Goal: Task Accomplishment & Management: Manage account settings

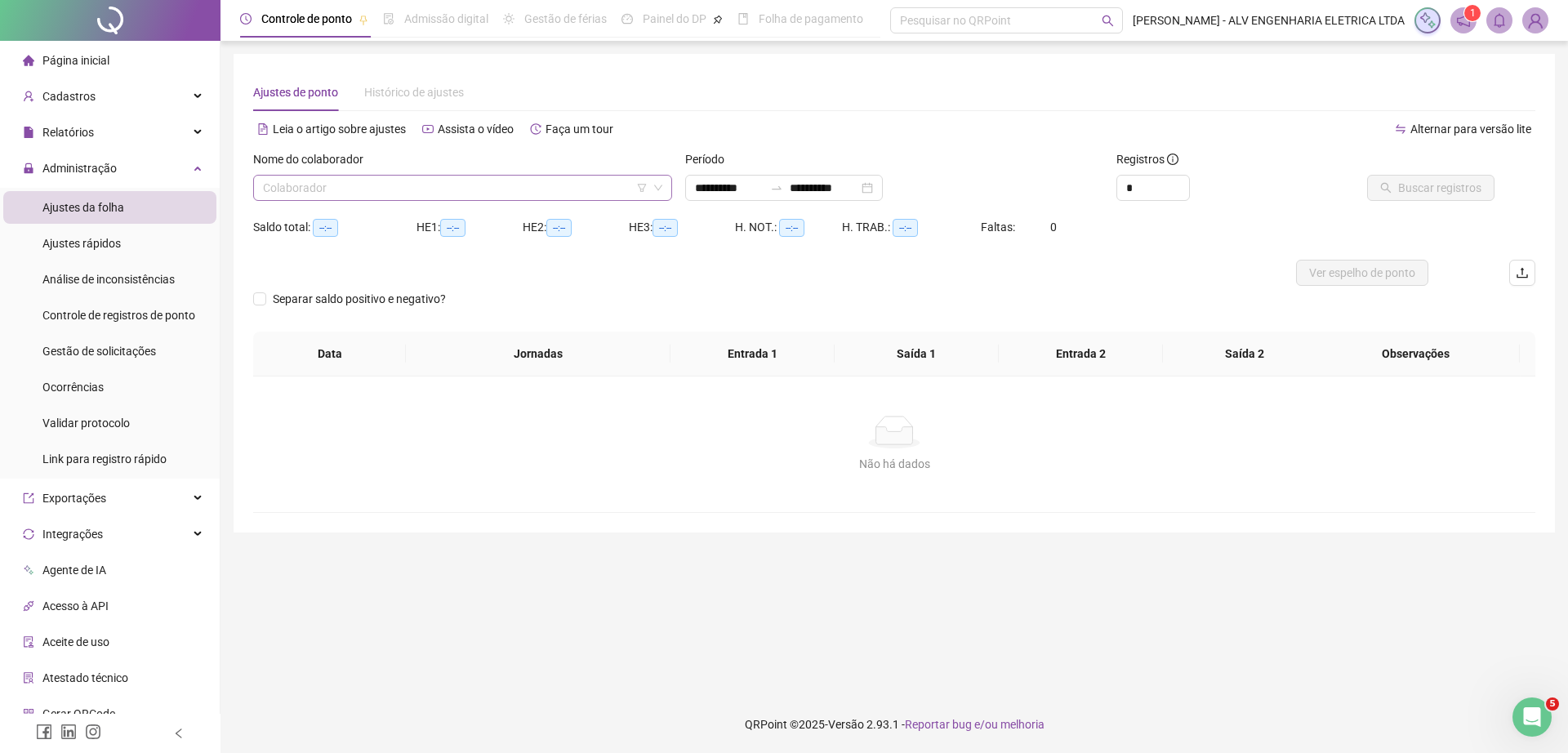
click at [447, 192] on input "search" at bounding box center [455, 188] width 385 height 25
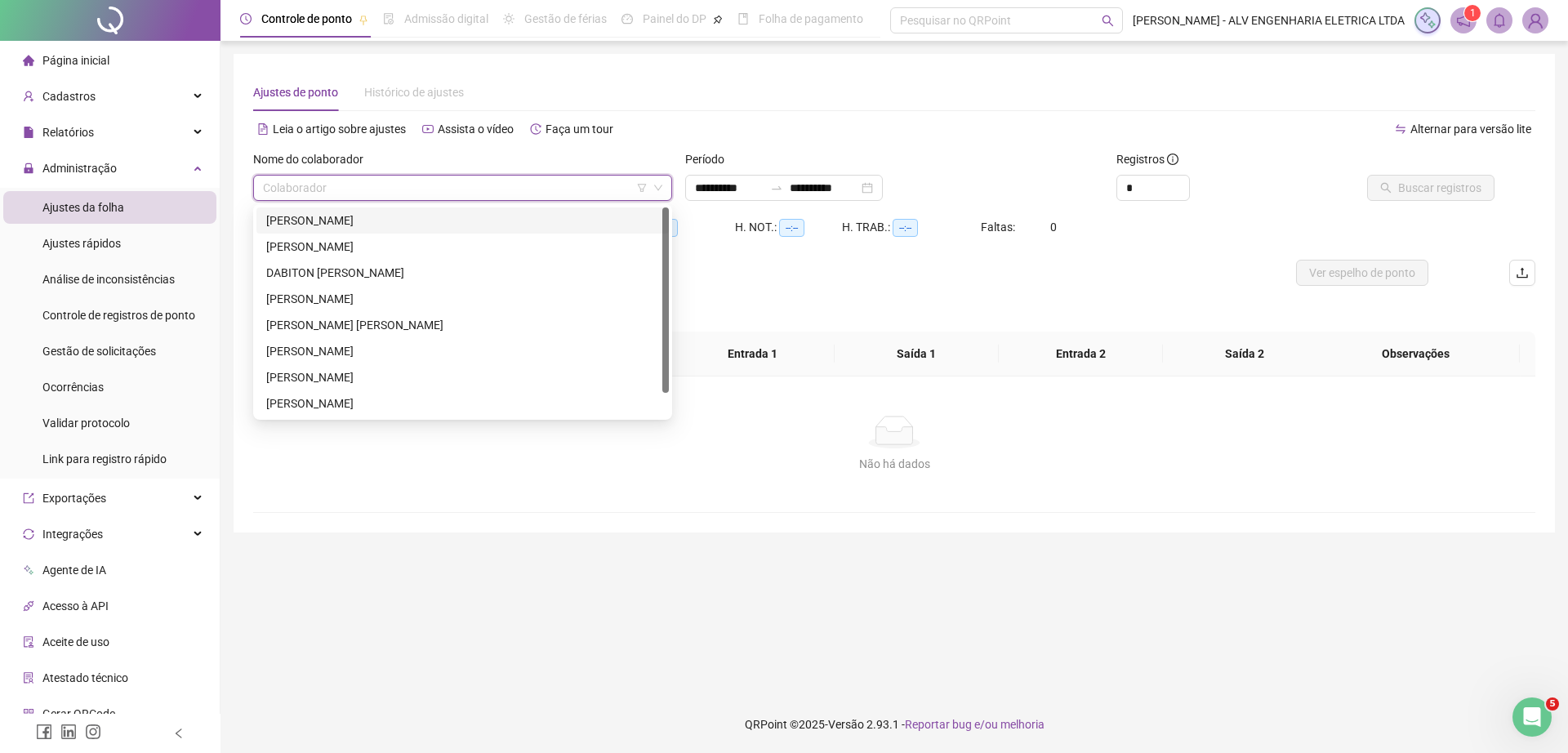
click at [464, 220] on div "[PERSON_NAME]" at bounding box center [463, 221] width 393 height 18
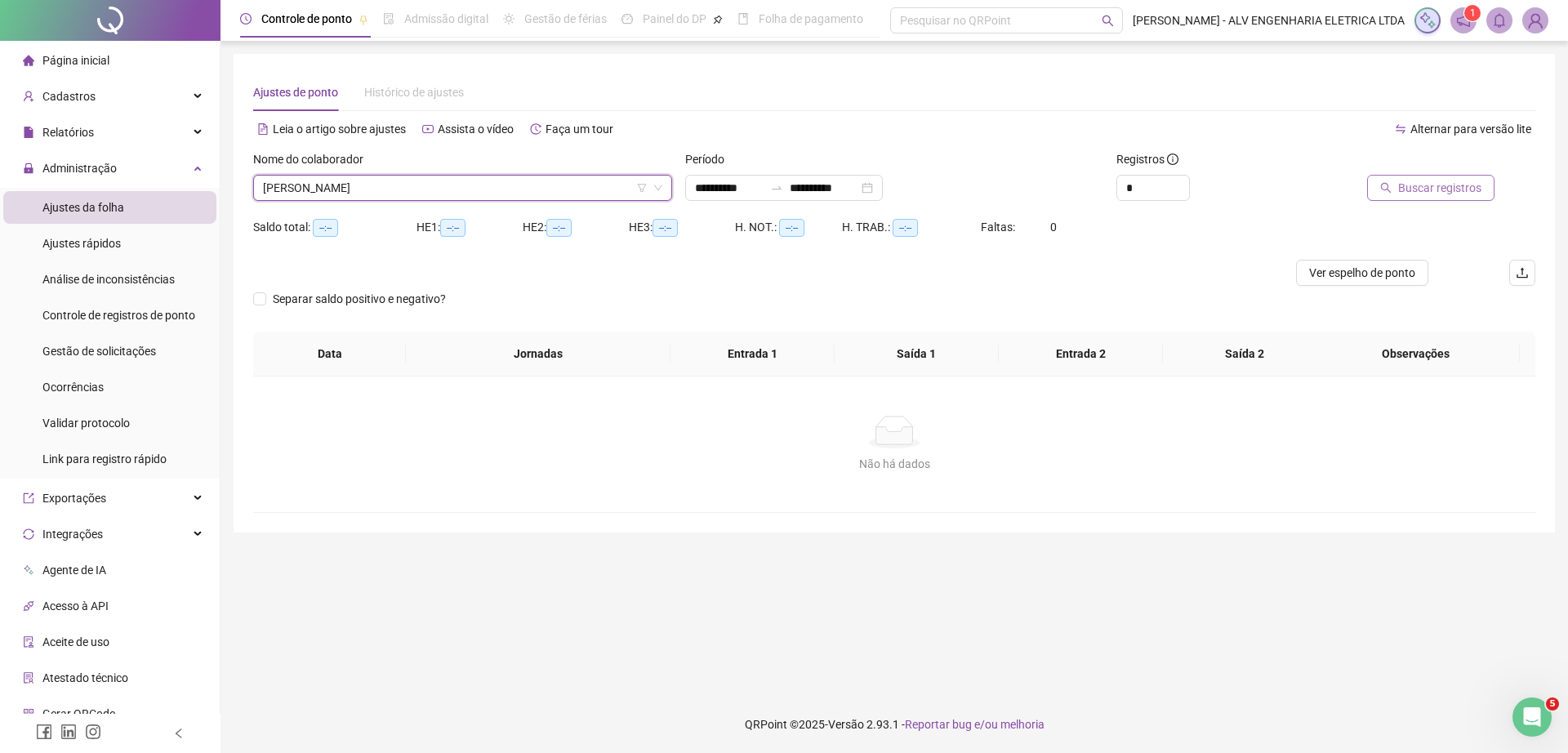
click at [1457, 181] on span "Buscar registros" at bounding box center [1440, 188] width 84 height 18
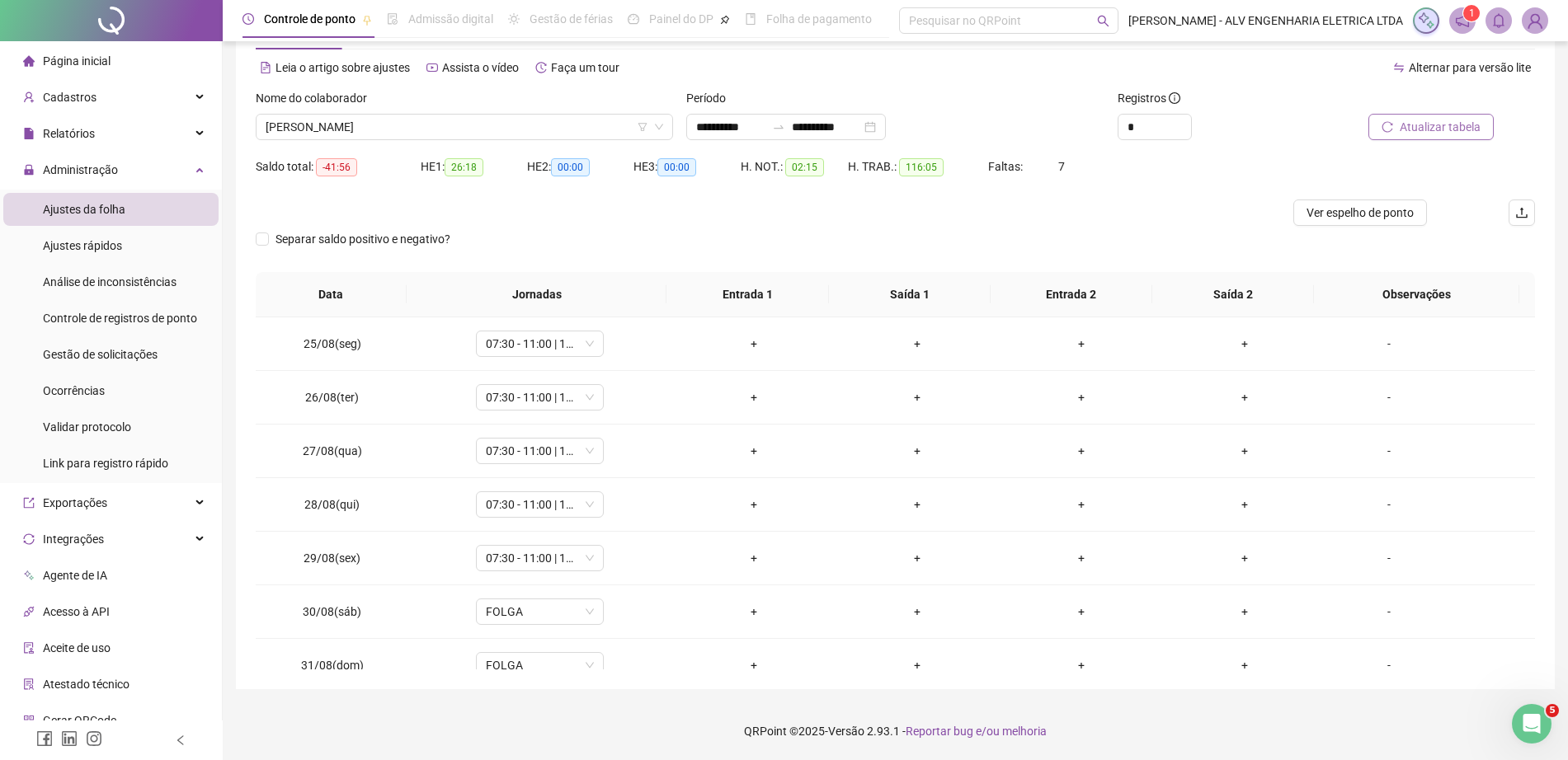
scroll to position [934, 0]
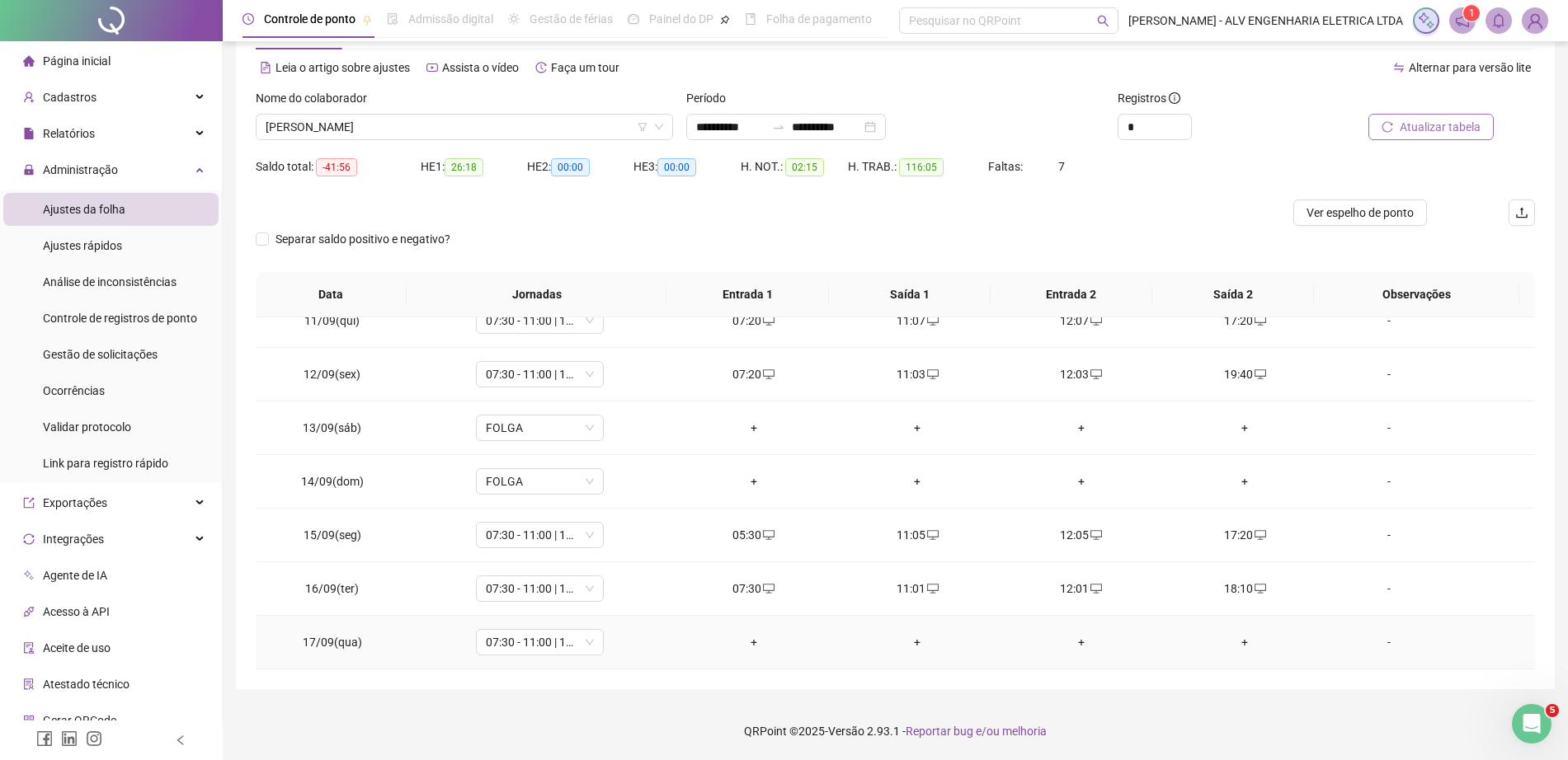
click at [739, 639] on div "+" at bounding box center [754, 642] width 138 height 18
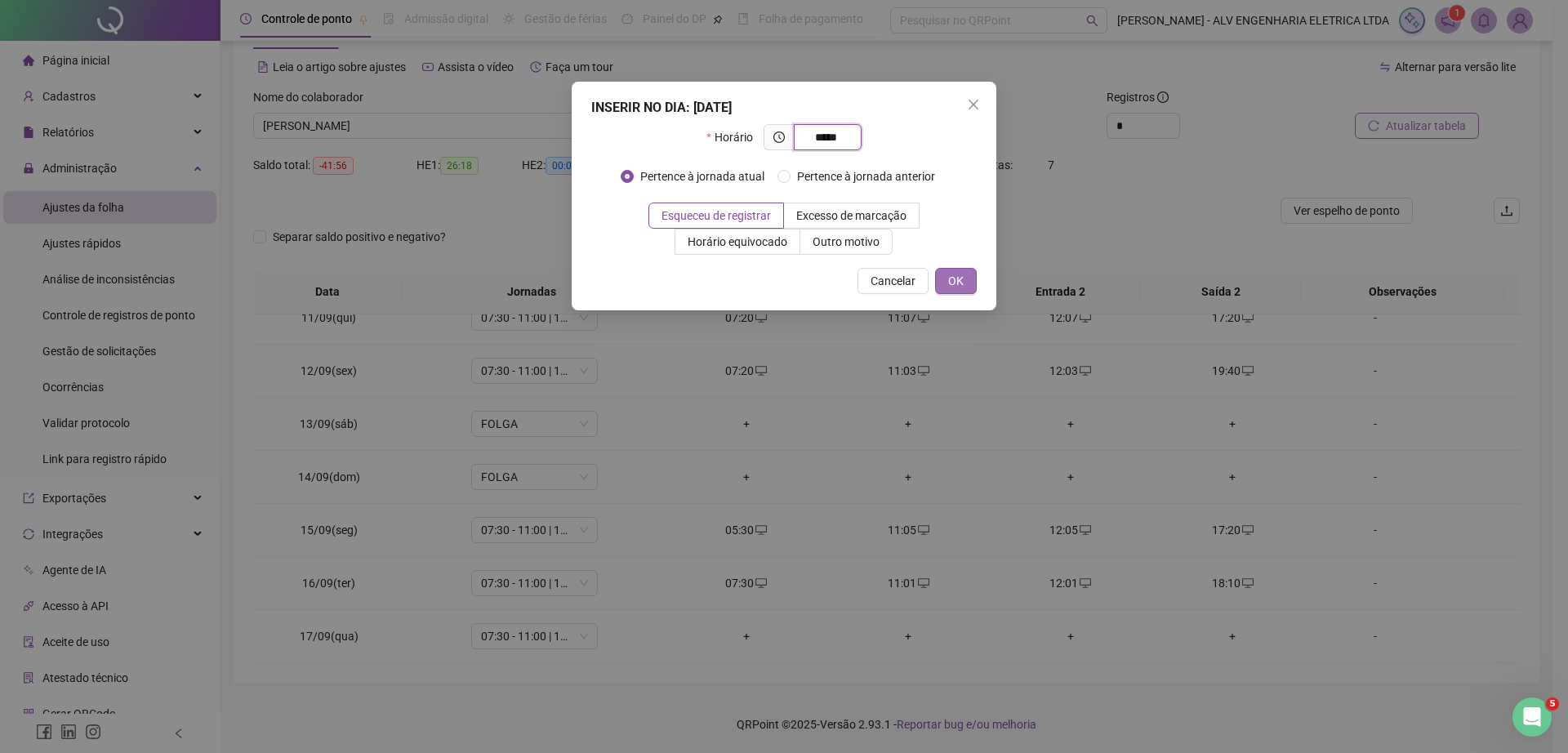
type input "*****"
click at [966, 285] on button "OK" at bounding box center [955, 281] width 42 height 26
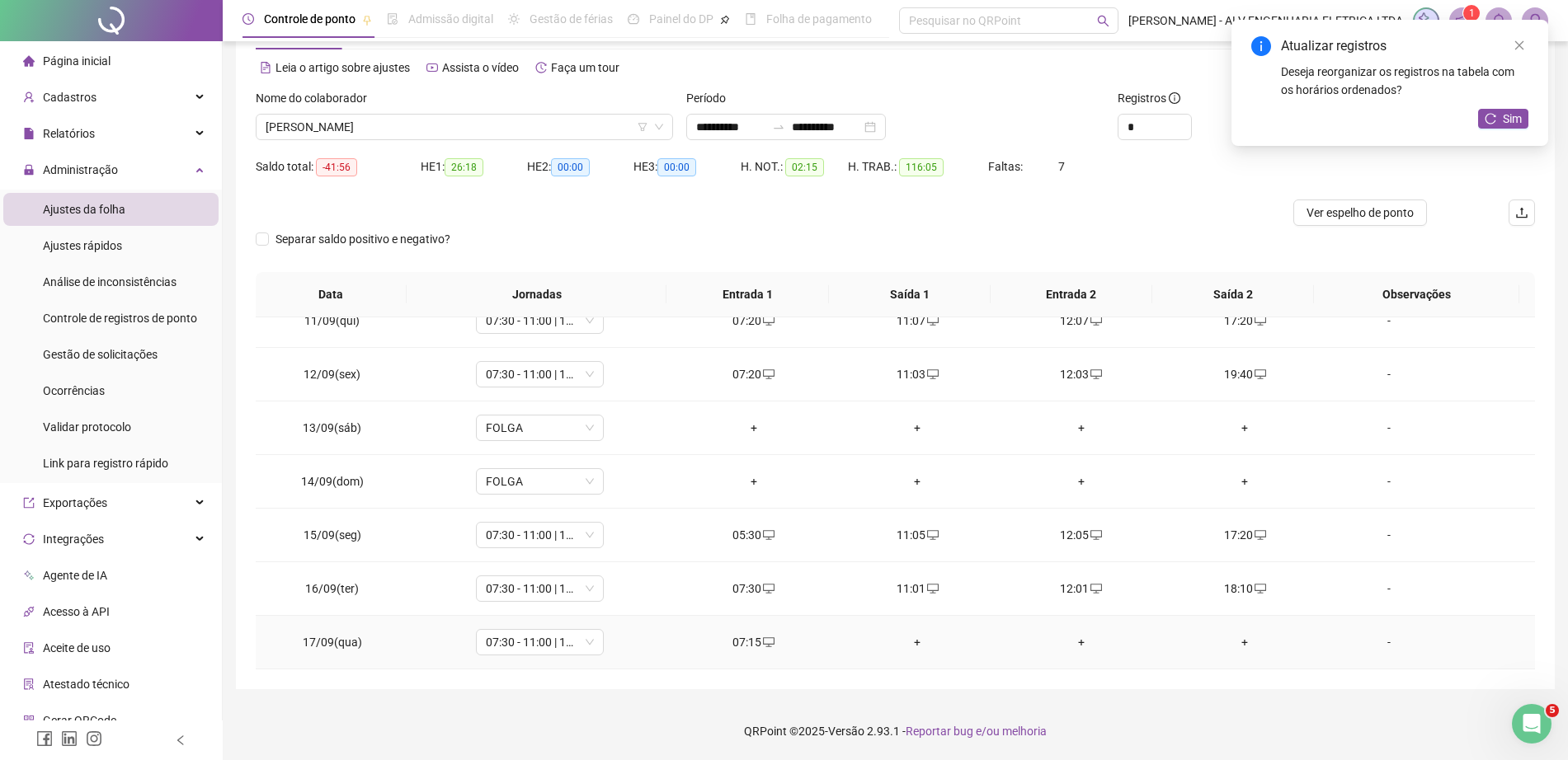
click at [1234, 649] on div "+" at bounding box center [1245, 642] width 138 height 18
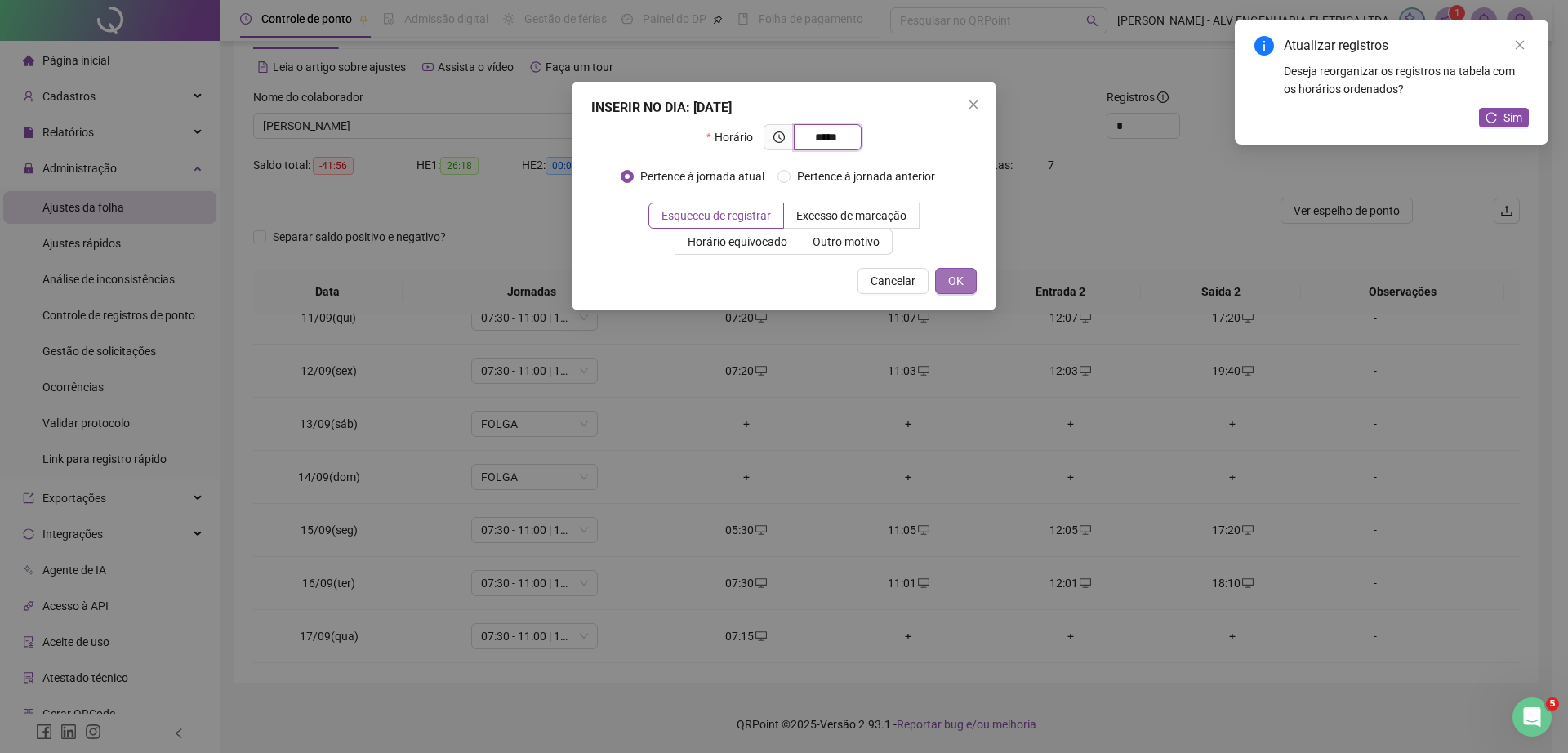
type input "*****"
click at [964, 273] on button "OK" at bounding box center [955, 281] width 42 height 26
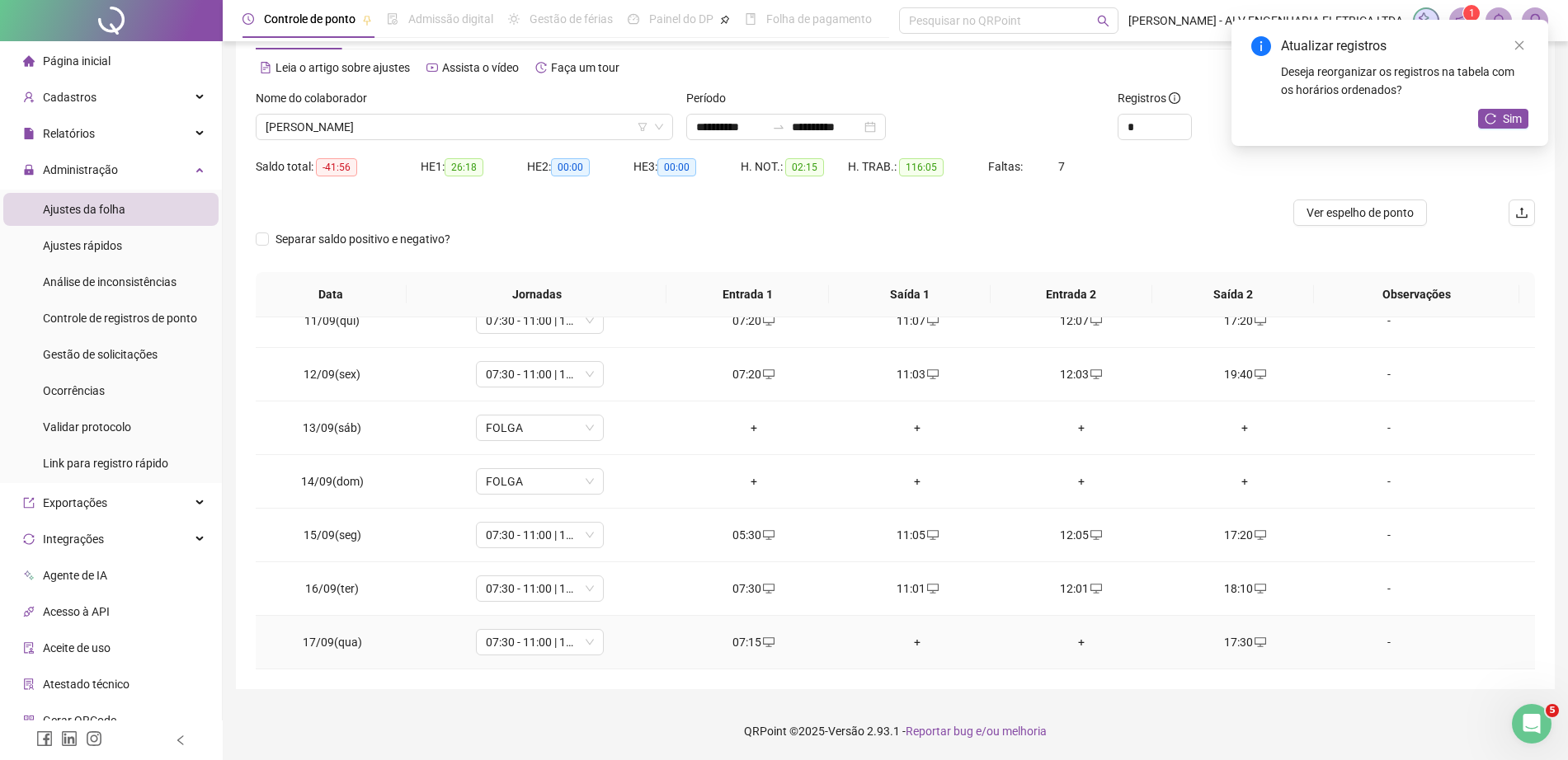
click at [909, 637] on div "+" at bounding box center [918, 642] width 138 height 18
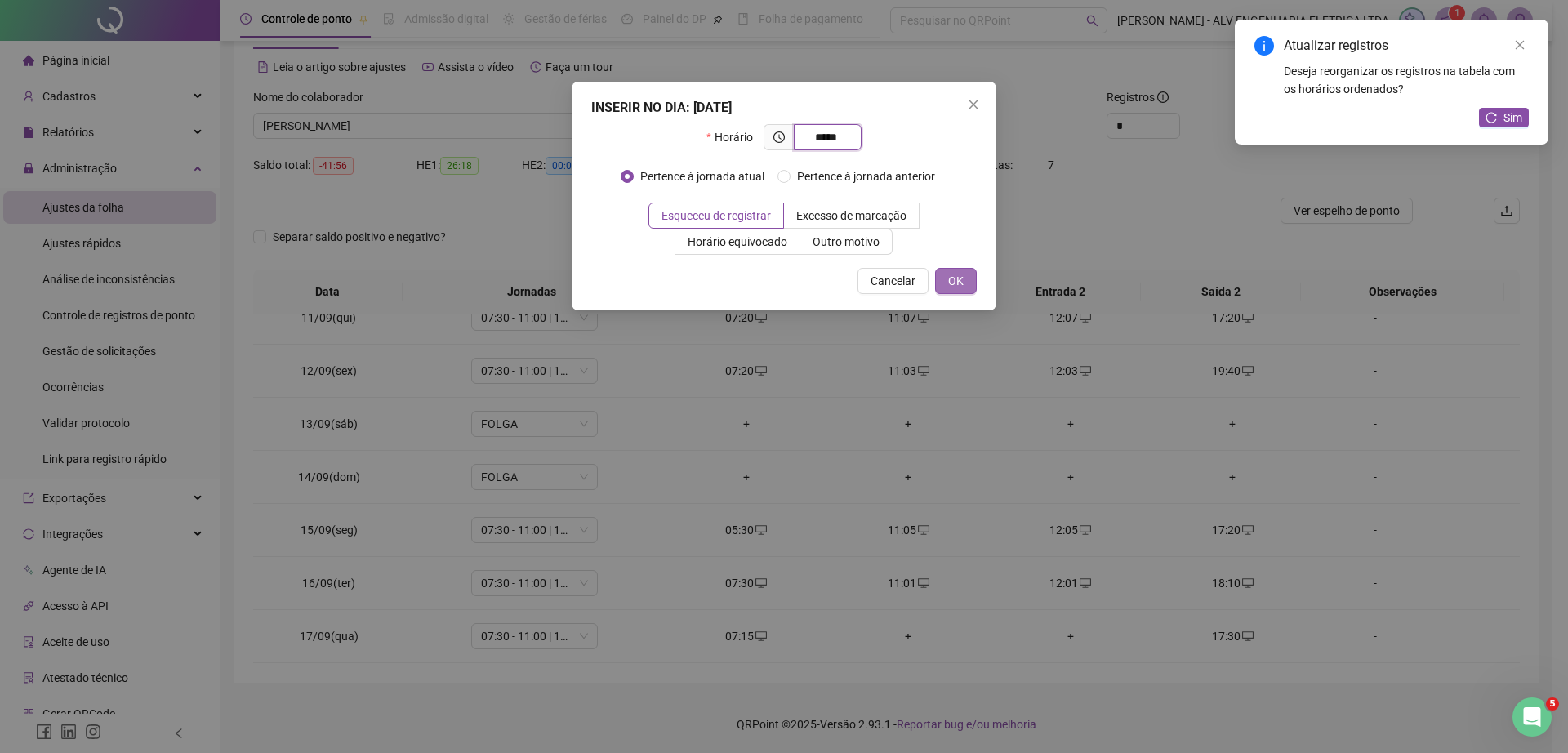
type input "*****"
click at [947, 282] on button "OK" at bounding box center [955, 281] width 42 height 26
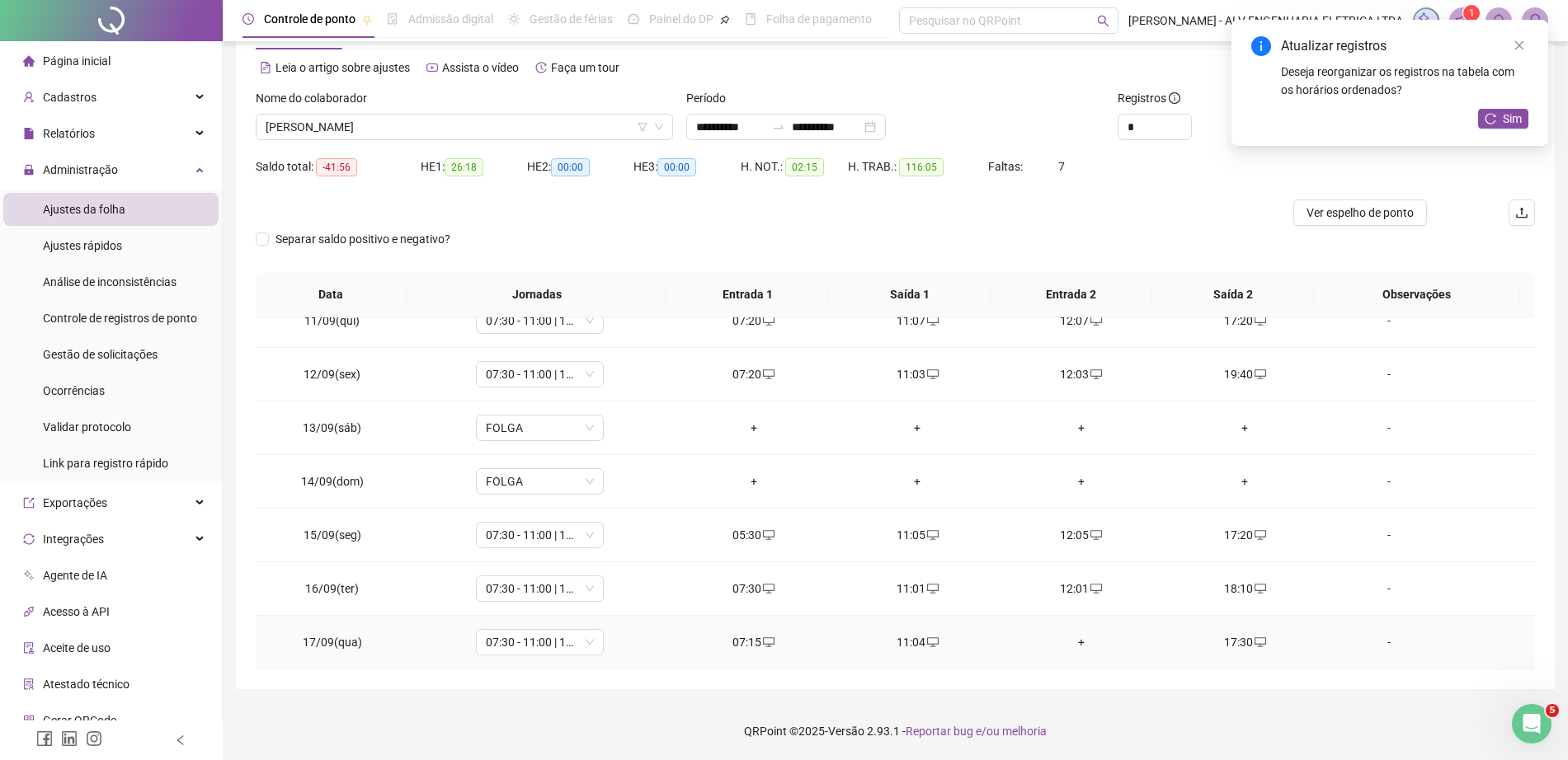
click at [1067, 635] on div "+" at bounding box center [1082, 642] width 138 height 18
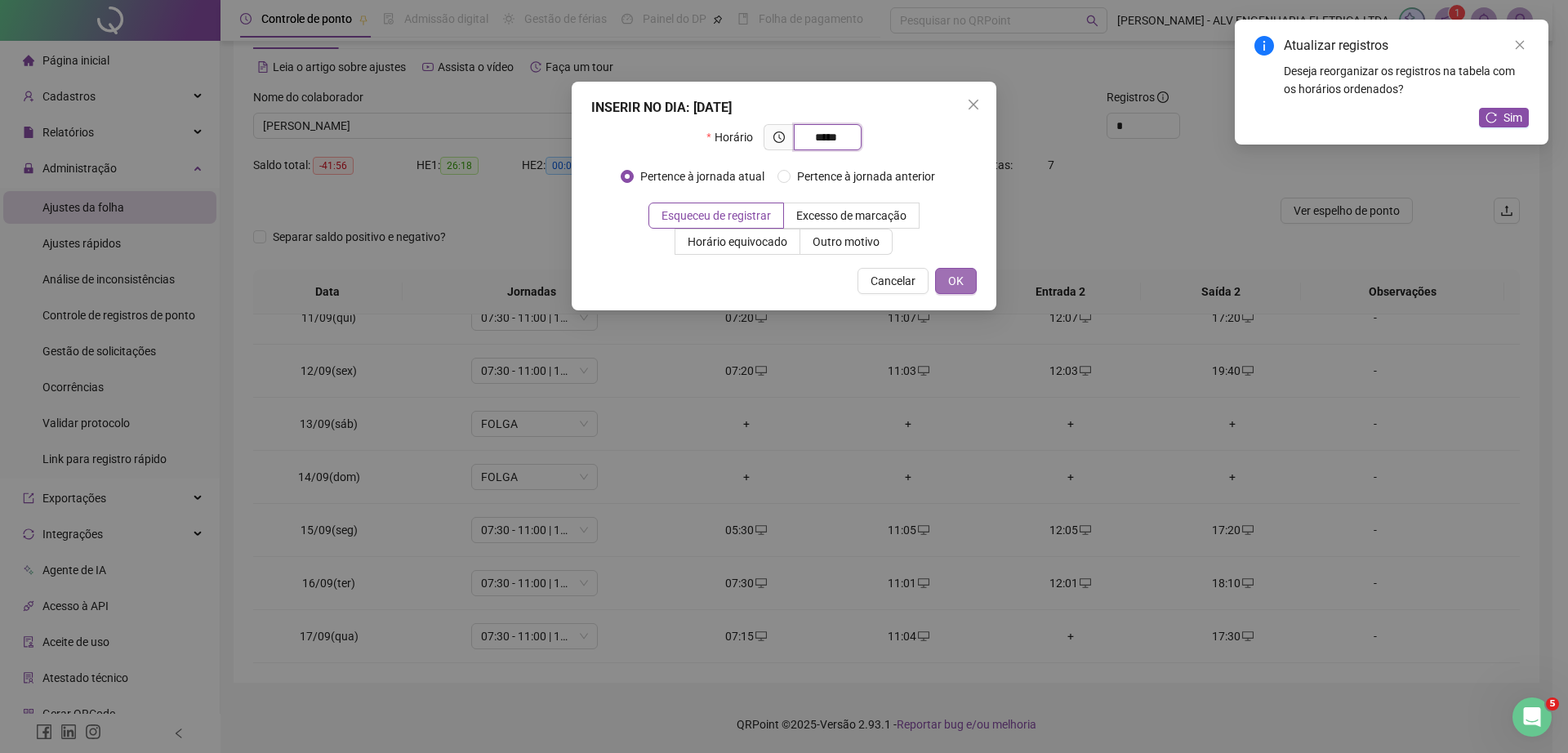
type input "*****"
click at [972, 283] on button "OK" at bounding box center [955, 281] width 42 height 26
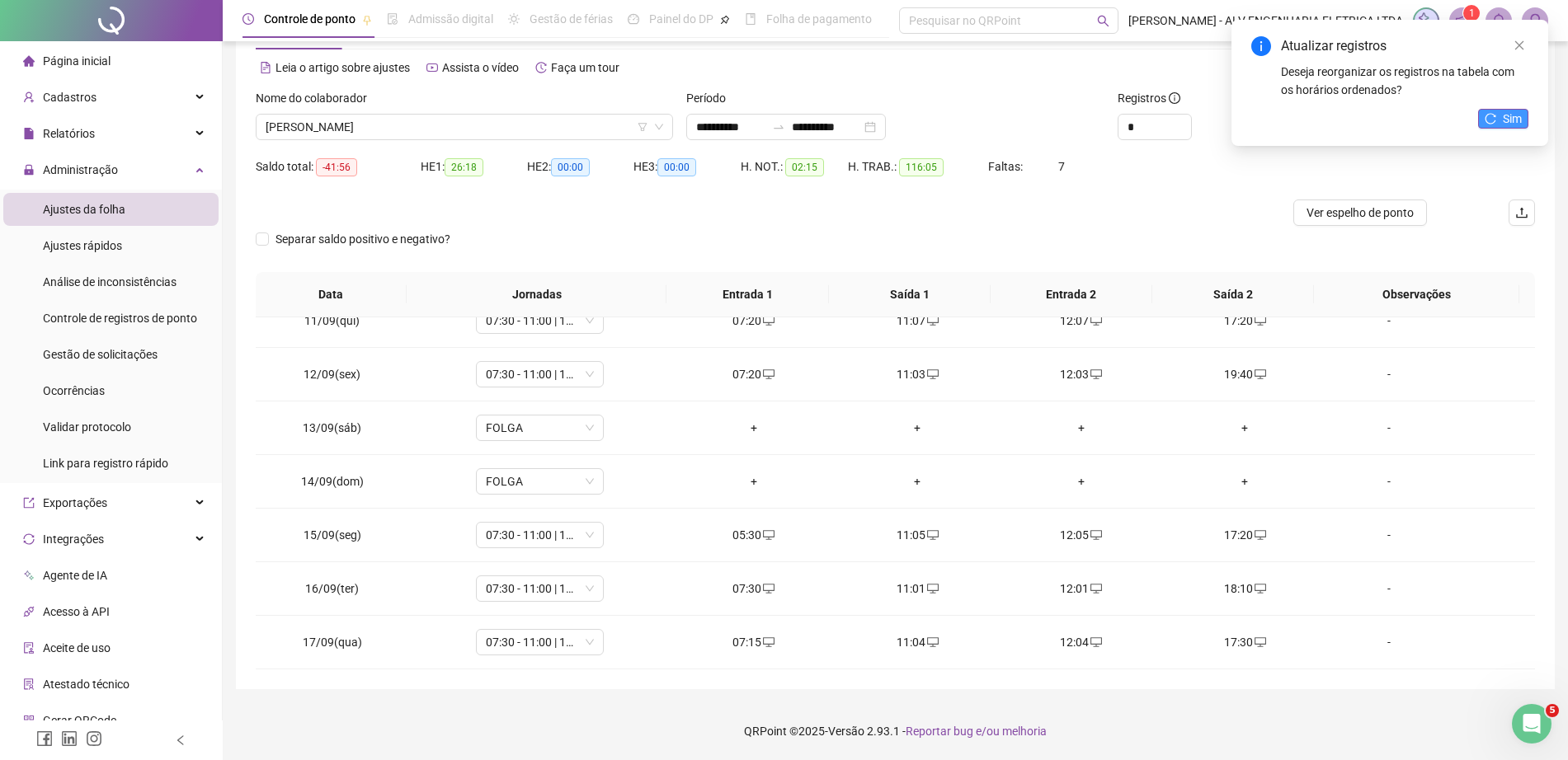
click at [1523, 111] on button "Sim" at bounding box center [1503, 118] width 51 height 20
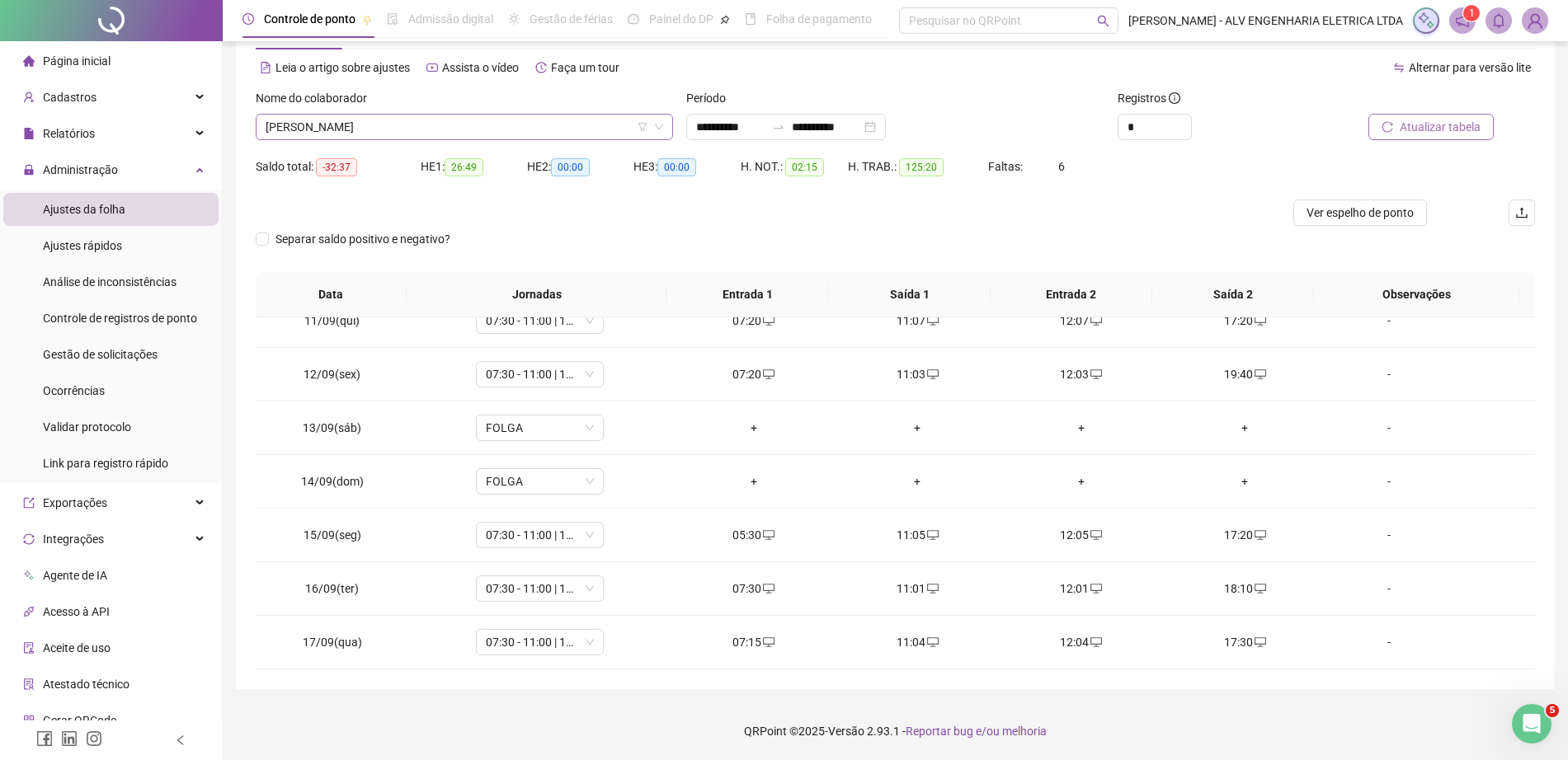
click at [451, 131] on span "[PERSON_NAME]" at bounding box center [465, 127] width 398 height 25
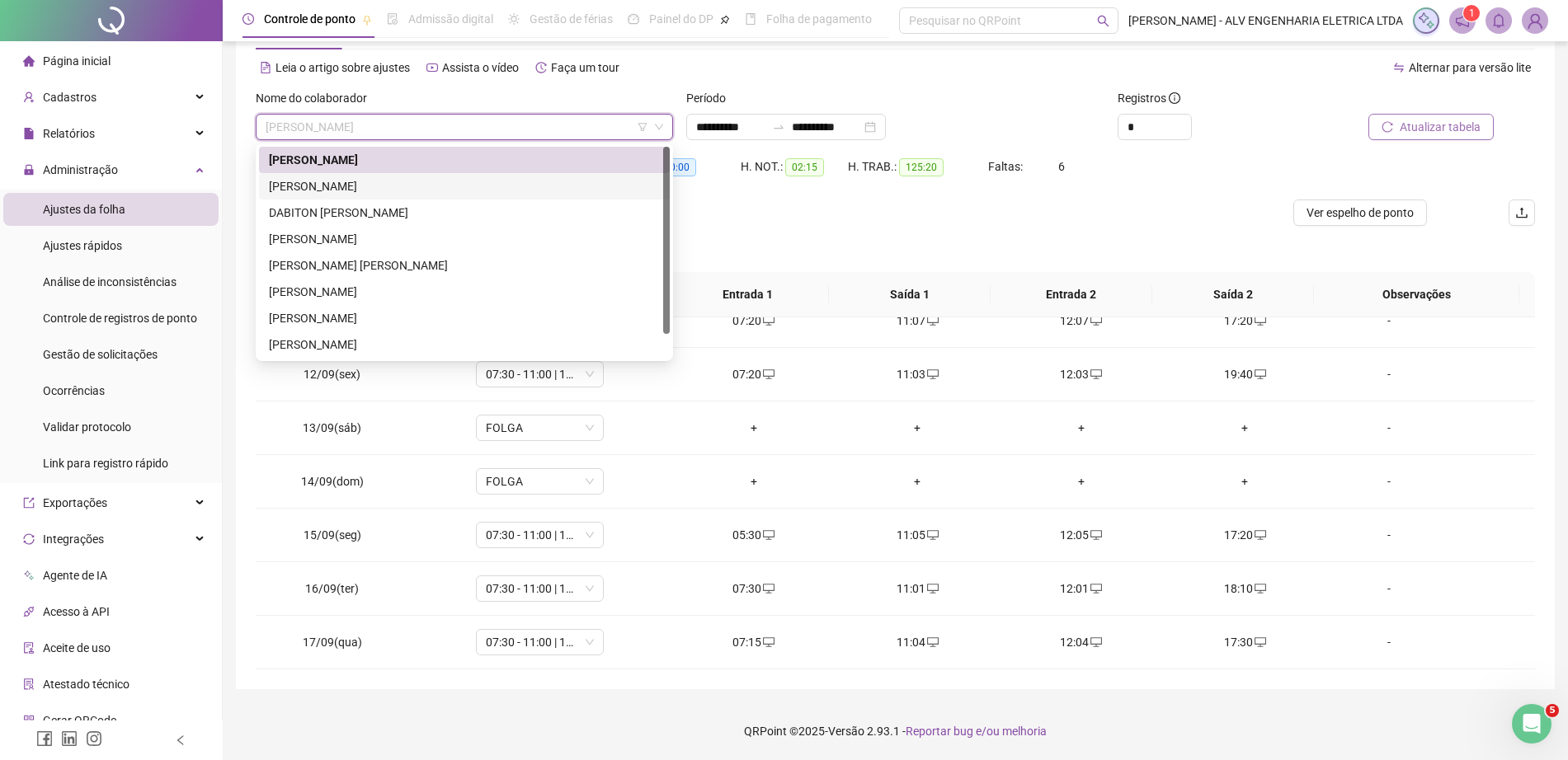
click at [466, 190] on div "[PERSON_NAME]" at bounding box center [465, 186] width 391 height 18
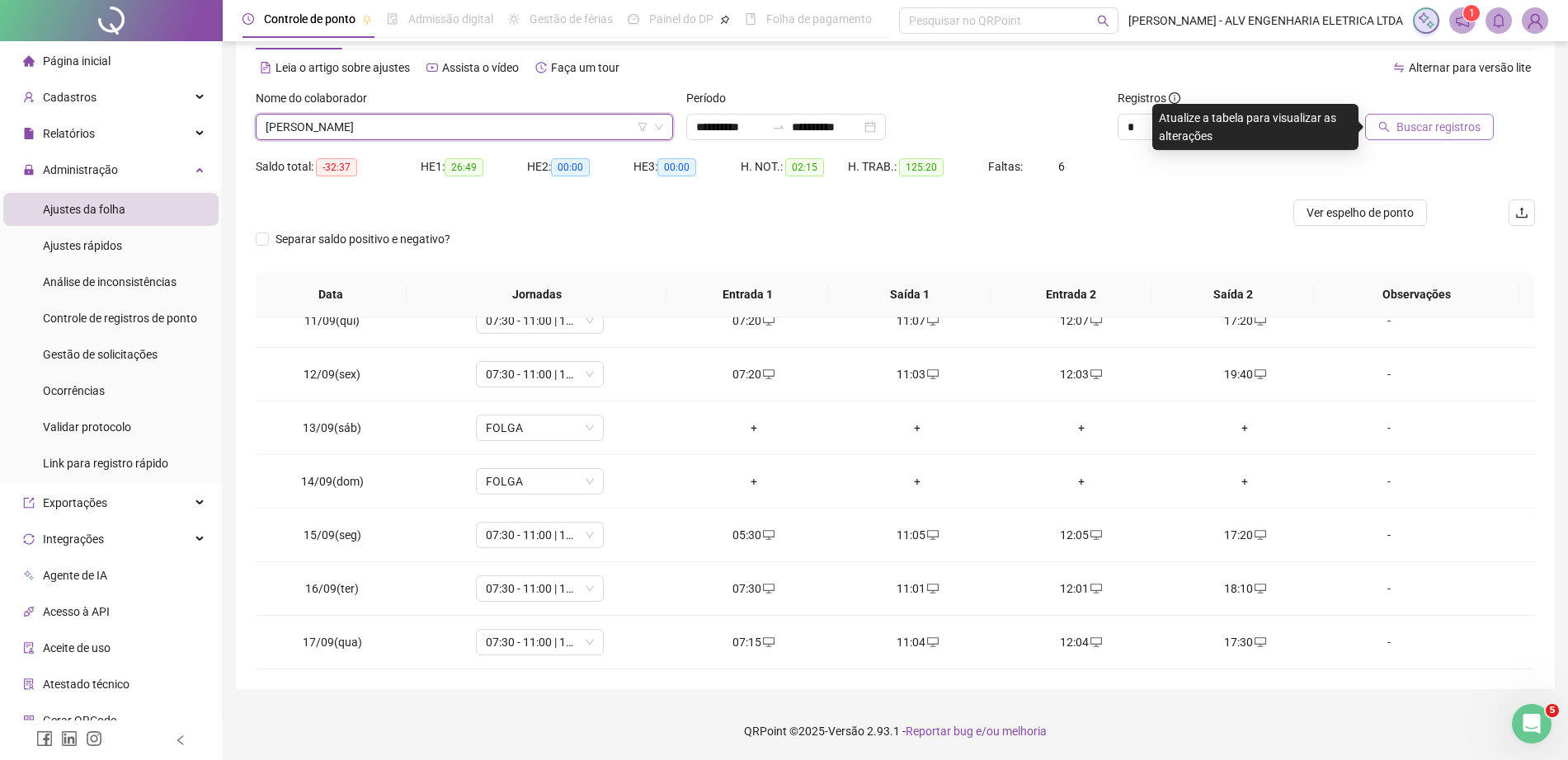
click at [1440, 128] on span "Buscar registros" at bounding box center [1439, 127] width 84 height 18
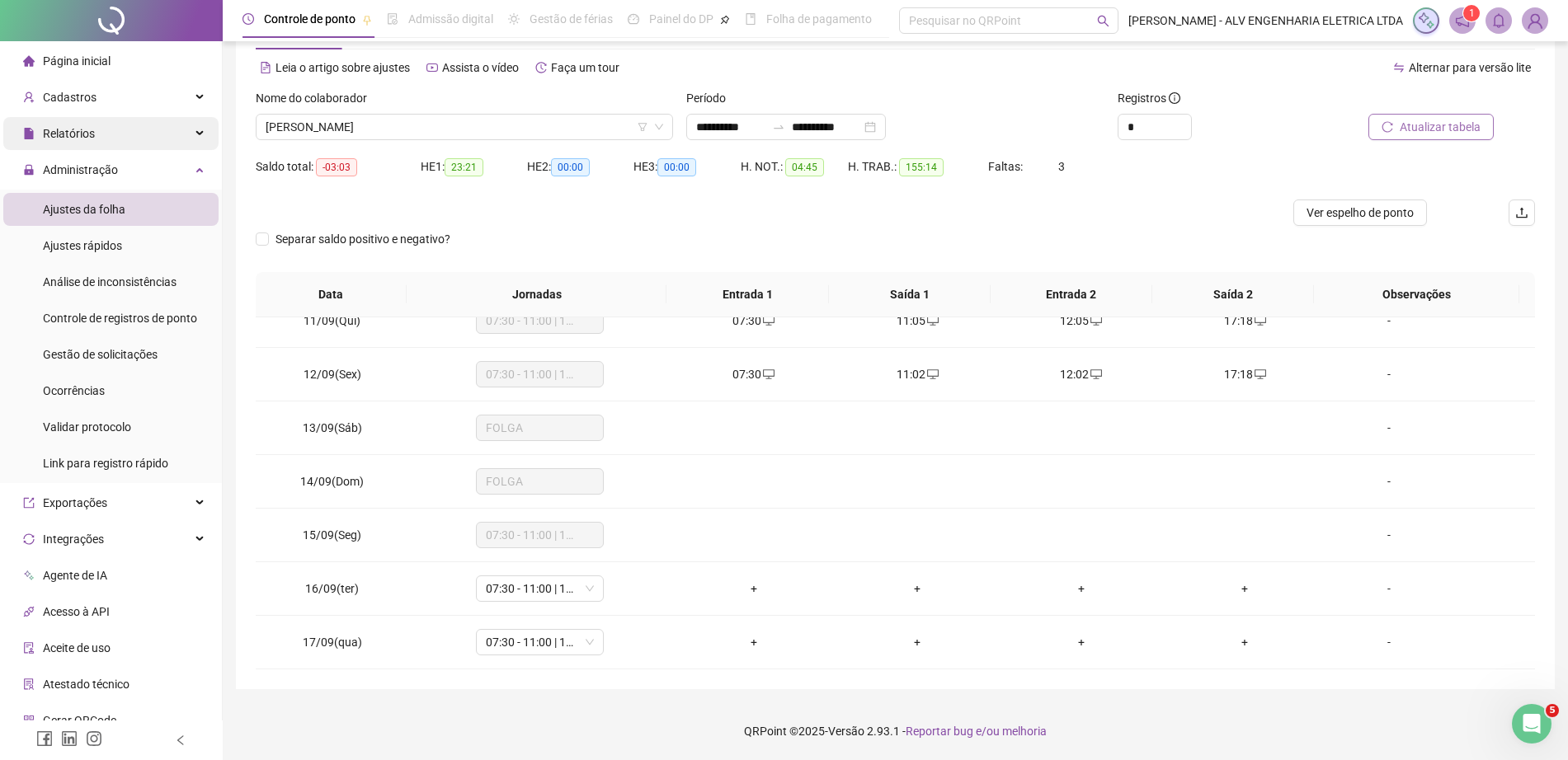
click at [127, 135] on div "Relatórios" at bounding box center [111, 133] width 215 height 33
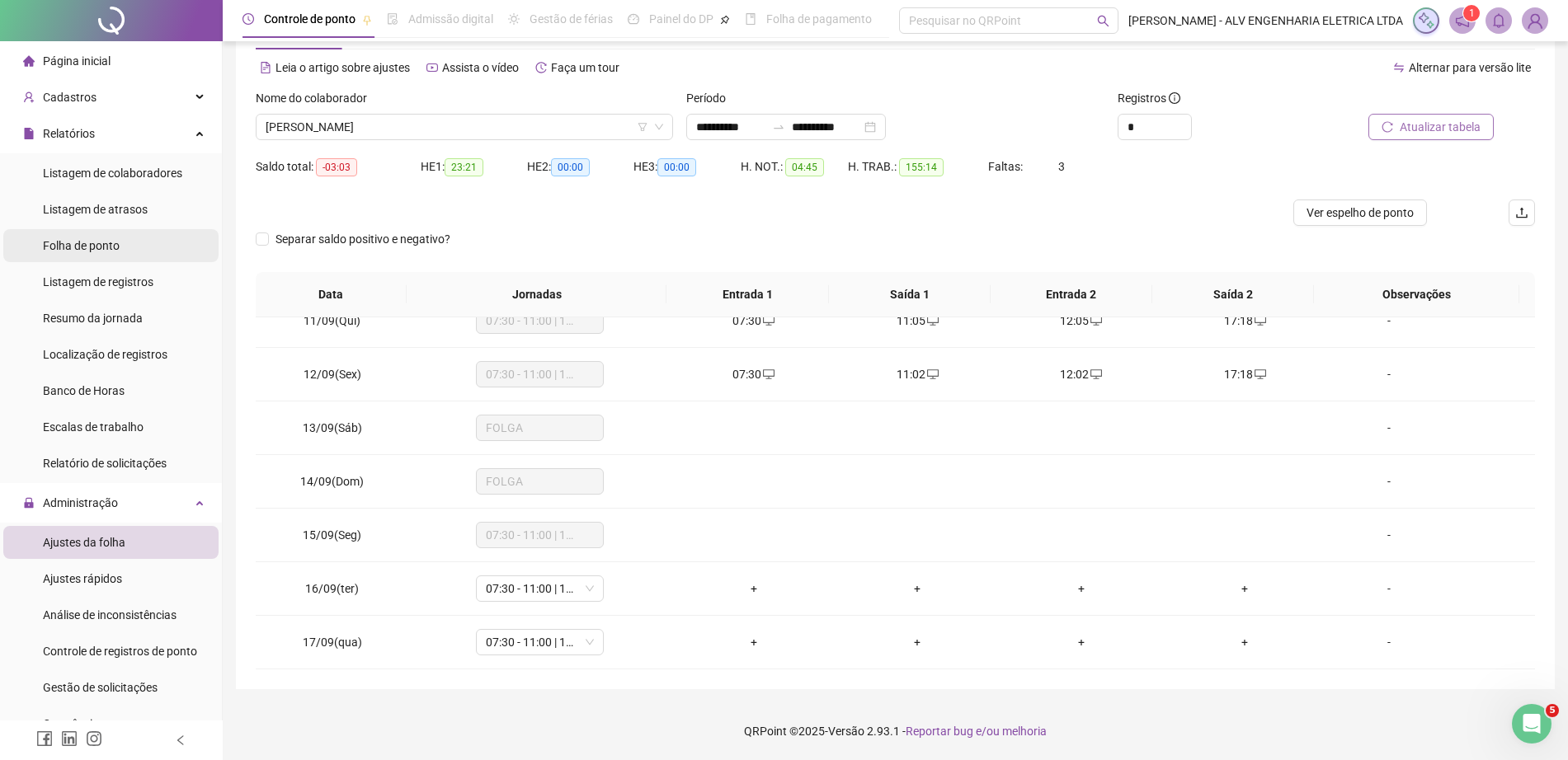
click at [125, 250] on li "Folha de ponto" at bounding box center [111, 246] width 215 height 33
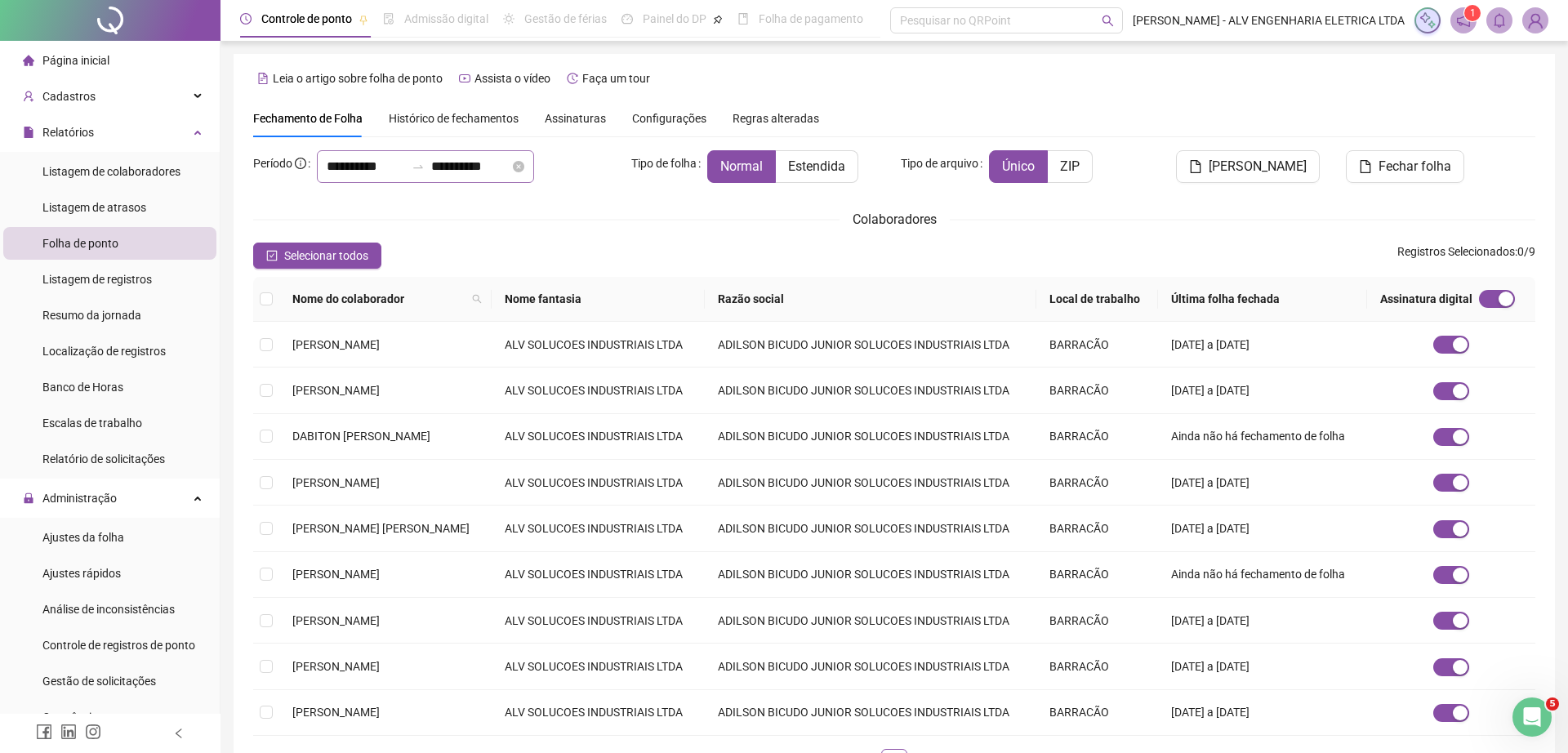
type input "**********"
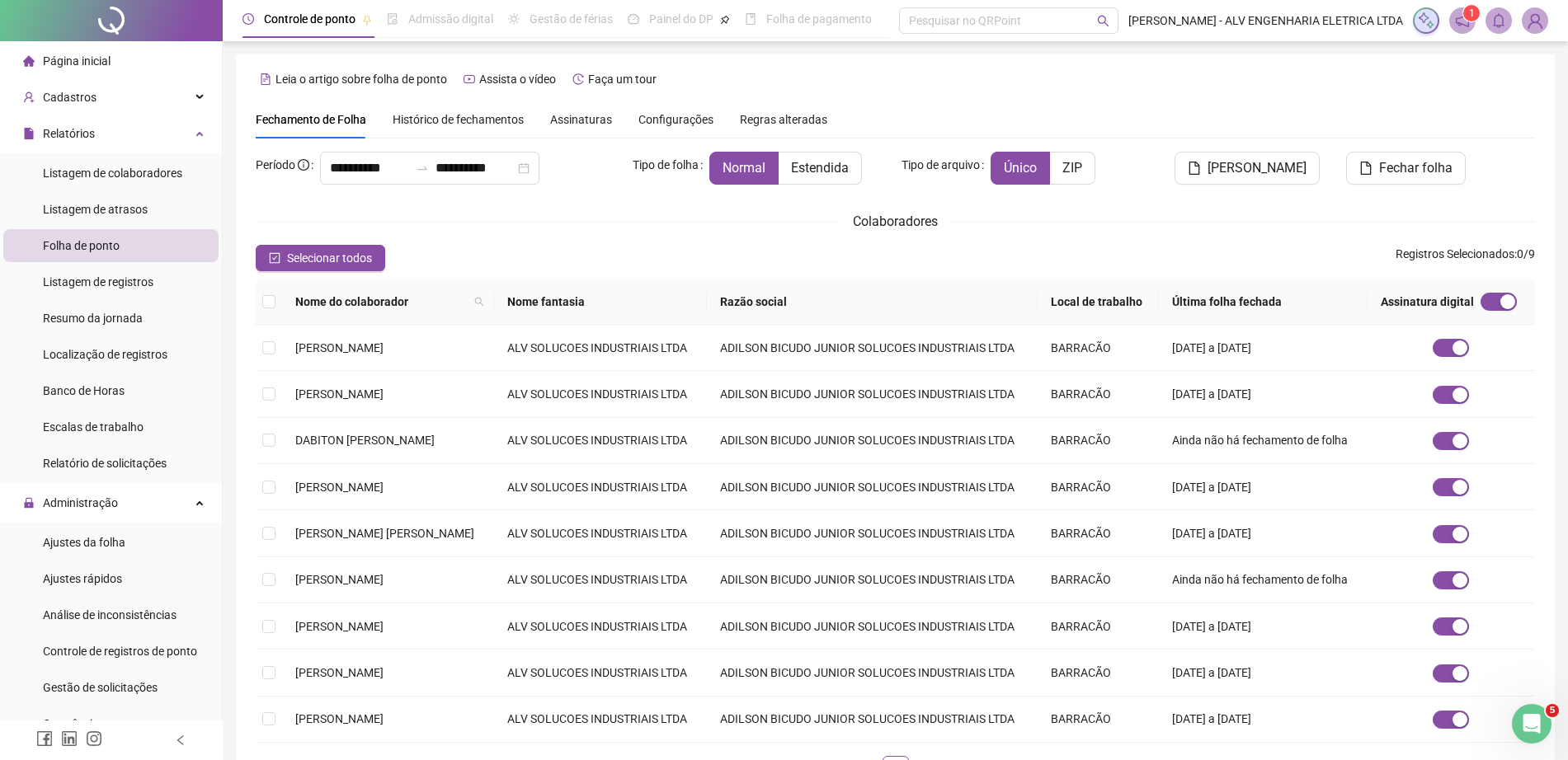
click at [454, 118] on span "Histórico de fechamentos" at bounding box center [458, 119] width 131 height 13
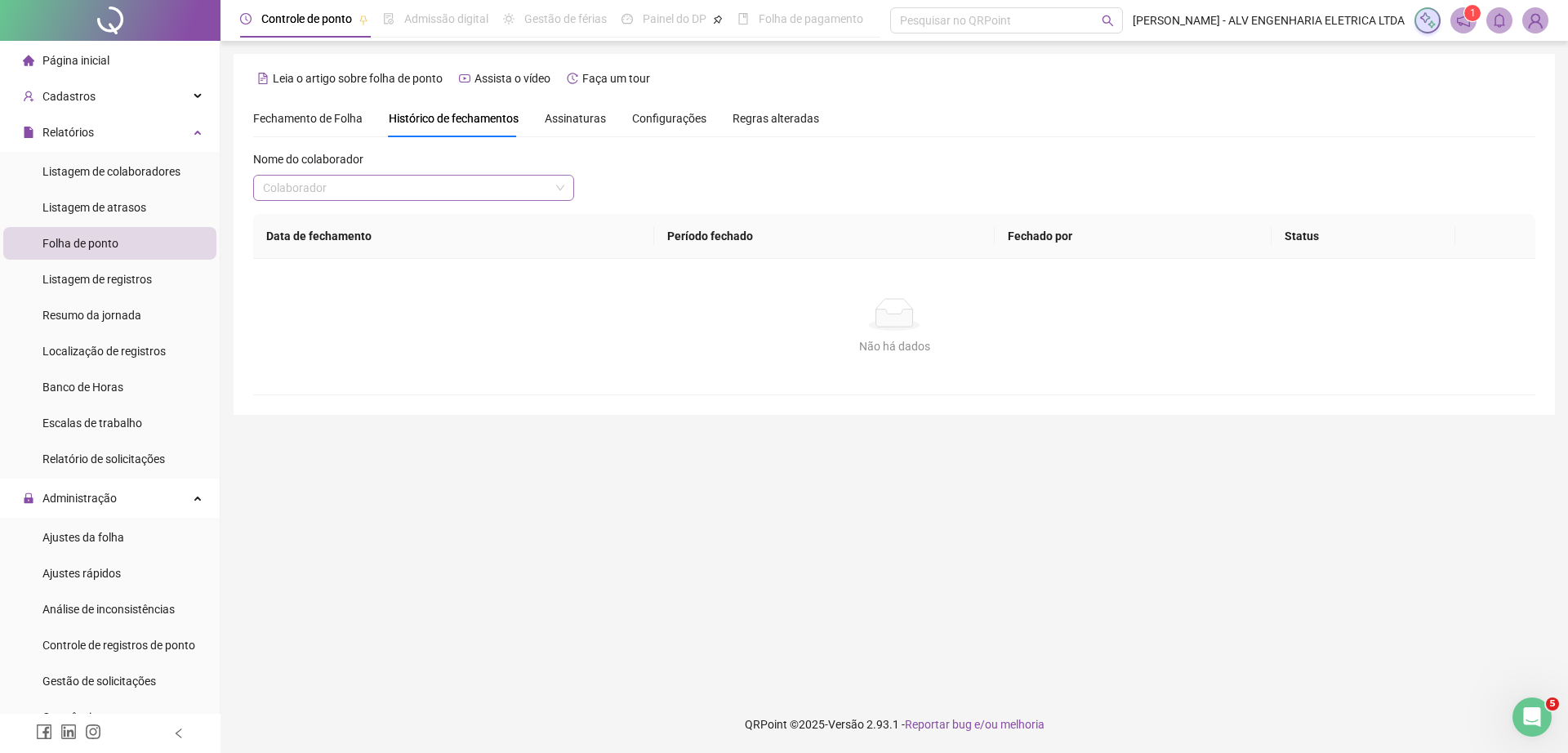
click at [426, 180] on input "search" at bounding box center [406, 188] width 286 height 25
type input "******"
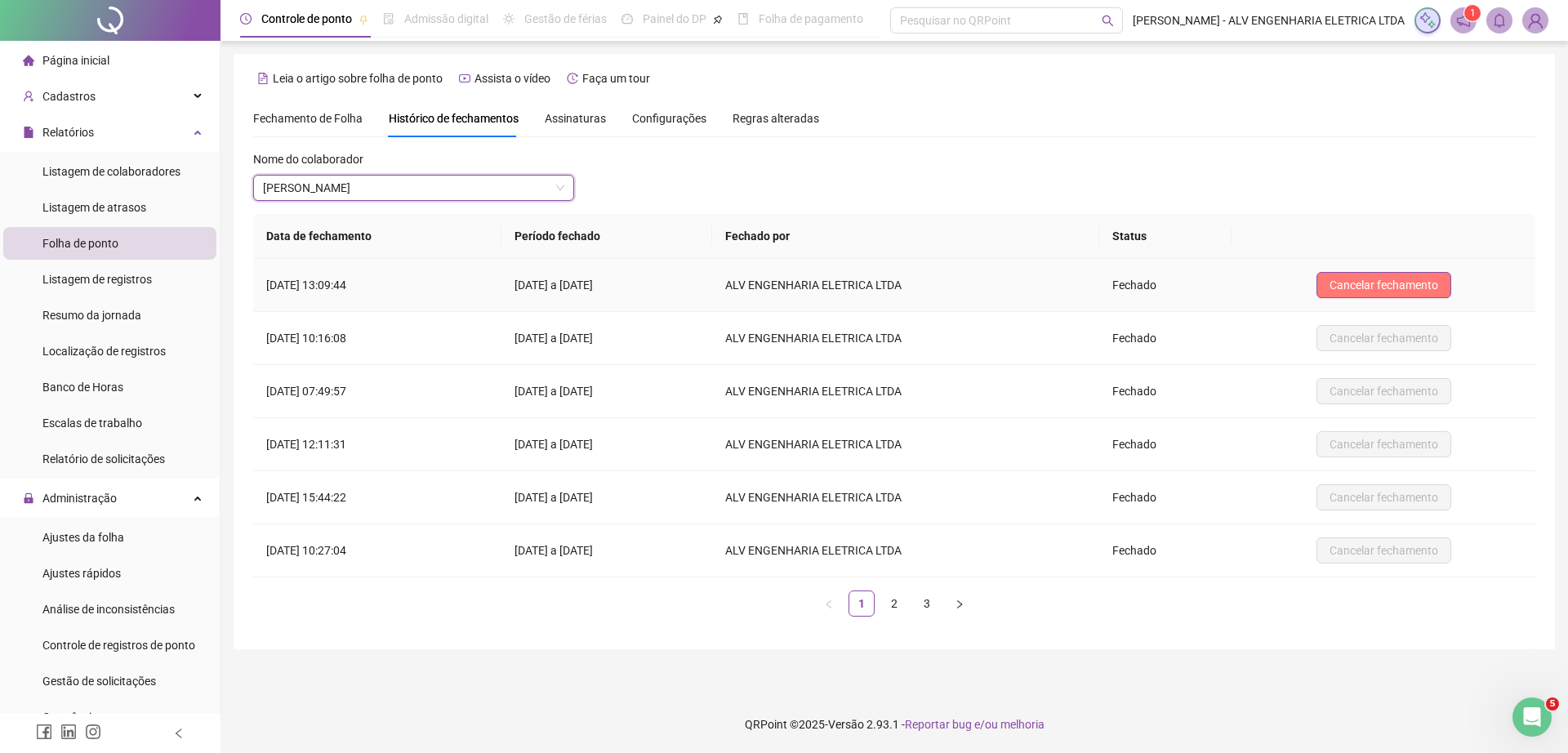
click at [1371, 282] on span "Cancelar fechamento" at bounding box center [1383, 285] width 108 height 18
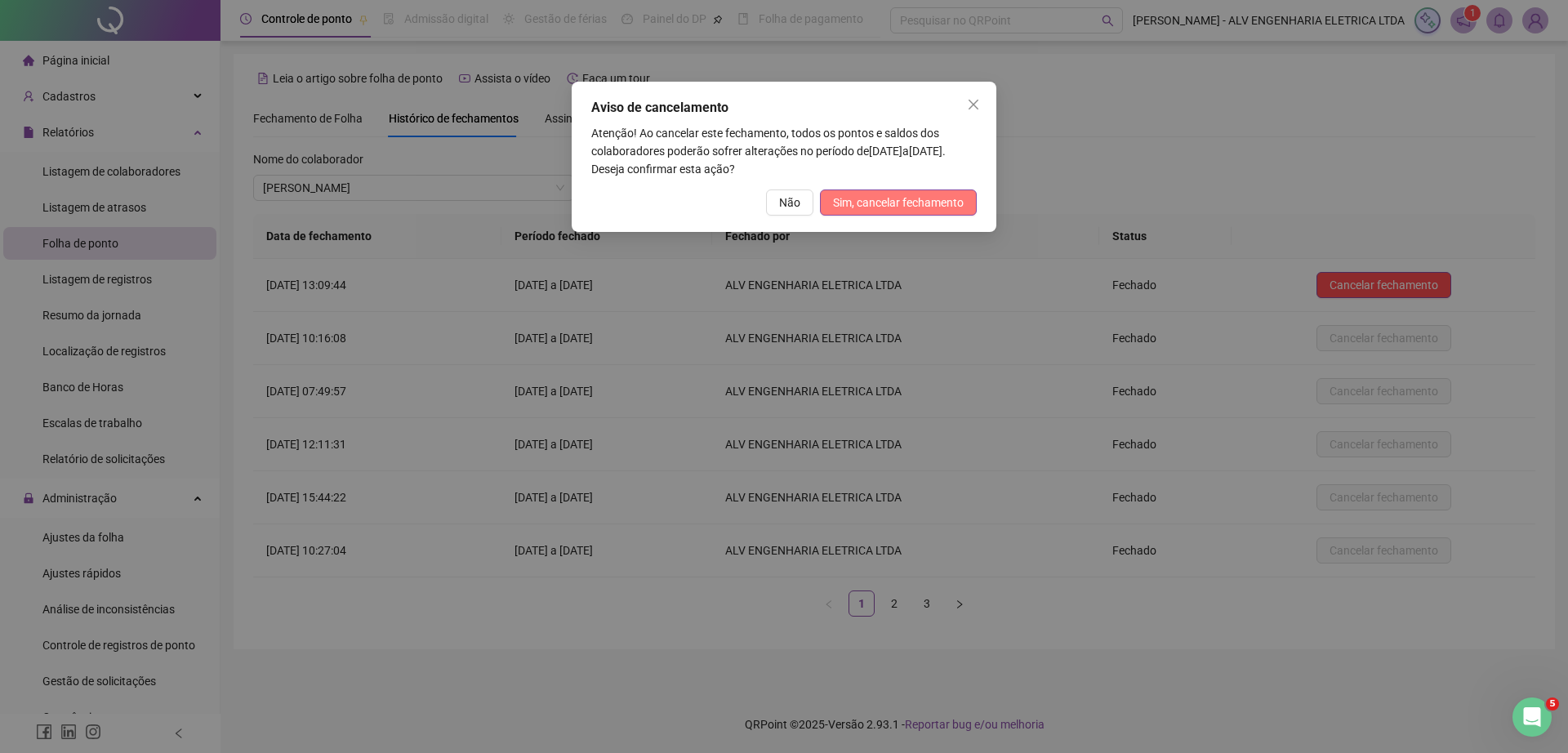
click at [873, 203] on span "Sim, cancelar fechamento" at bounding box center [898, 203] width 130 height 18
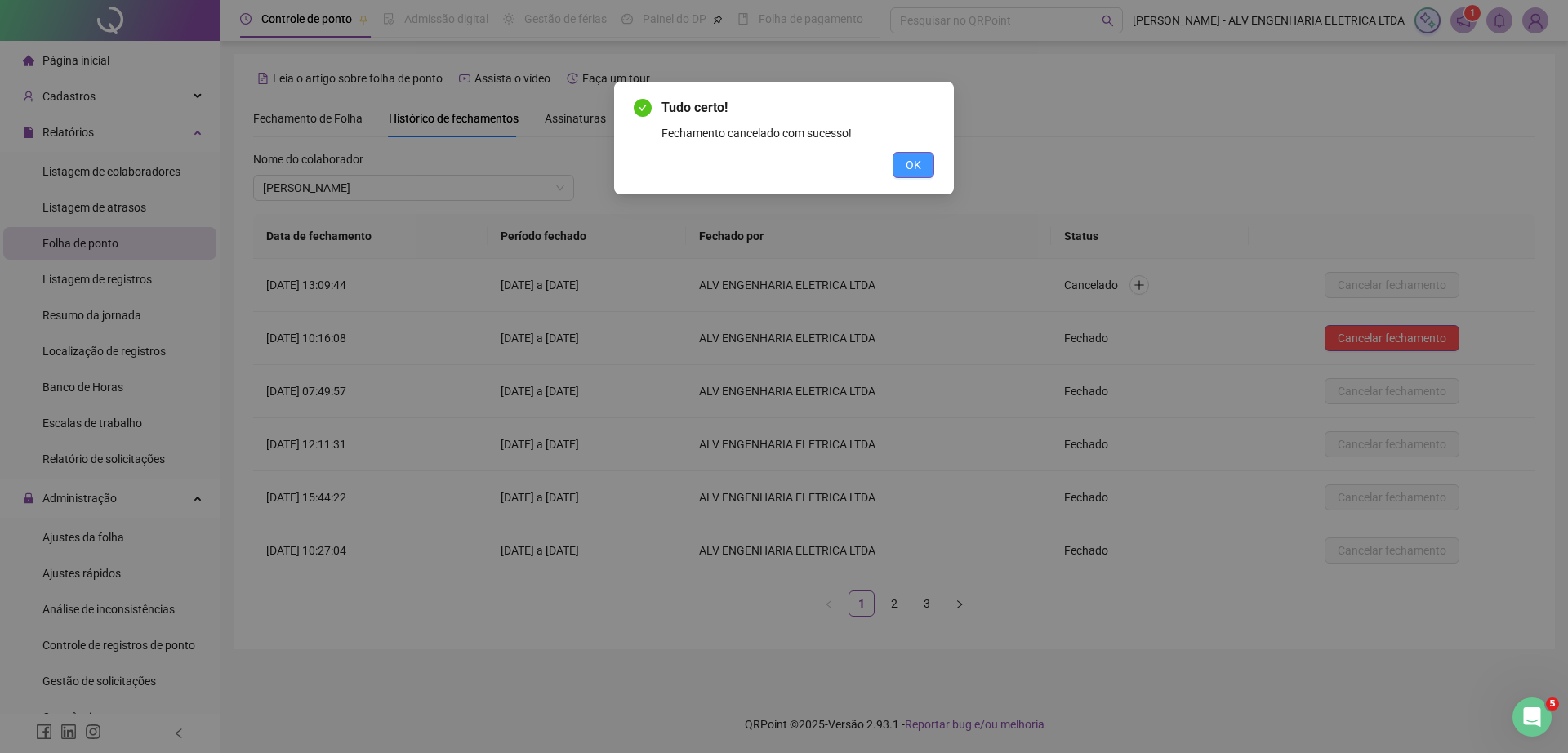
click at [898, 171] on button "OK" at bounding box center [913, 165] width 42 height 26
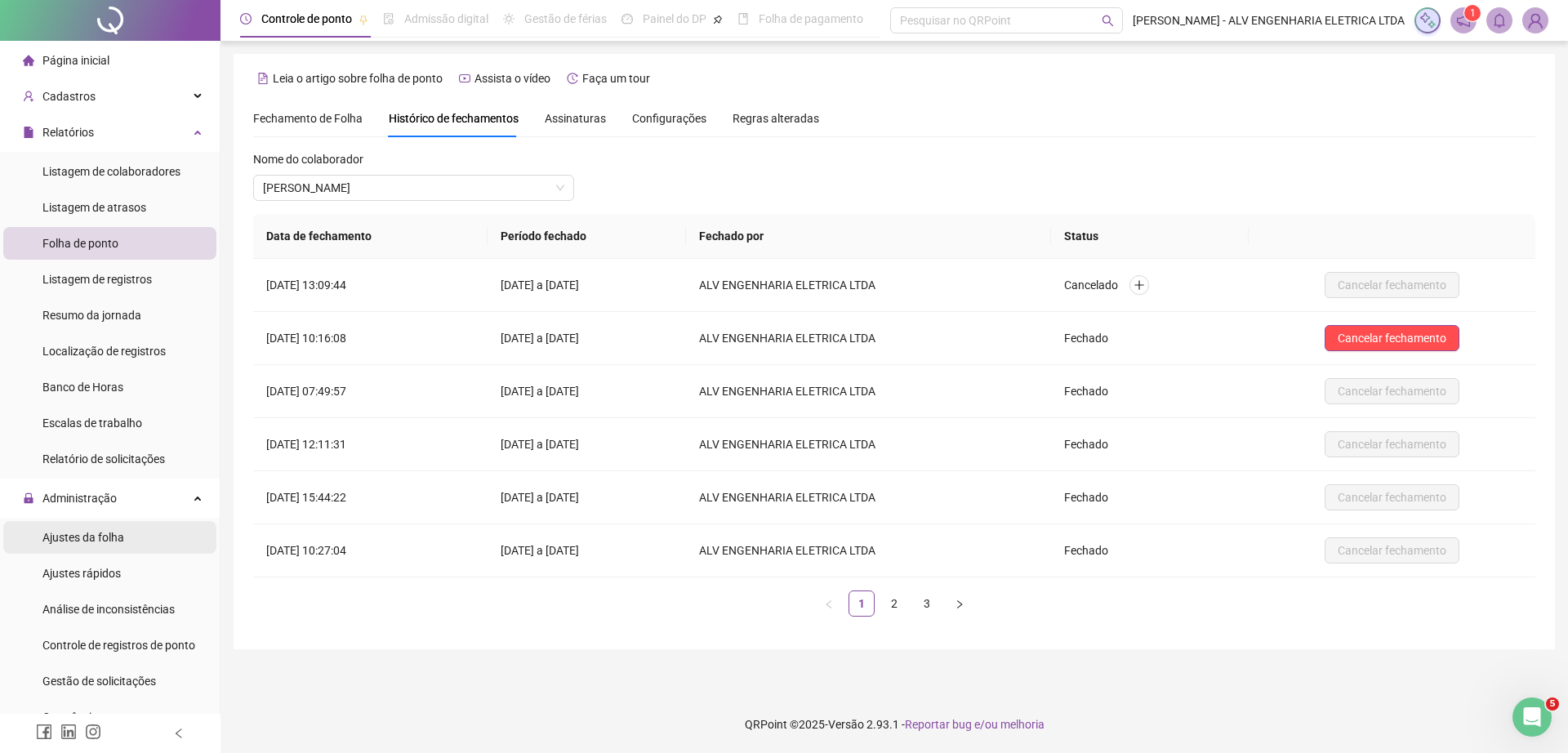
click at [81, 537] on span "Ajustes da folha" at bounding box center [84, 537] width 82 height 13
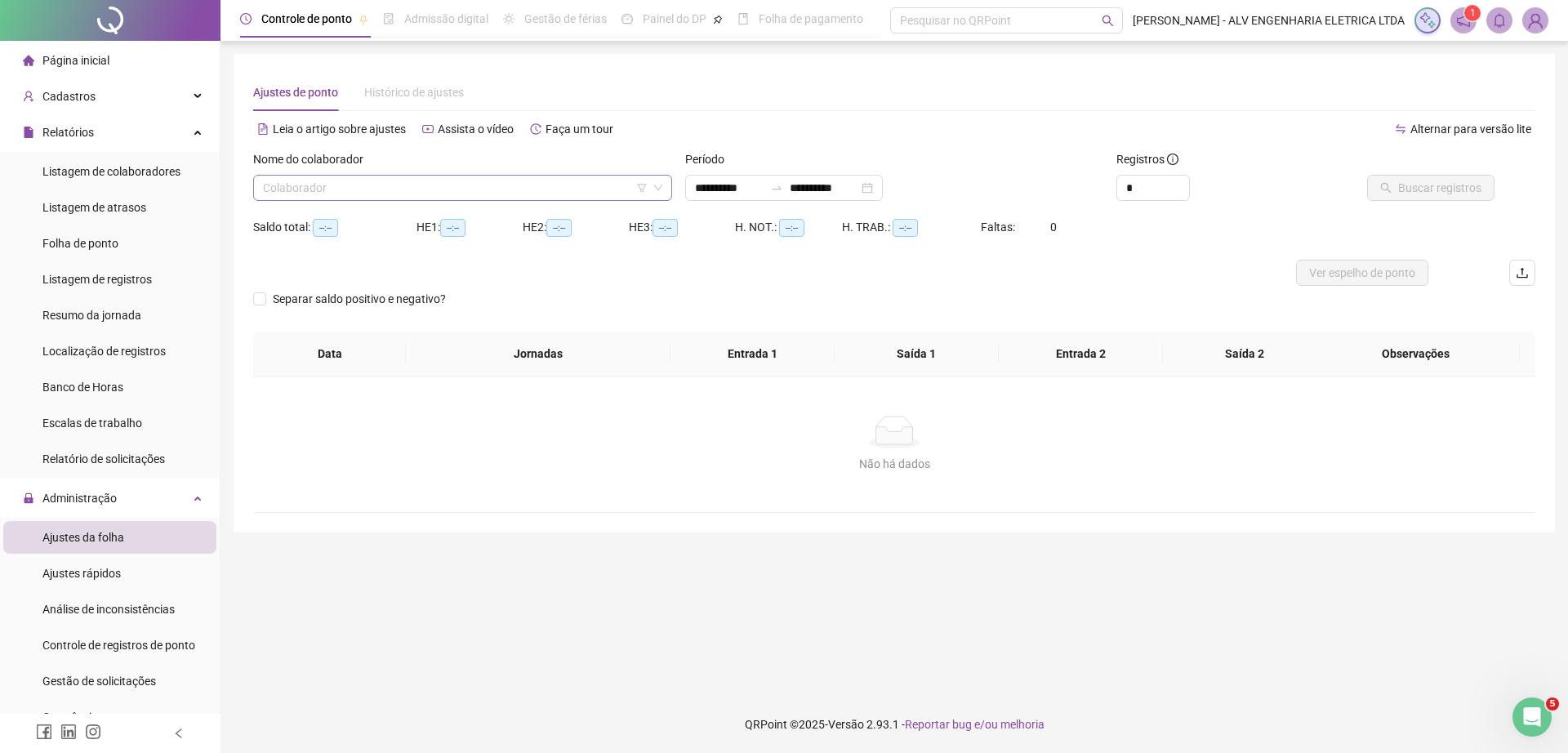
type input "**********"
click at [457, 180] on input "search" at bounding box center [455, 188] width 385 height 25
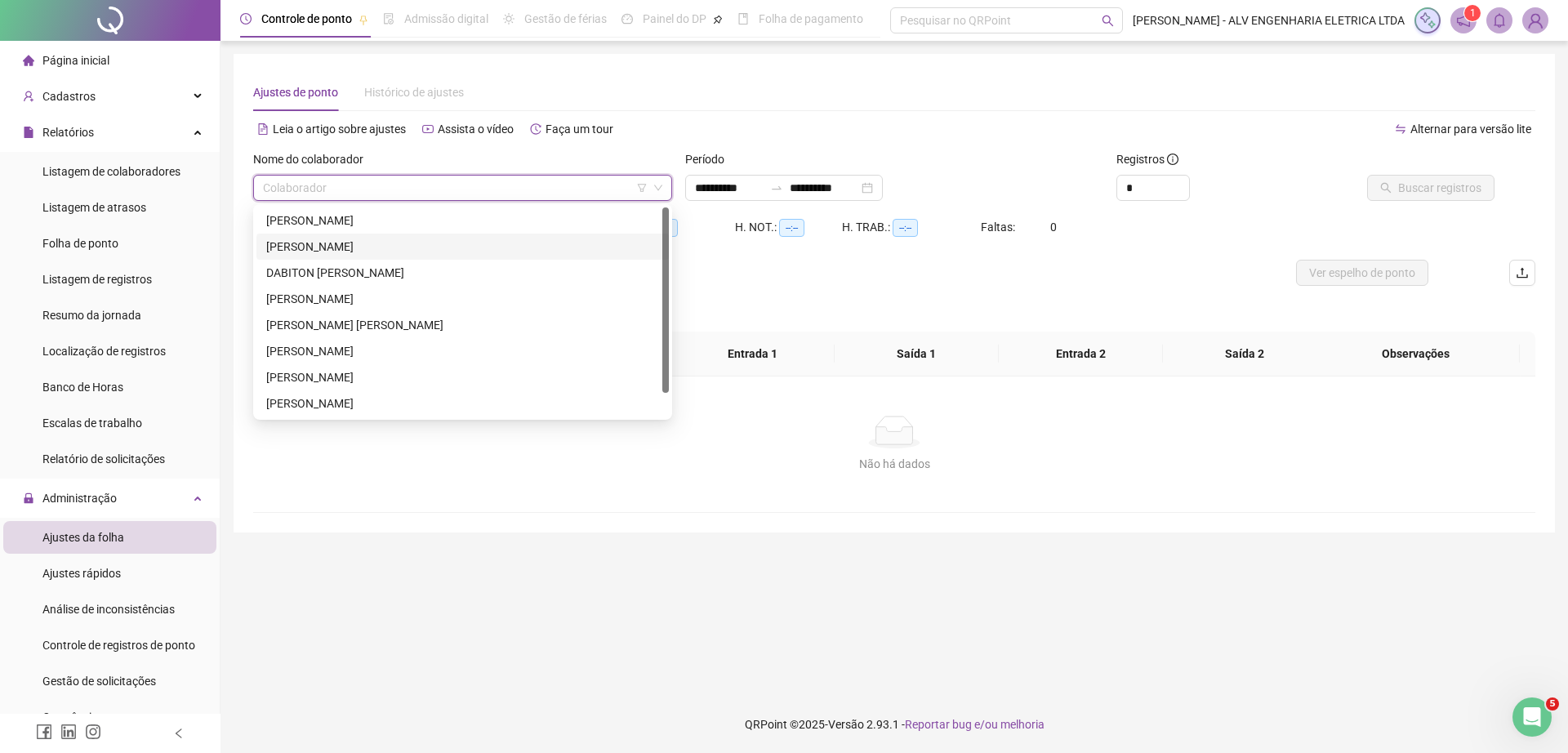
click at [414, 244] on div "[PERSON_NAME]" at bounding box center [463, 247] width 393 height 18
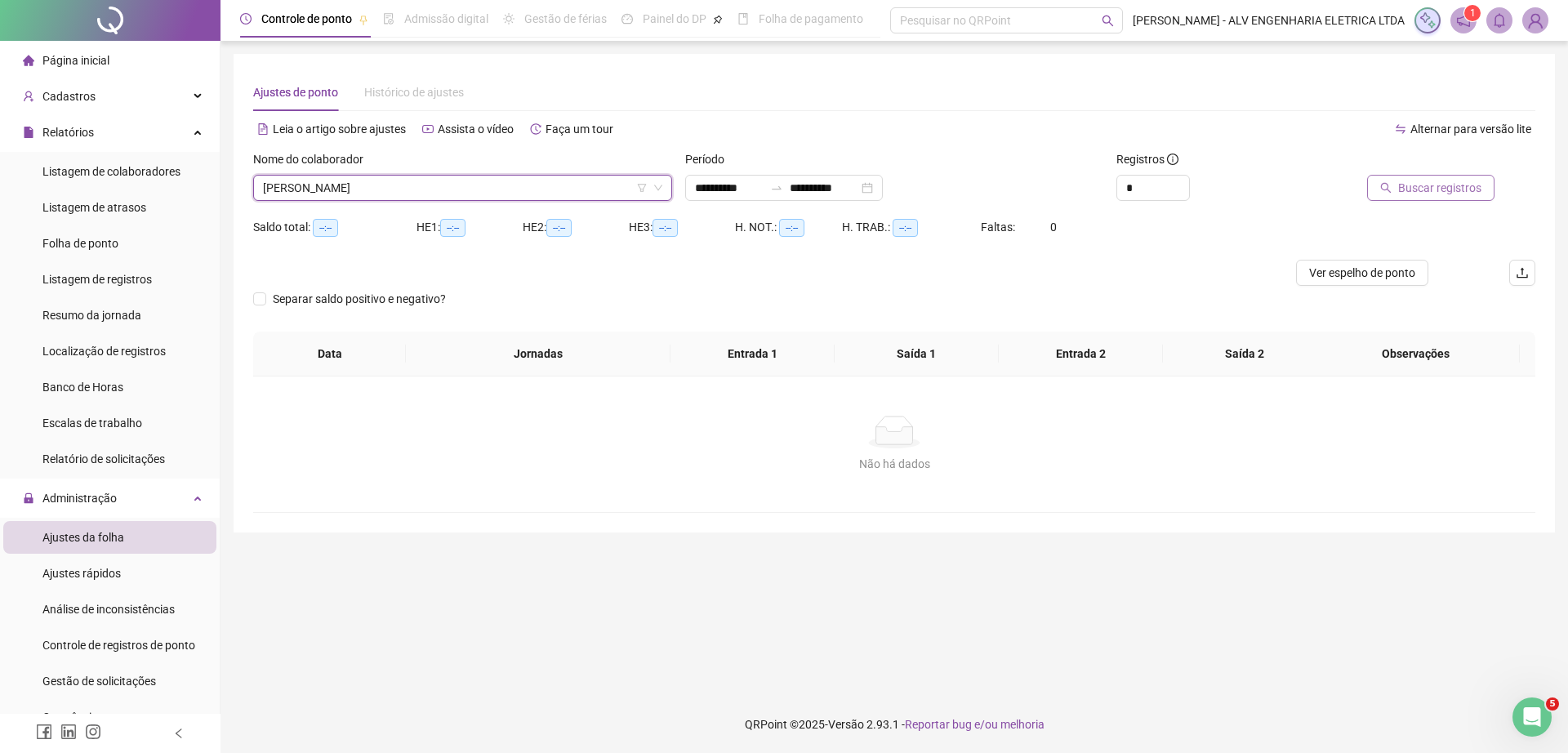
click at [1400, 193] on button "Buscar registros" at bounding box center [1430, 188] width 127 height 26
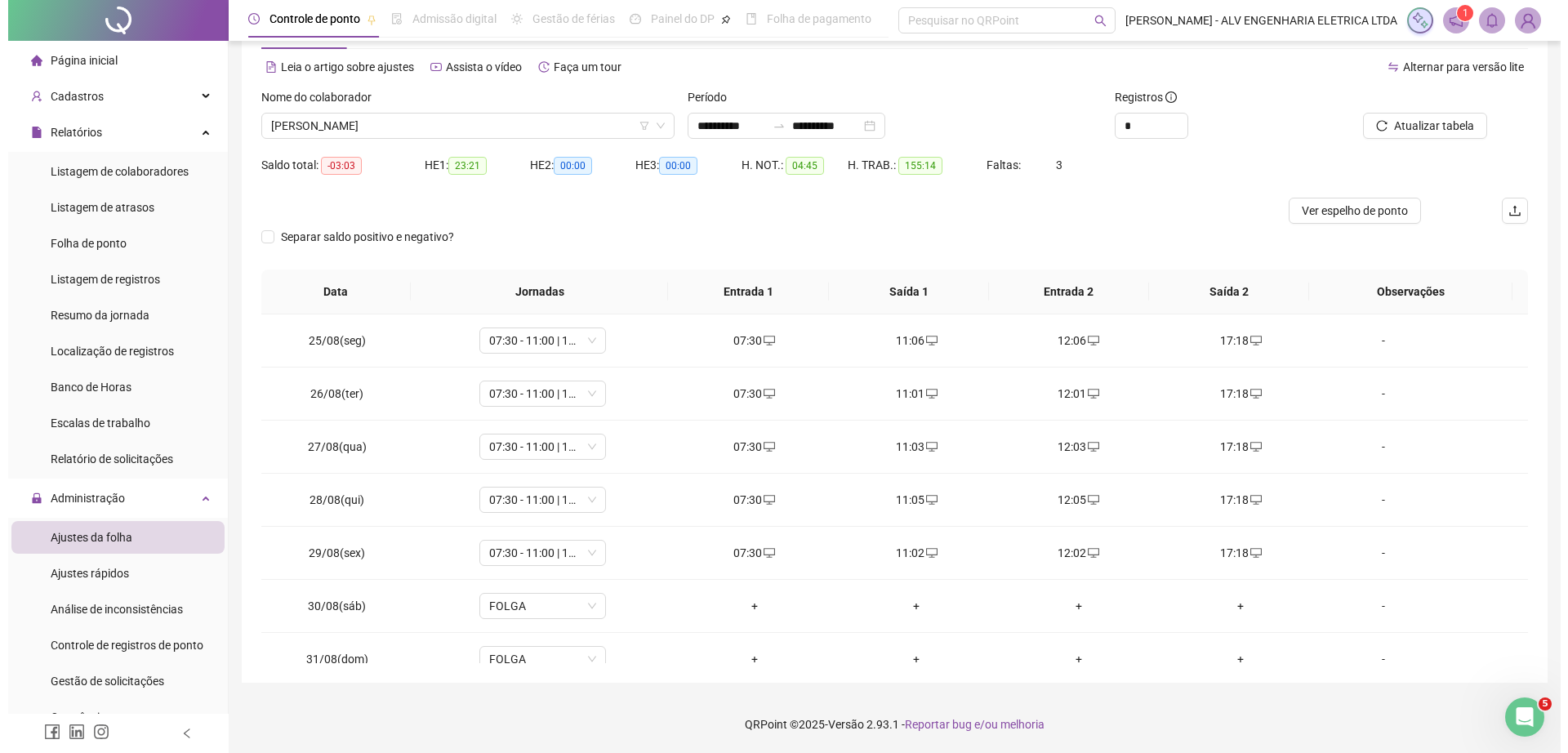
scroll to position [925, 0]
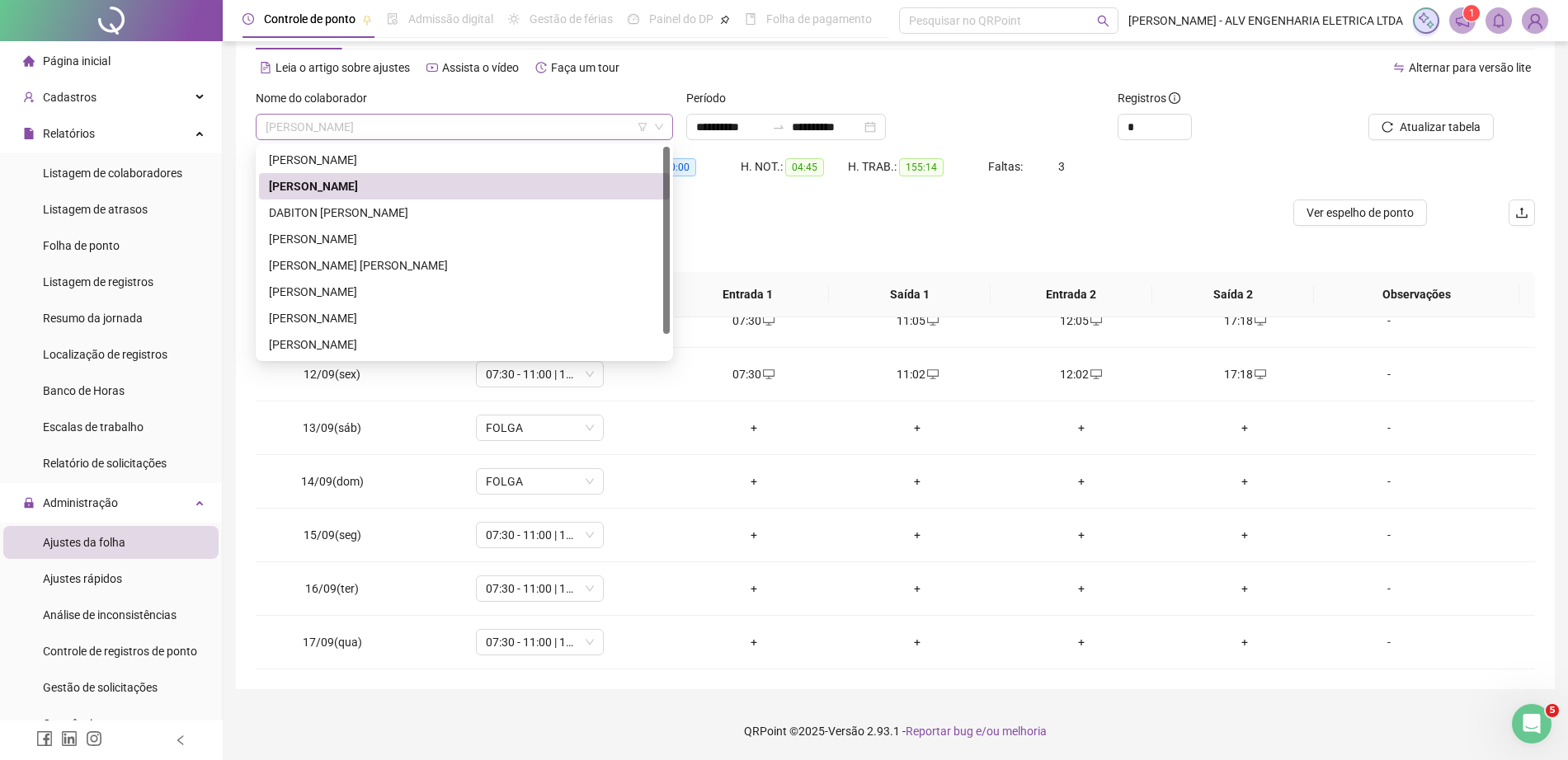
click at [482, 116] on span "[PERSON_NAME]" at bounding box center [465, 127] width 398 height 25
click at [454, 211] on div "DABITON [PERSON_NAME]" at bounding box center [465, 213] width 391 height 18
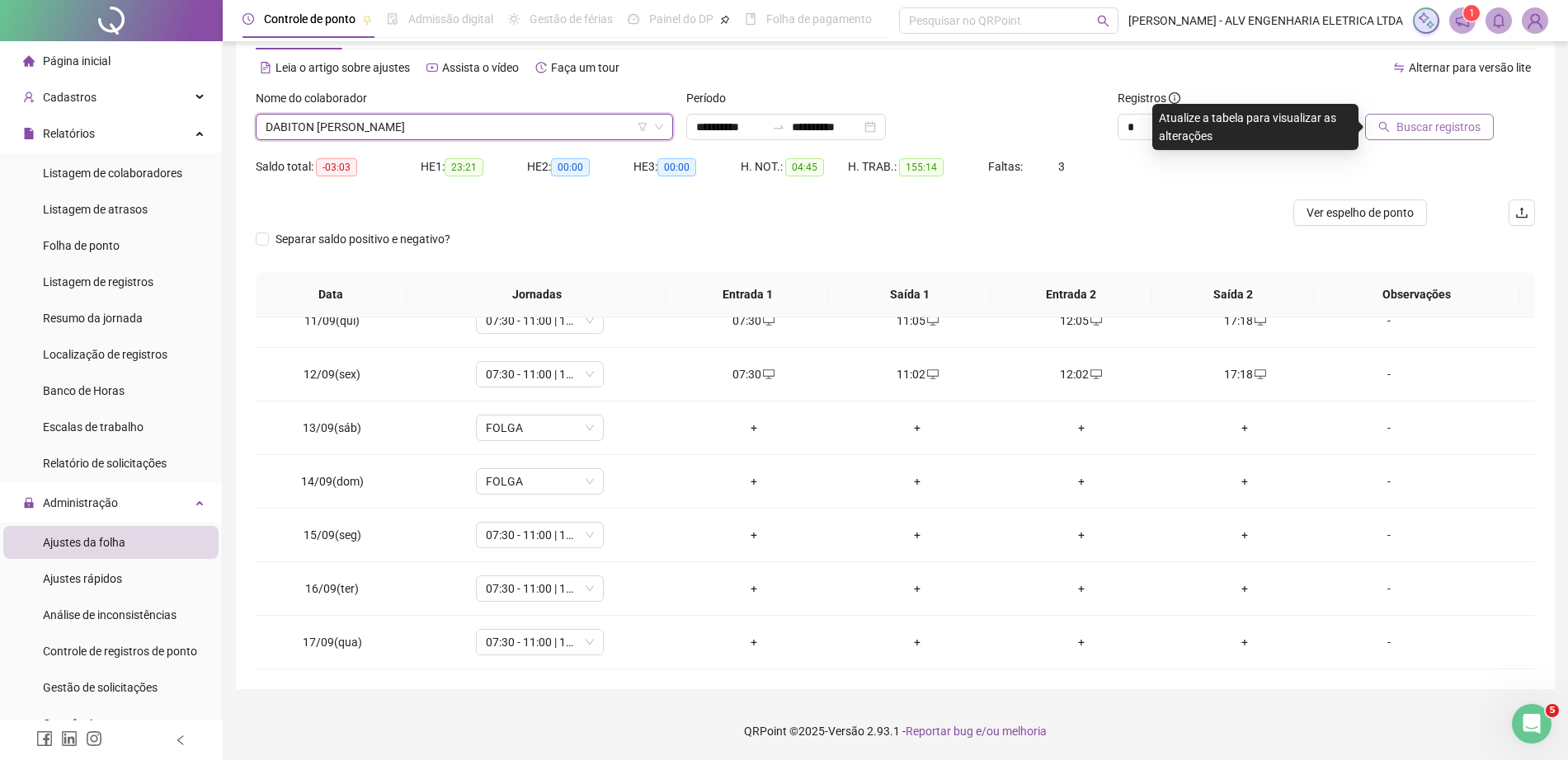
click at [1458, 127] on span "Buscar registros" at bounding box center [1439, 127] width 84 height 18
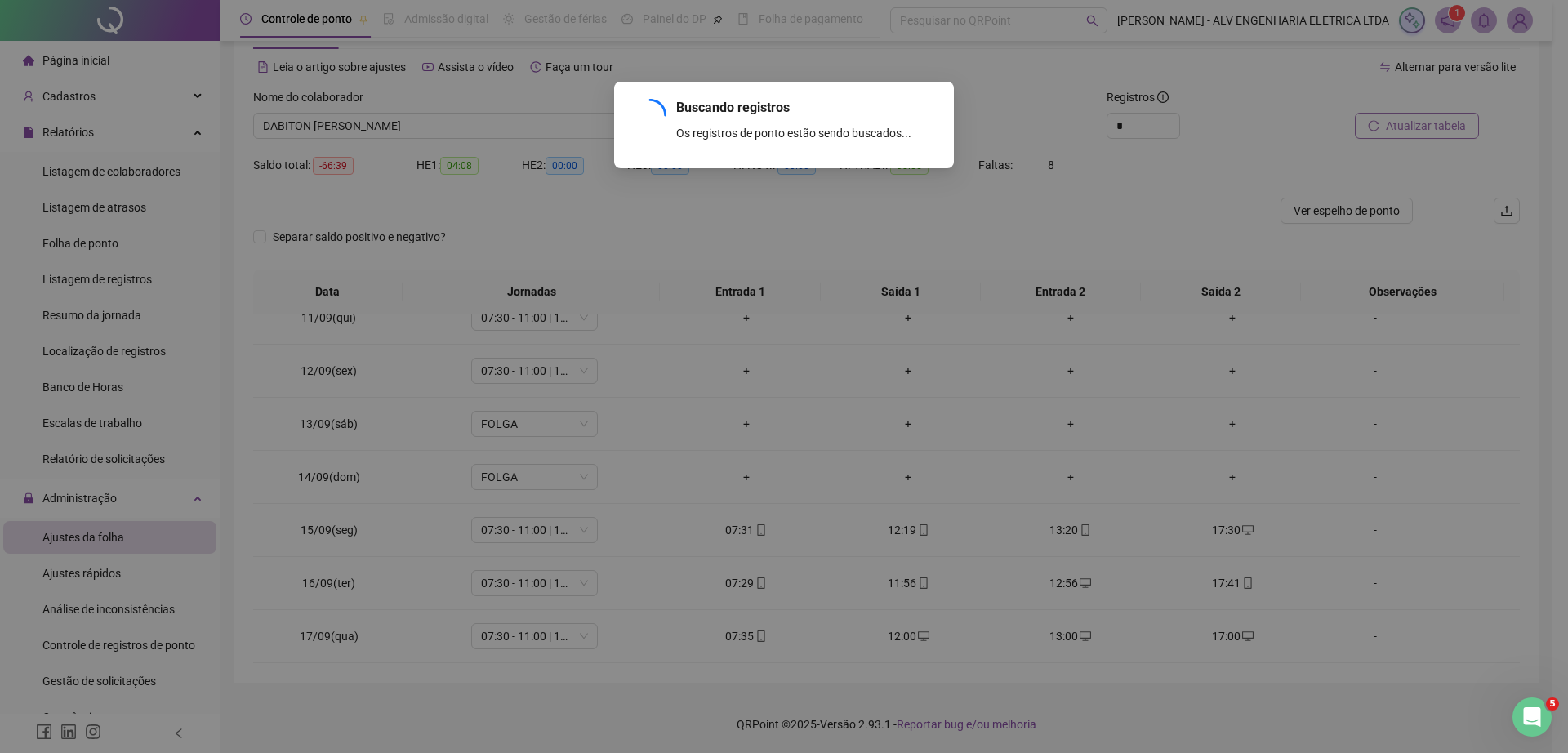
scroll to position [500, 0]
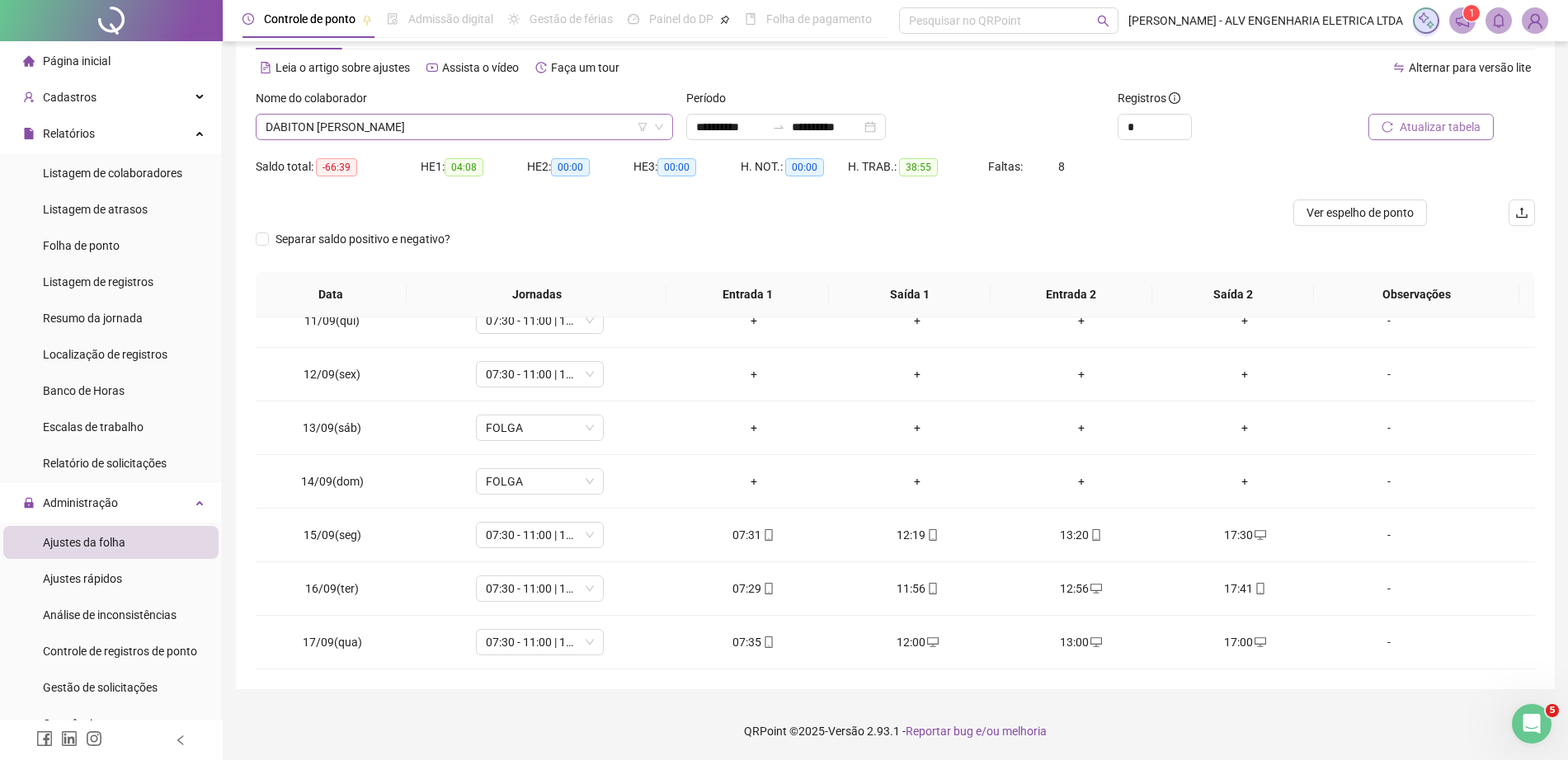
click at [514, 118] on span "DABITON [PERSON_NAME]" at bounding box center [465, 127] width 398 height 25
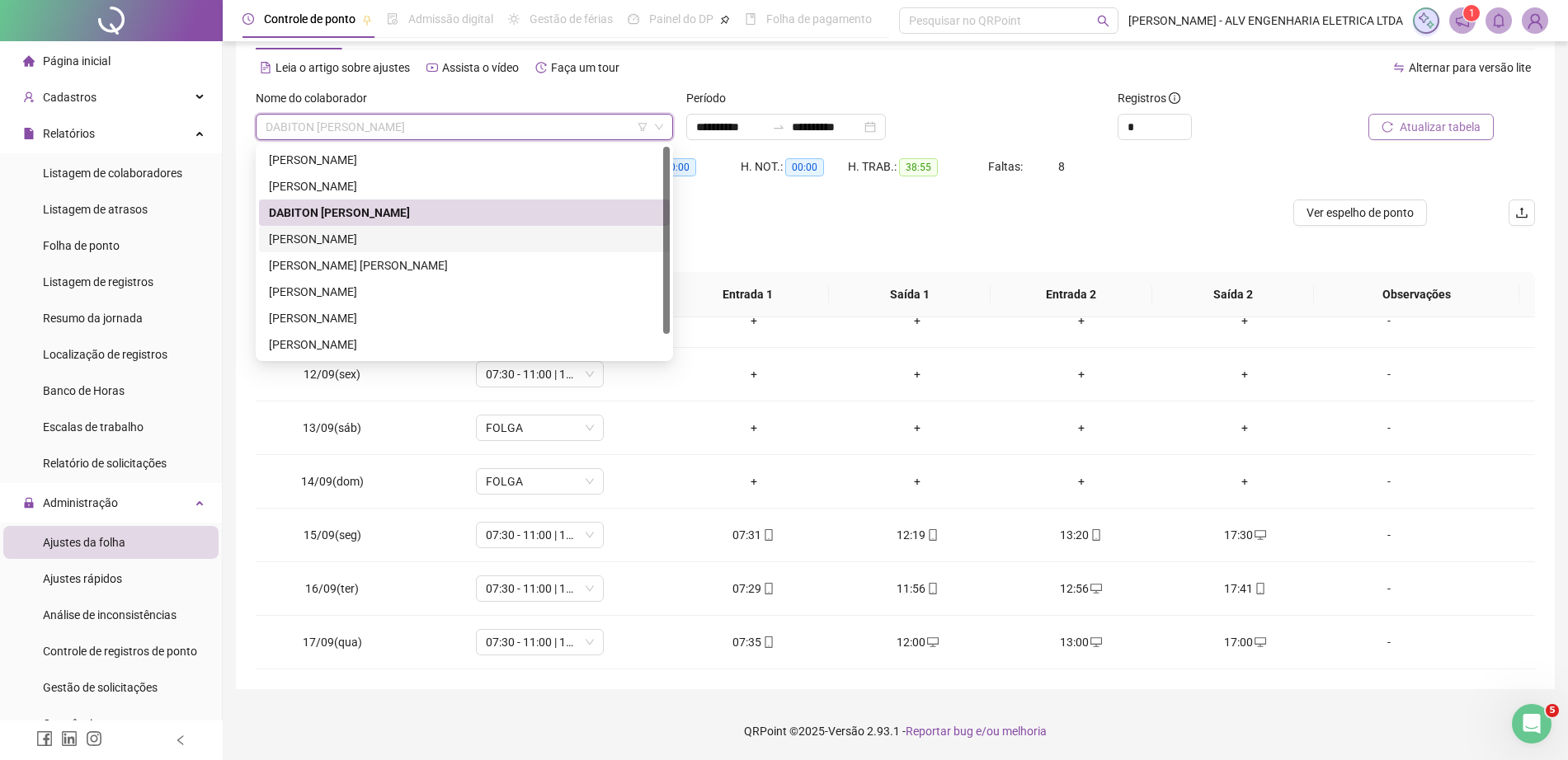
click at [450, 234] on div "[PERSON_NAME]" at bounding box center [465, 239] width 391 height 18
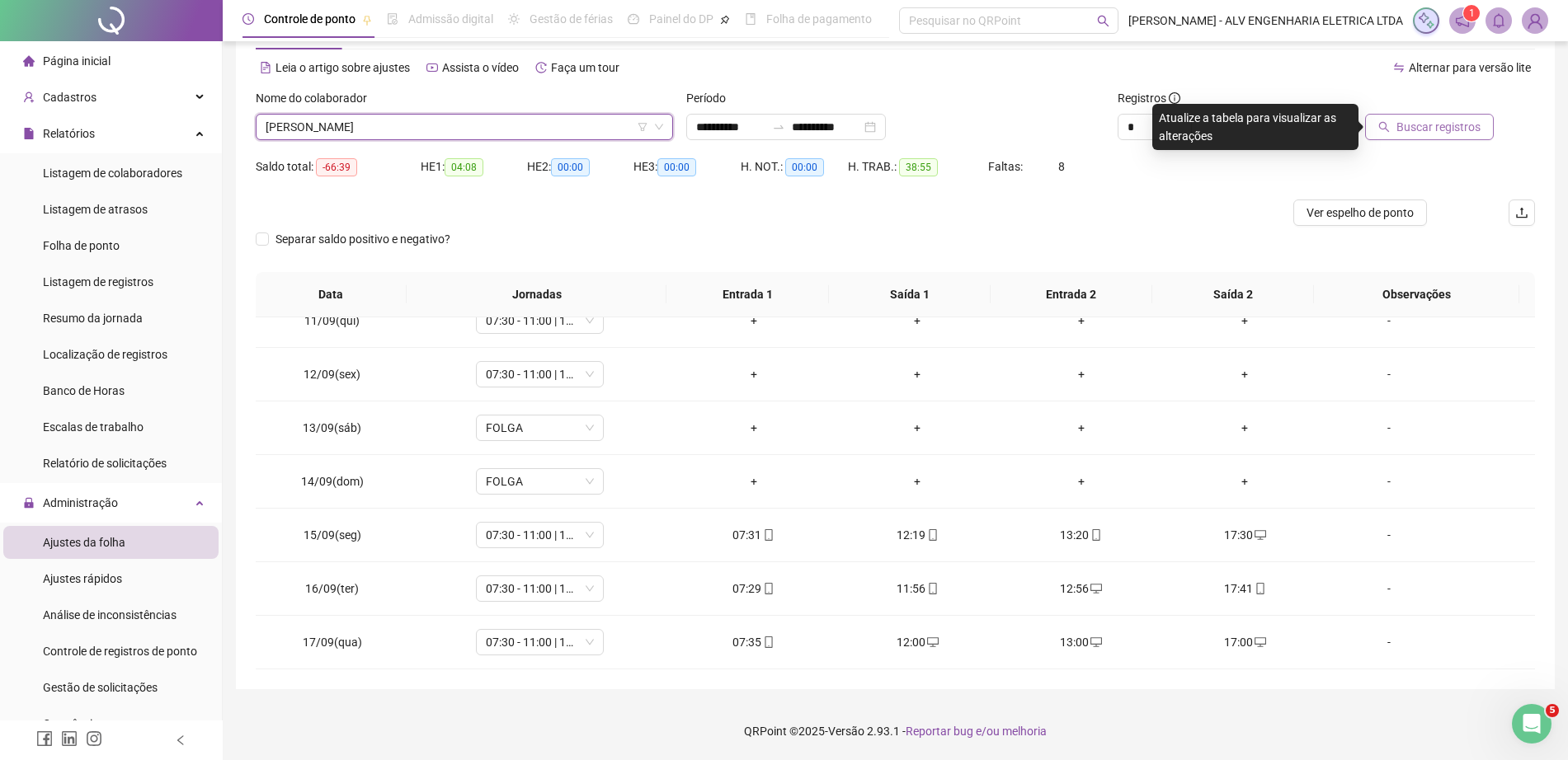
click at [1440, 137] on button "Buscar registros" at bounding box center [1429, 127] width 128 height 26
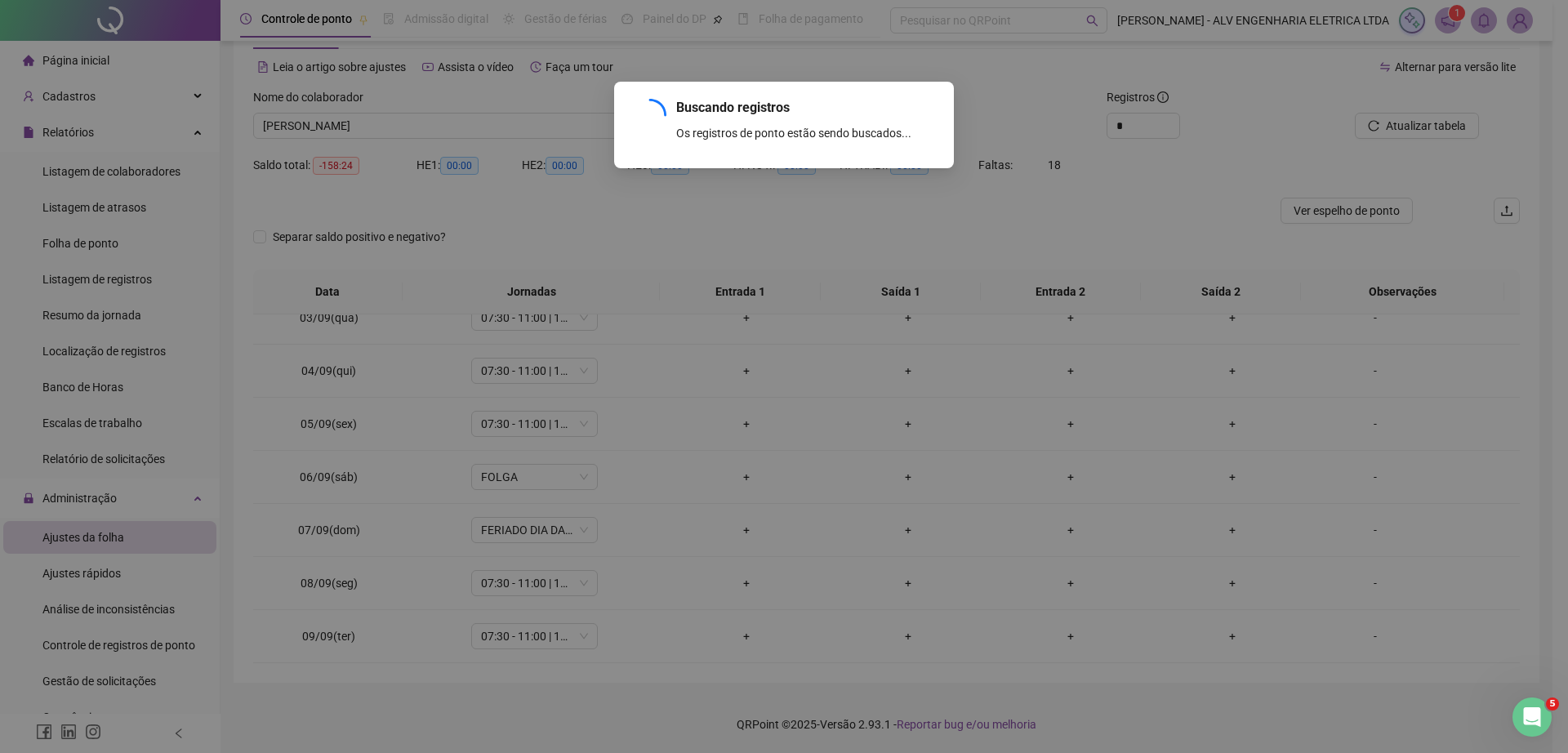
scroll to position [925, 0]
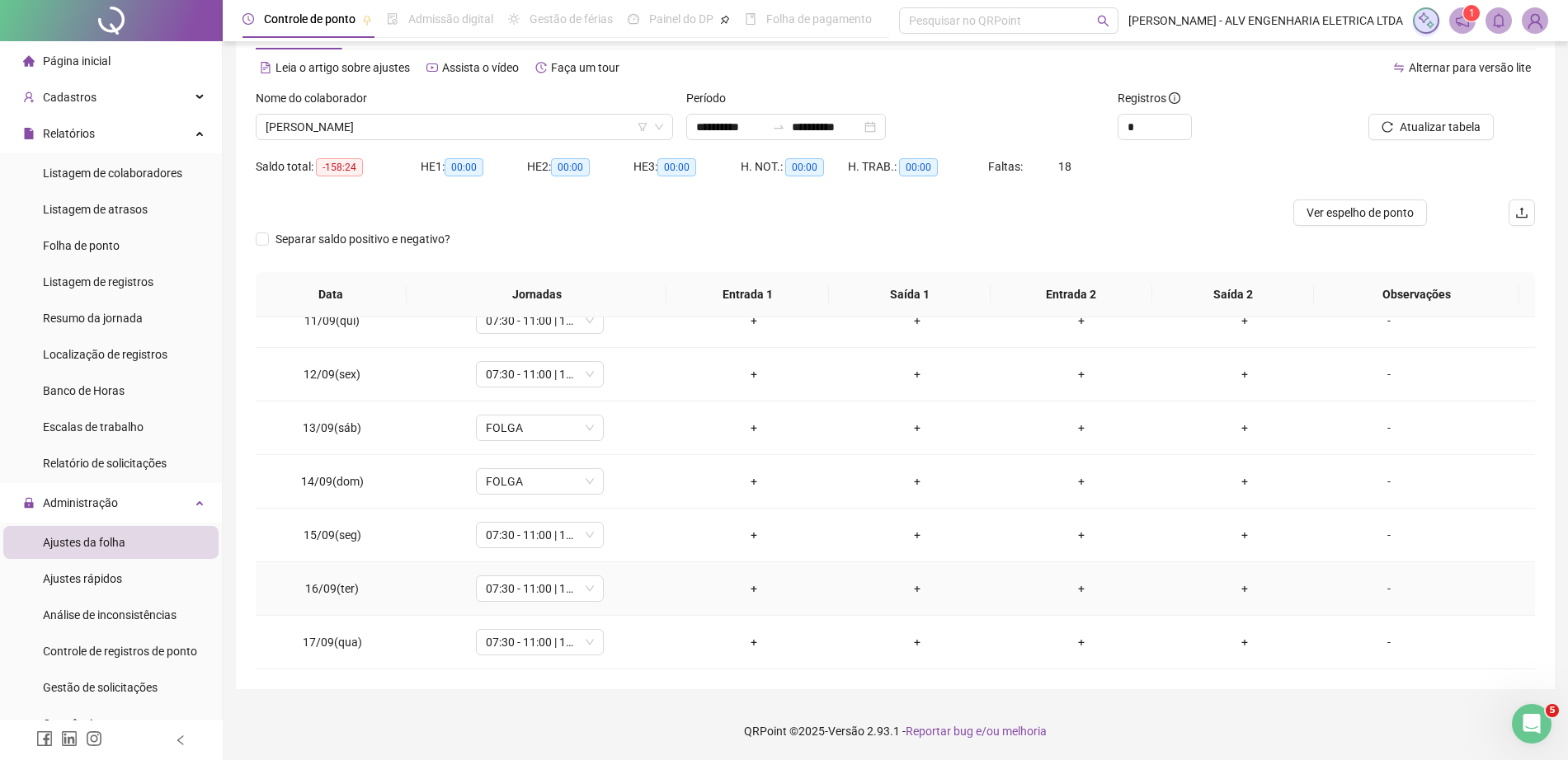
drag, startPoint x: 1512, startPoint y: 581, endPoint x: 1505, endPoint y: 613, distance: 32.8
click at [1505, 613] on td "-" at bounding box center [1430, 589] width 208 height 54
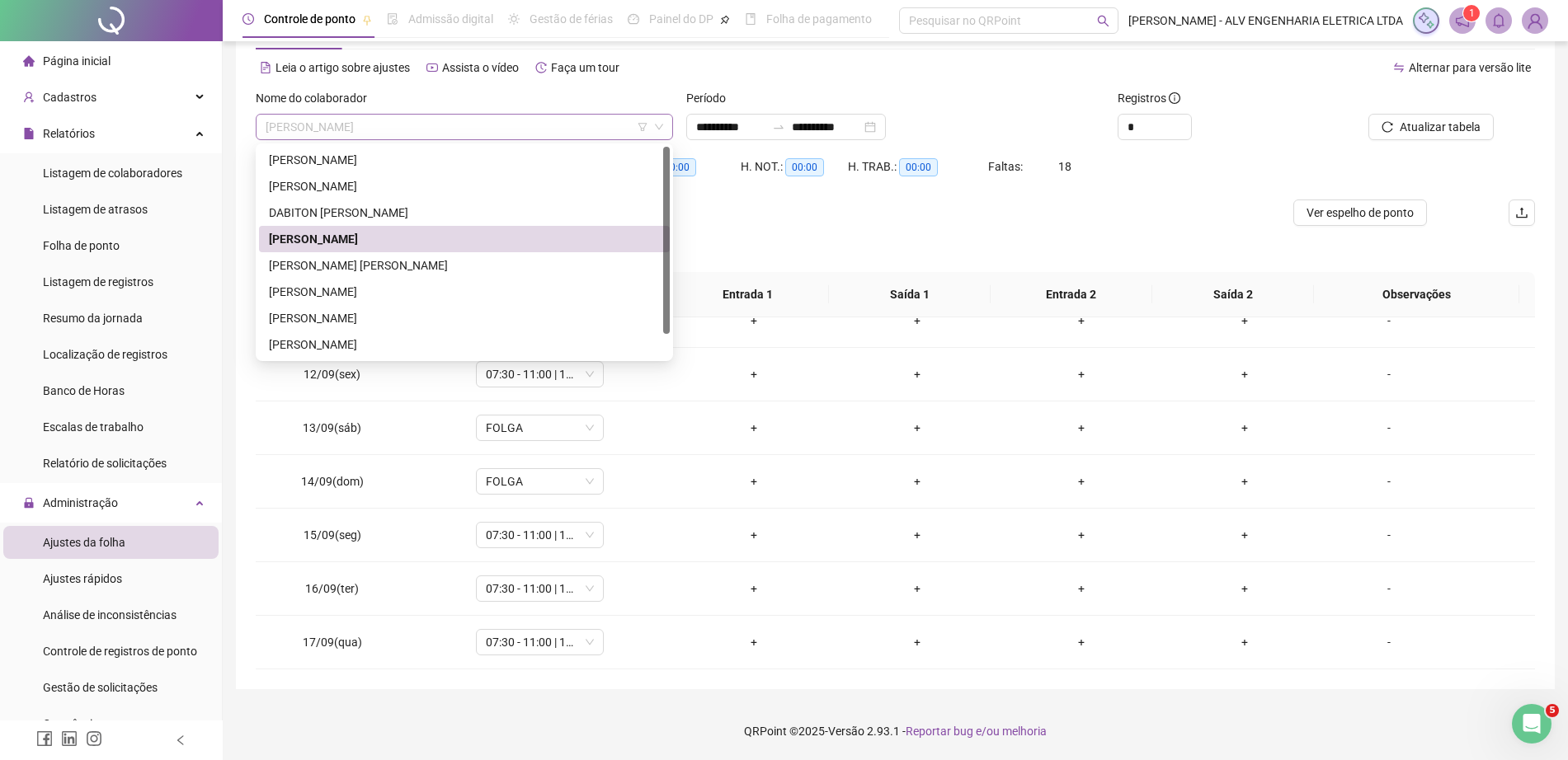
click at [482, 121] on span "[PERSON_NAME]" at bounding box center [465, 127] width 398 height 25
click at [470, 267] on div "[PERSON_NAME] [PERSON_NAME]" at bounding box center [465, 266] width 391 height 18
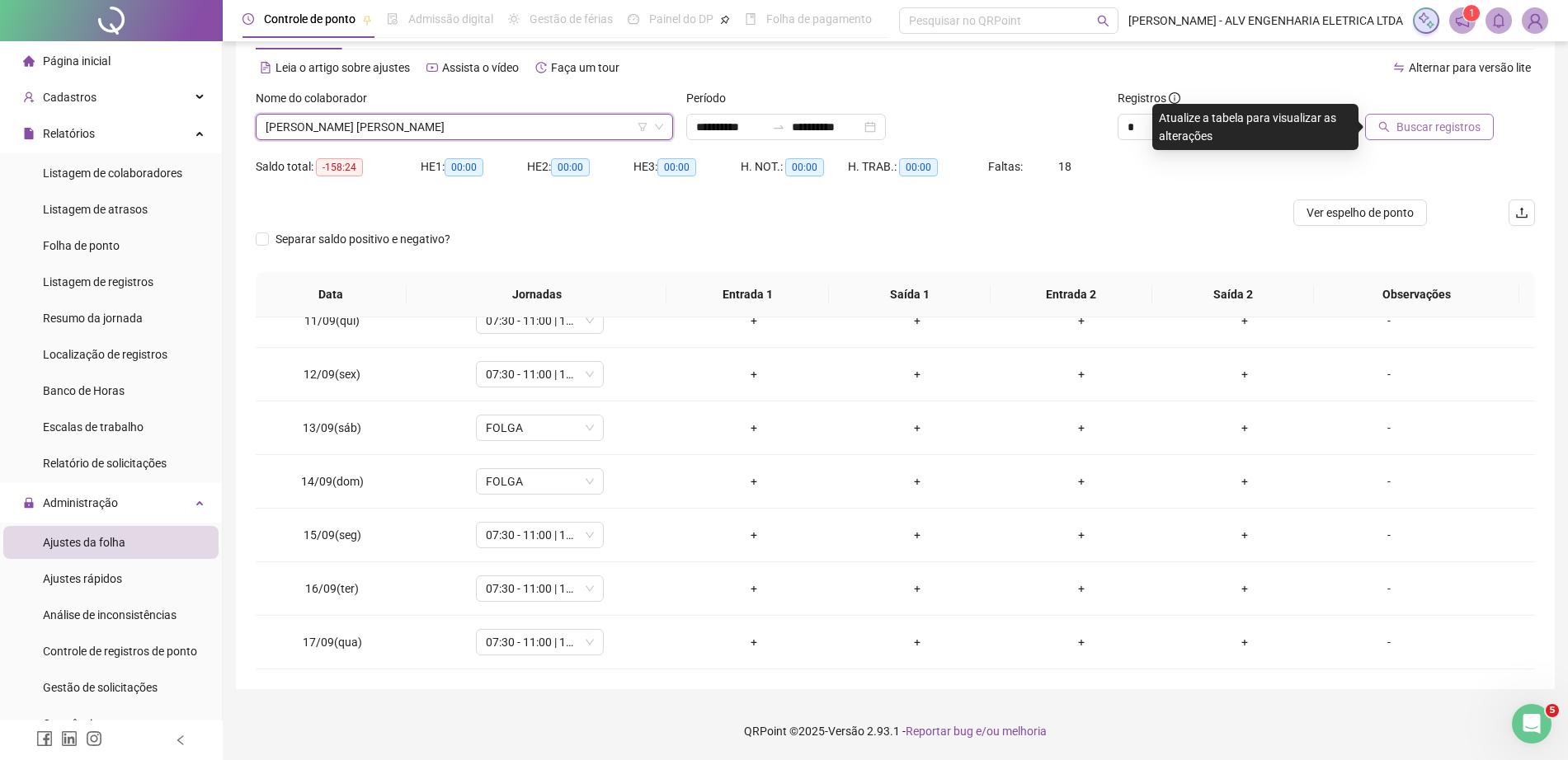
click at [1451, 121] on span "Buscar registros" at bounding box center [1439, 127] width 84 height 18
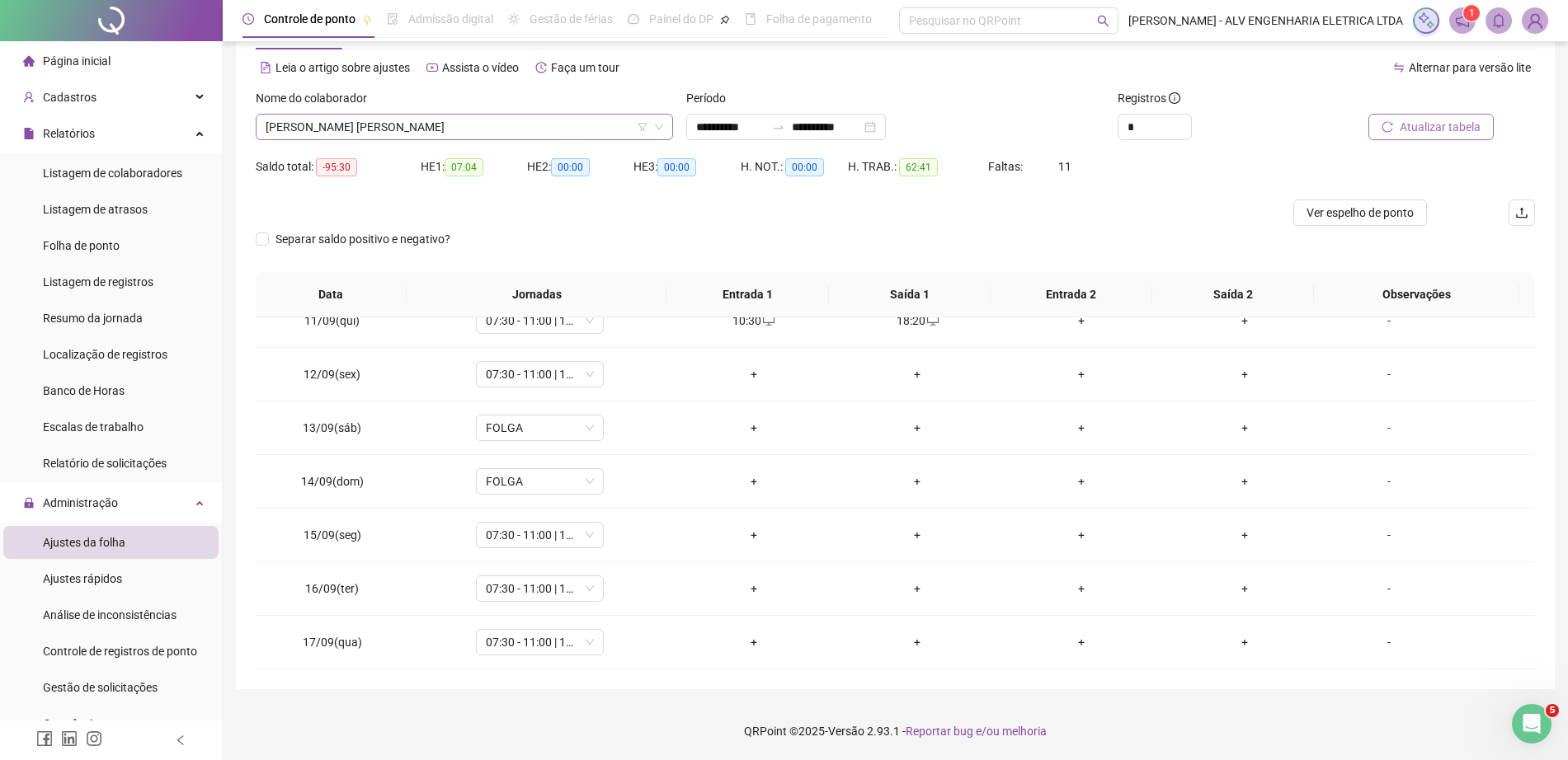
click at [517, 129] on span "[PERSON_NAME] [PERSON_NAME]" at bounding box center [465, 127] width 398 height 25
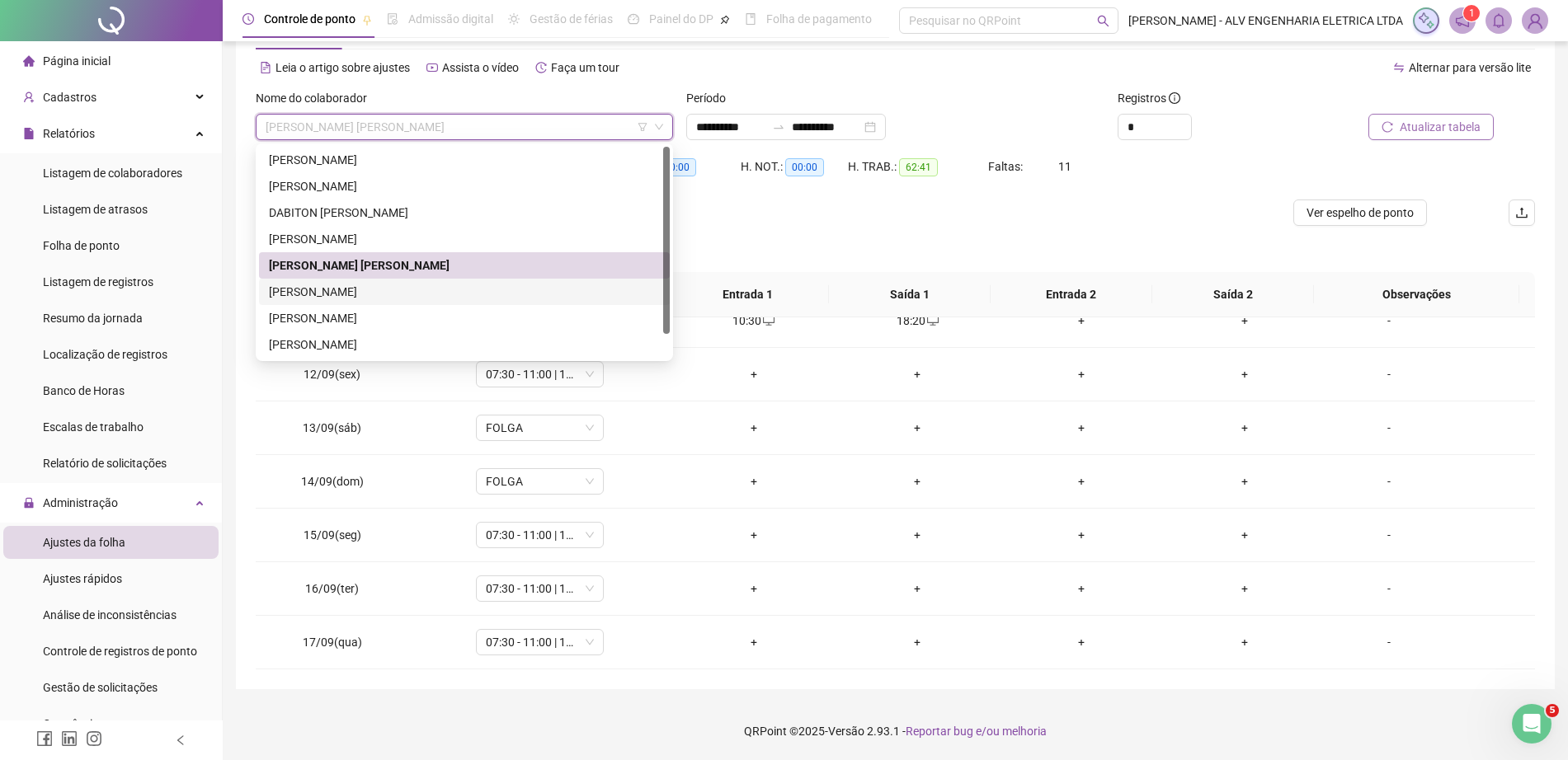
click at [408, 291] on div "[PERSON_NAME]" at bounding box center [465, 292] width 391 height 18
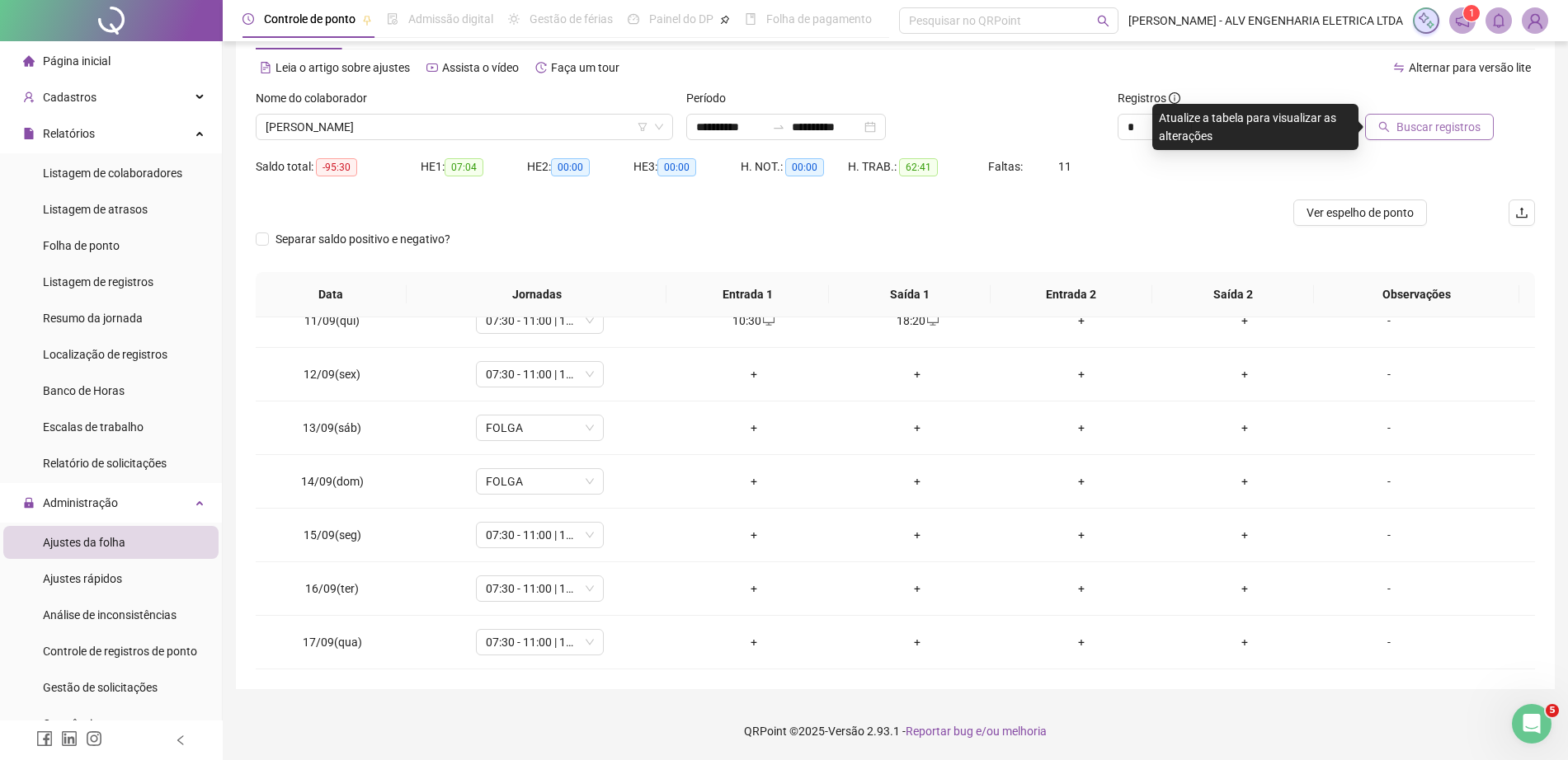
click at [1437, 125] on span "Buscar registros" at bounding box center [1439, 127] width 84 height 18
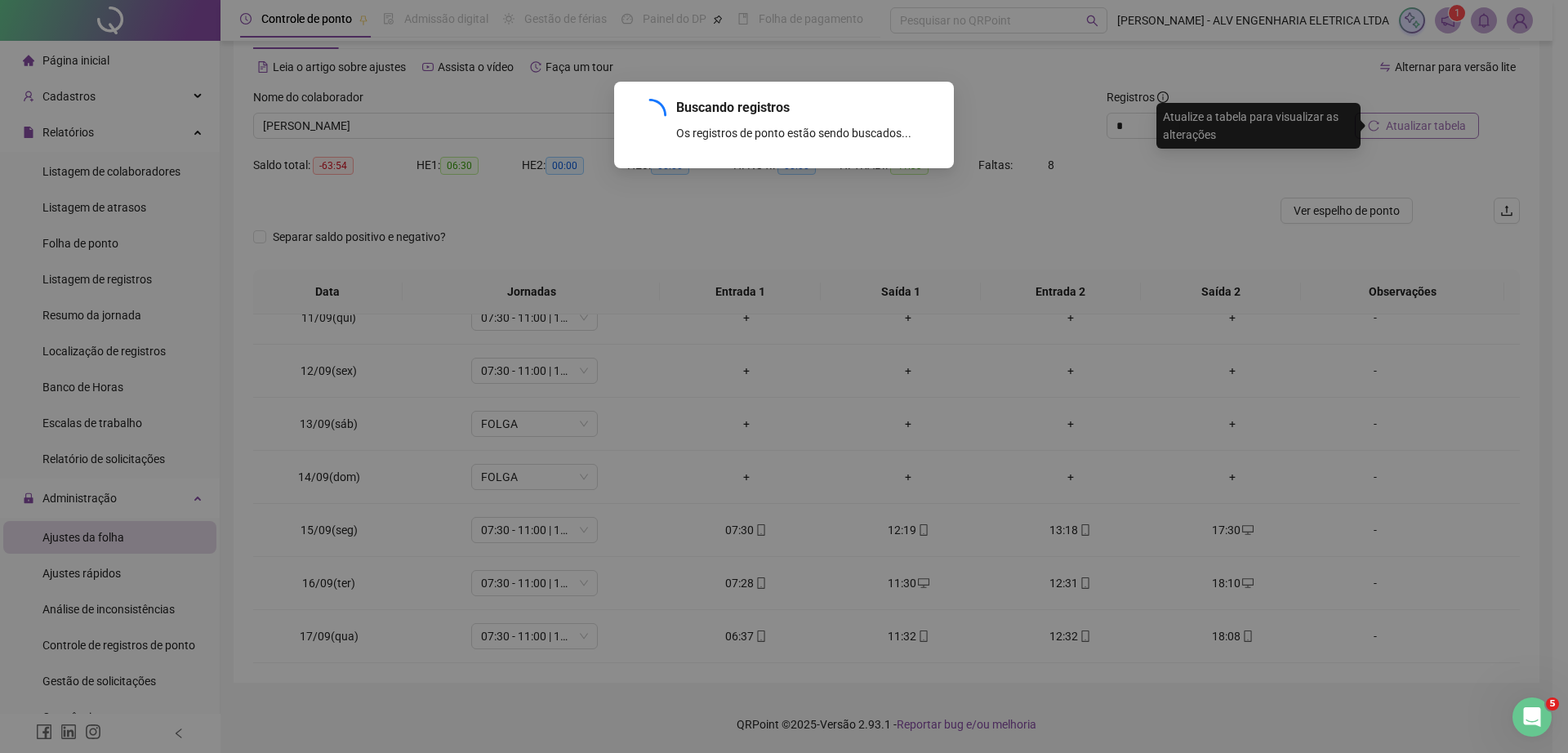
scroll to position [500, 0]
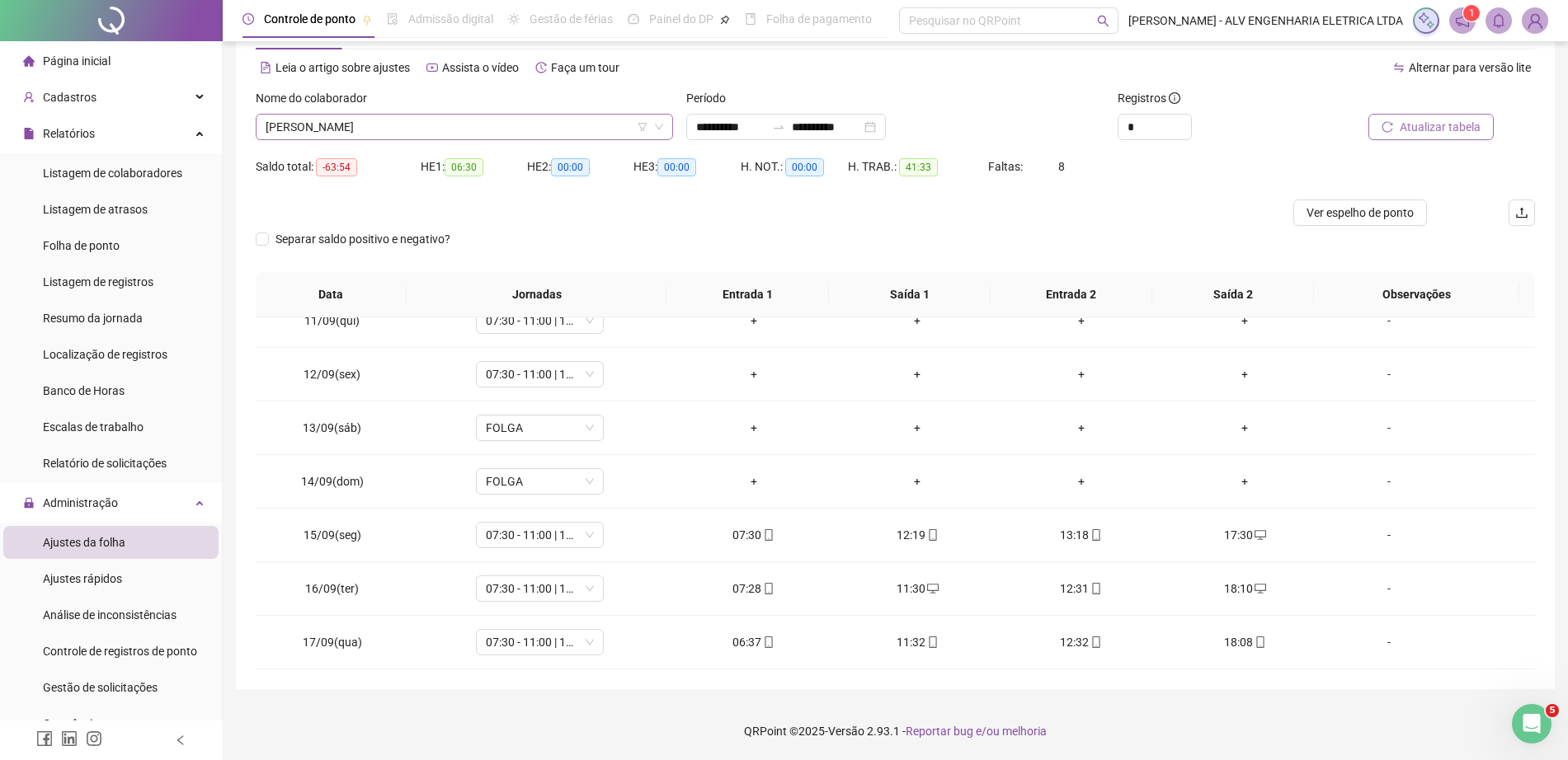
click at [414, 133] on span "[PERSON_NAME]" at bounding box center [465, 127] width 398 height 25
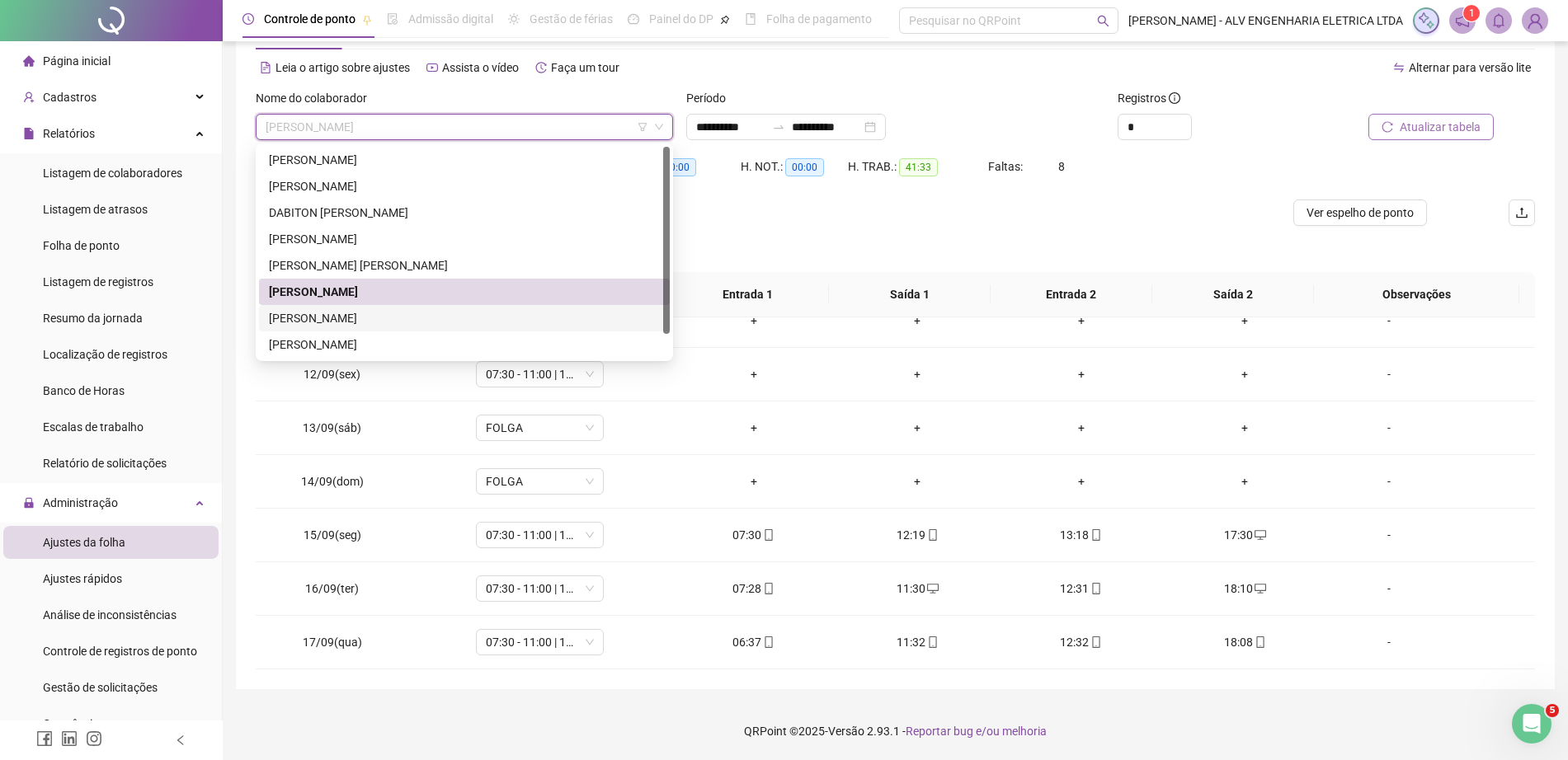
click at [377, 319] on div "[PERSON_NAME]" at bounding box center [465, 318] width 391 height 18
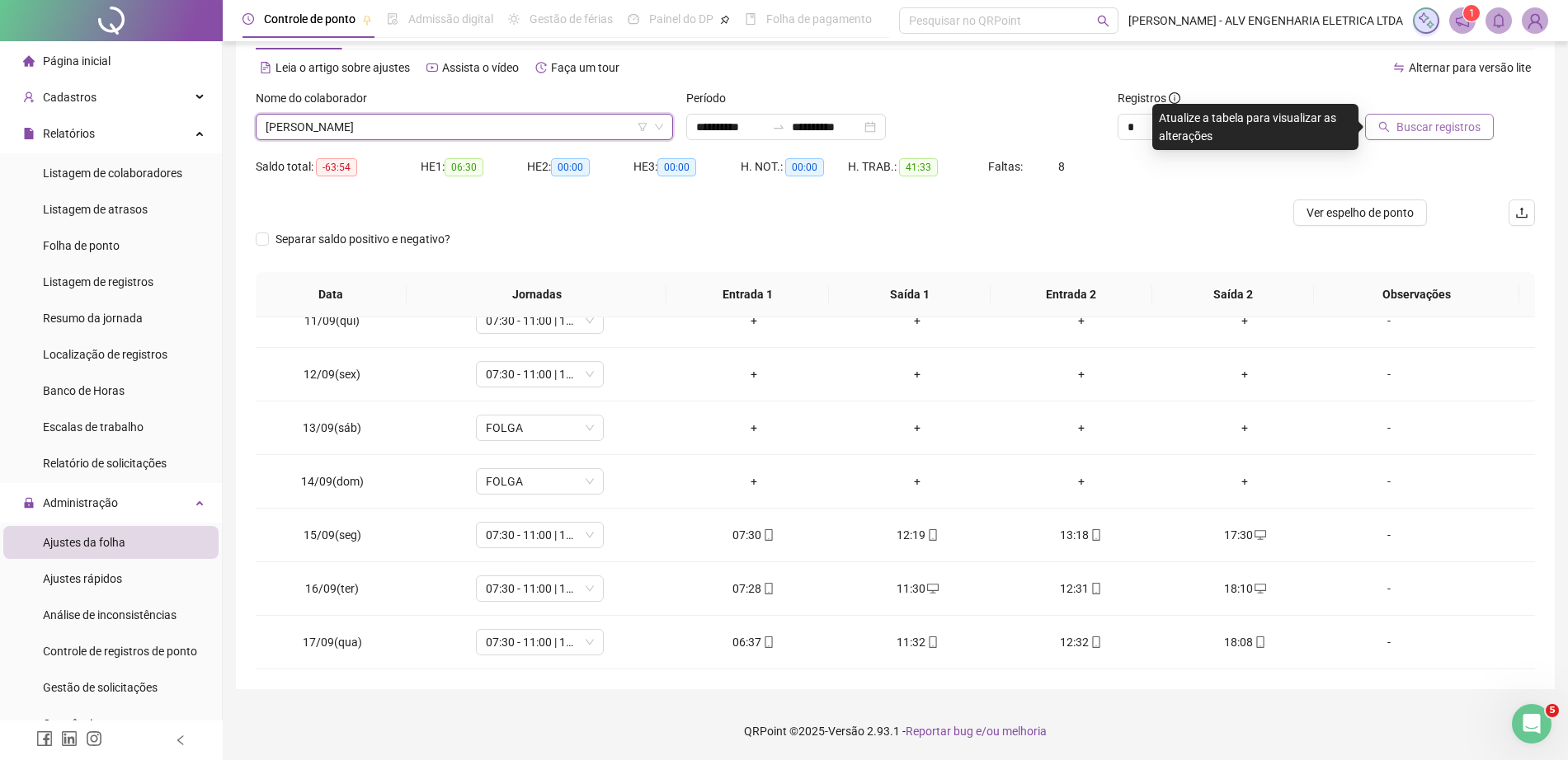
click at [1477, 133] on span "Buscar registros" at bounding box center [1439, 127] width 84 height 18
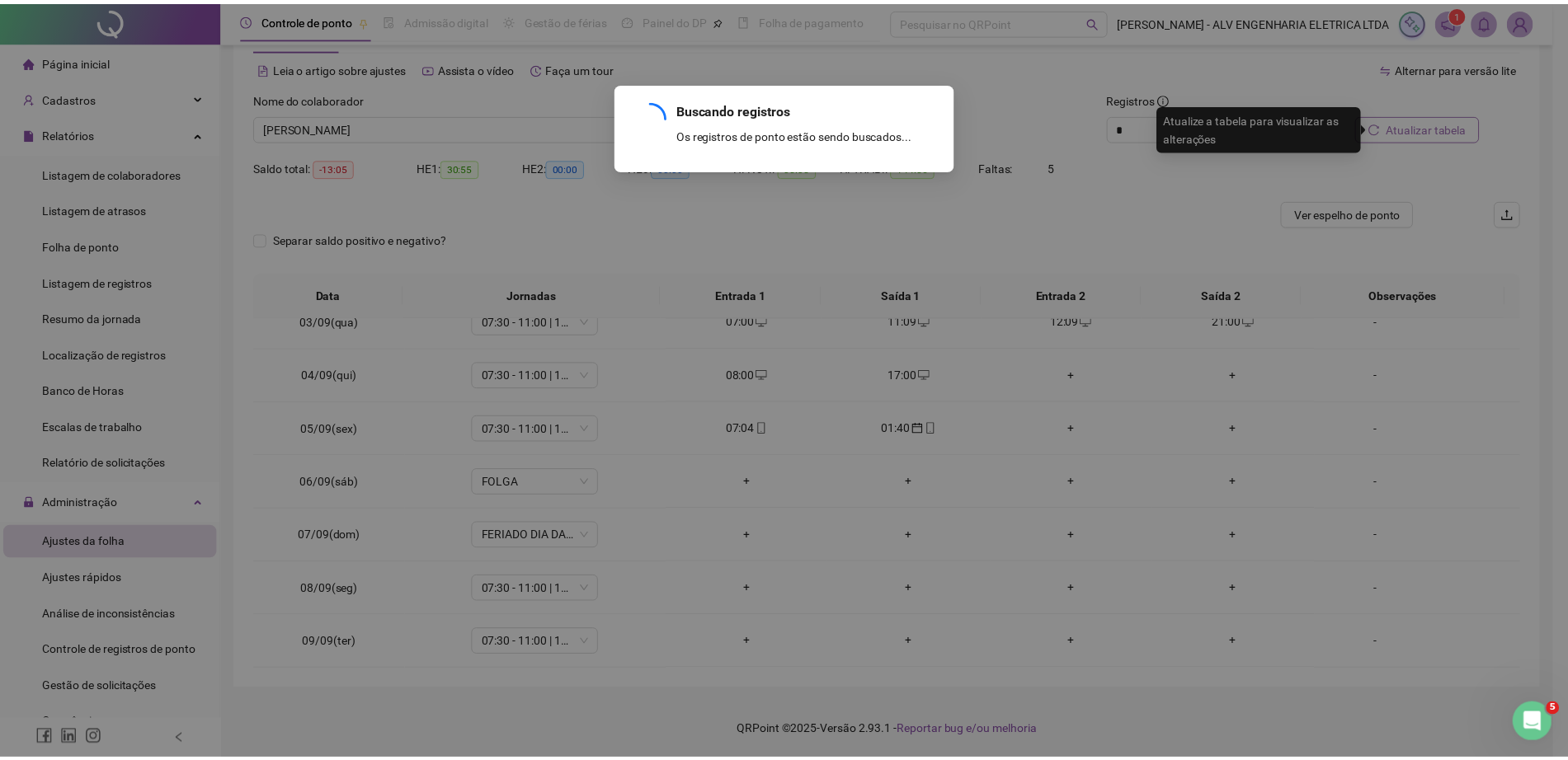
scroll to position [934, 0]
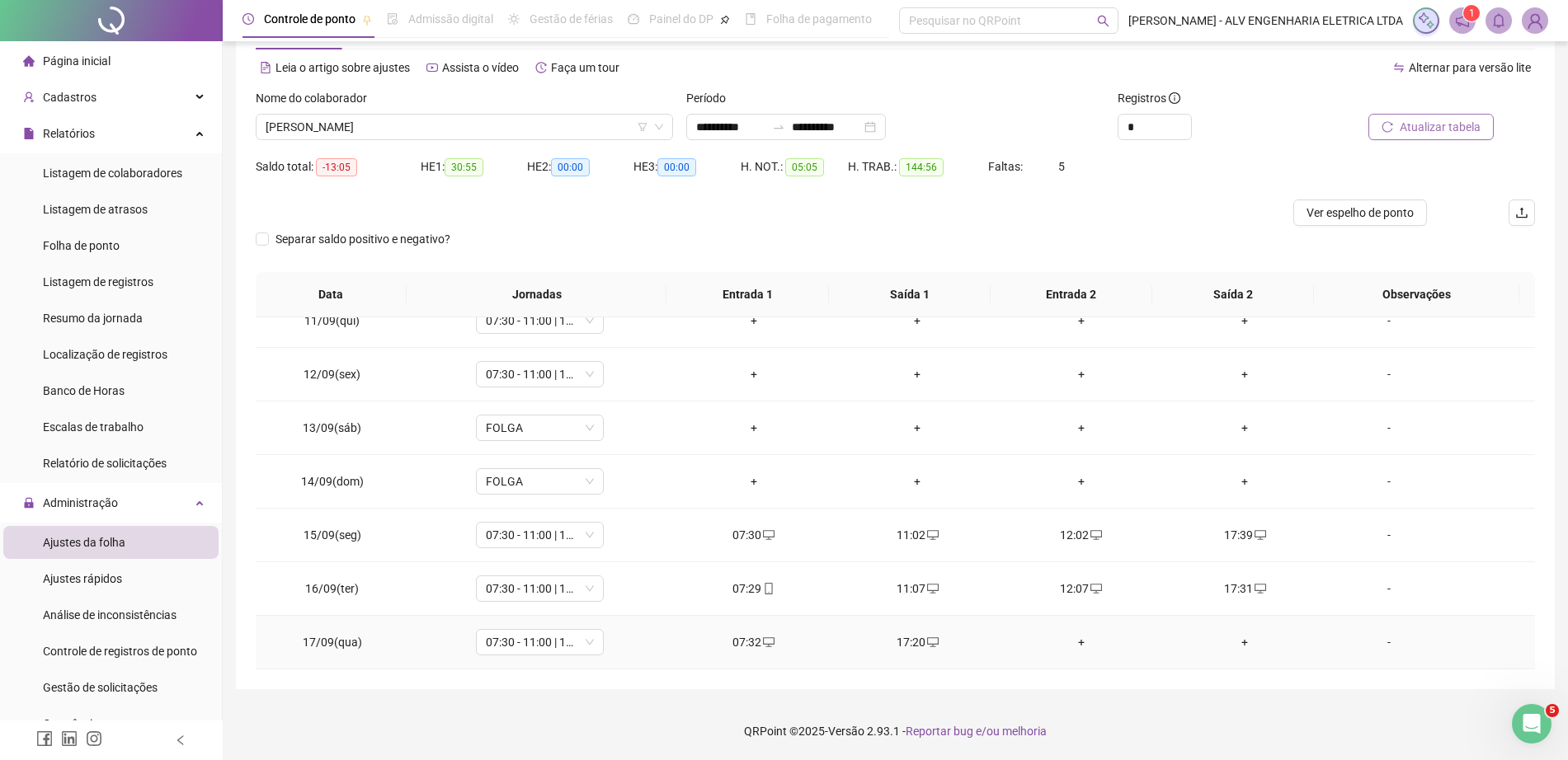
click at [1075, 635] on div "+" at bounding box center [1082, 642] width 138 height 18
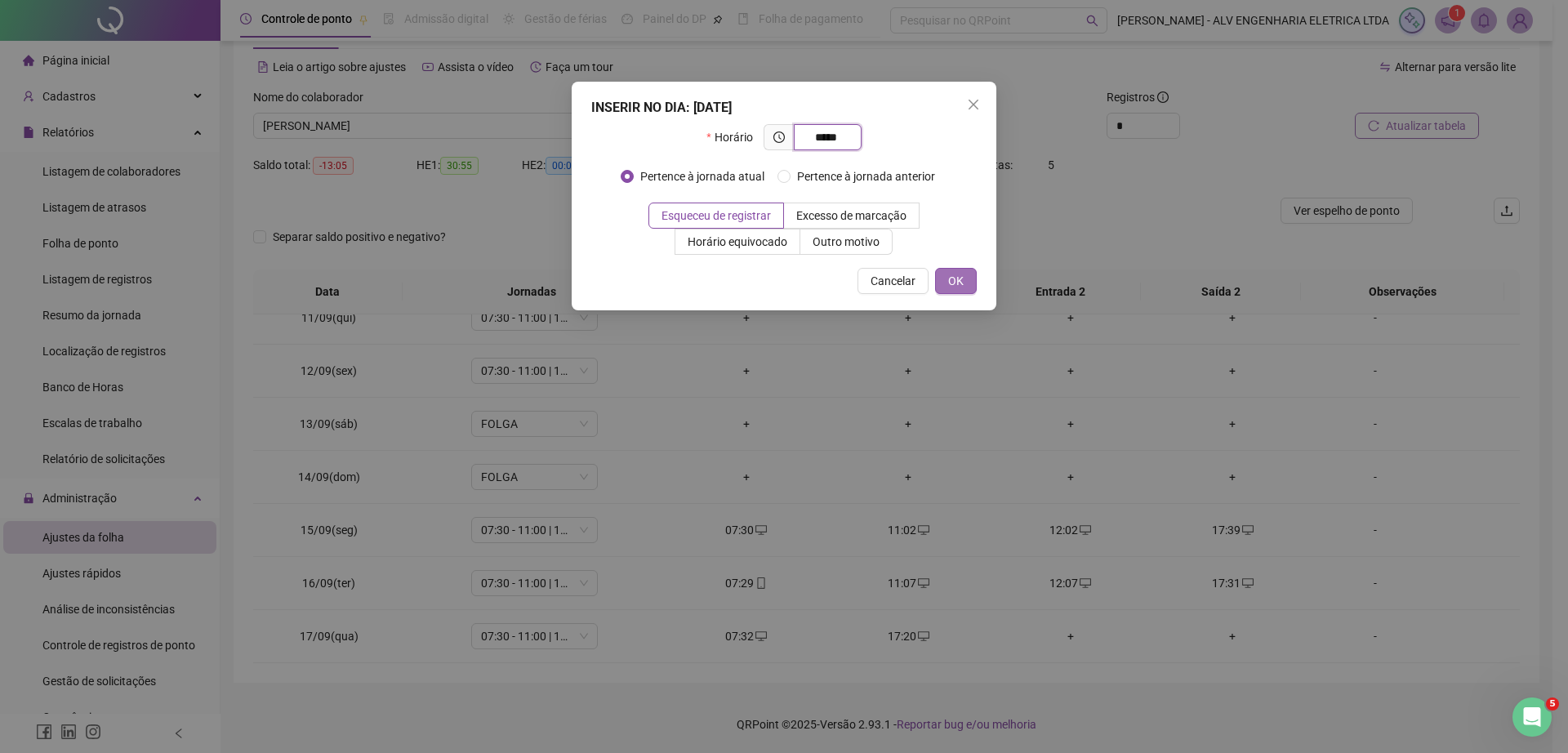
type input "*****"
click at [958, 287] on span "OK" at bounding box center [955, 281] width 16 height 18
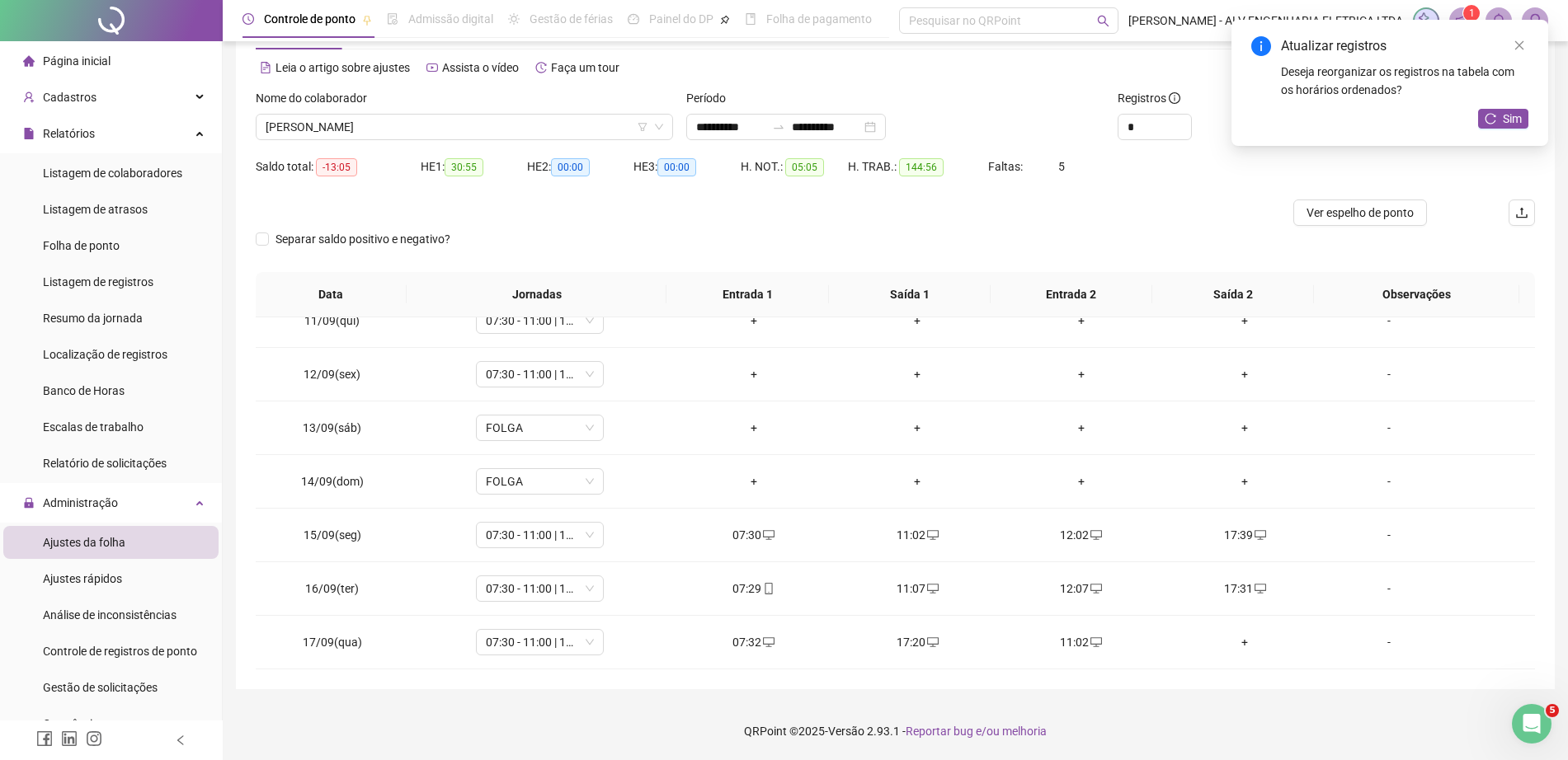
click at [1235, 637] on div "+" at bounding box center [1245, 642] width 138 height 18
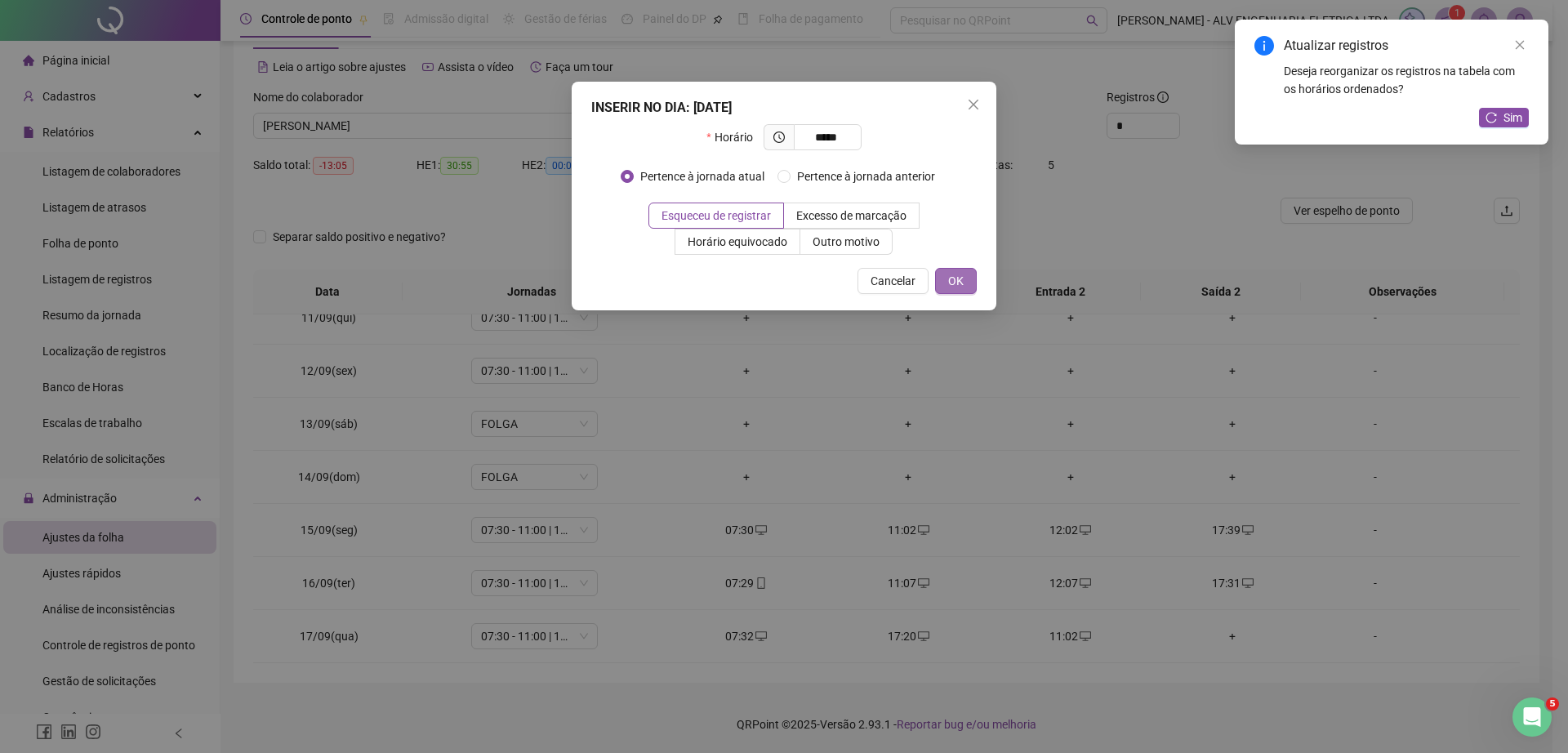
type input "*****"
click at [957, 283] on span "OK" at bounding box center [955, 281] width 16 height 18
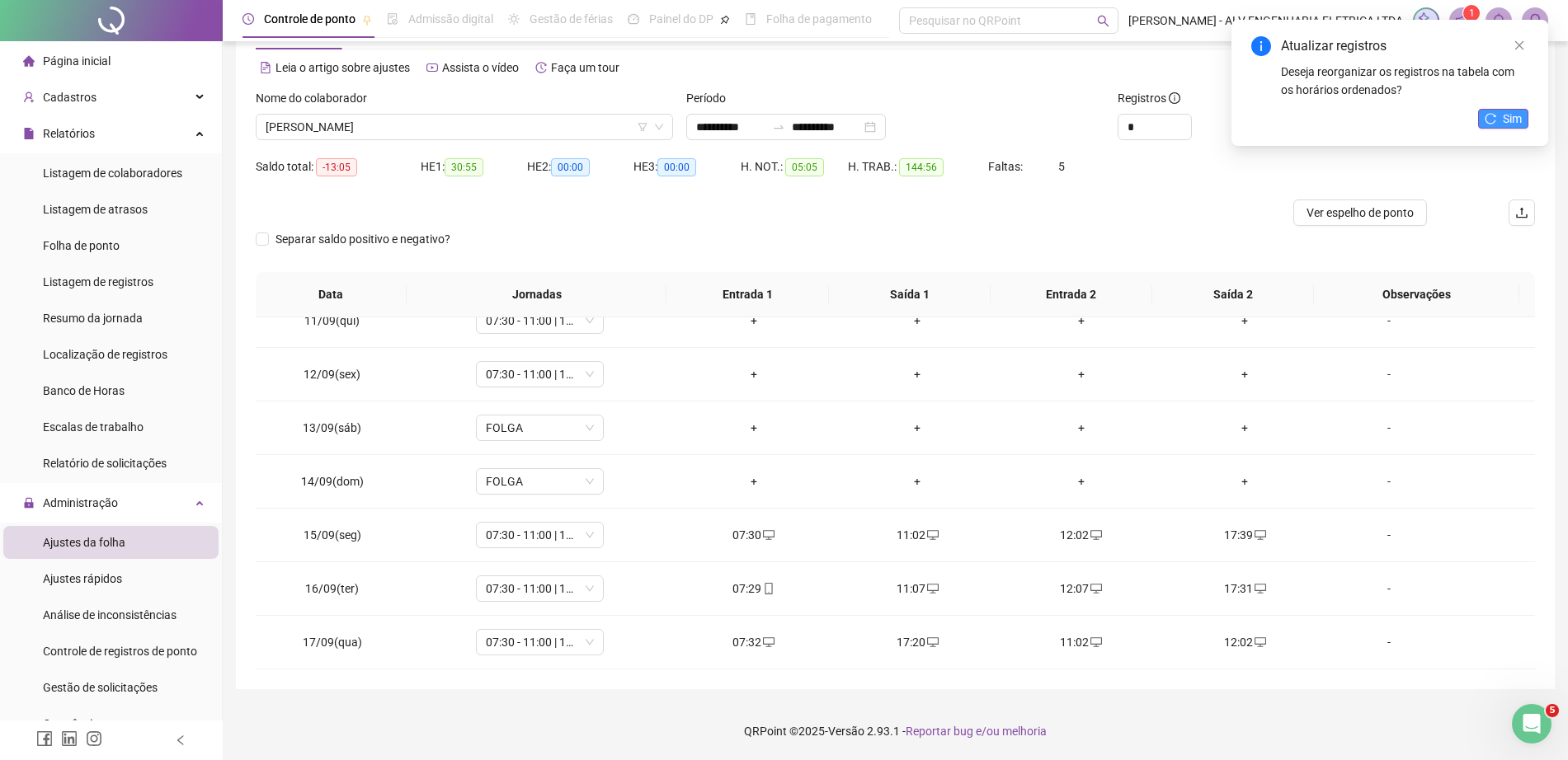
click at [1508, 113] on span "Sim" at bounding box center [1512, 118] width 19 height 18
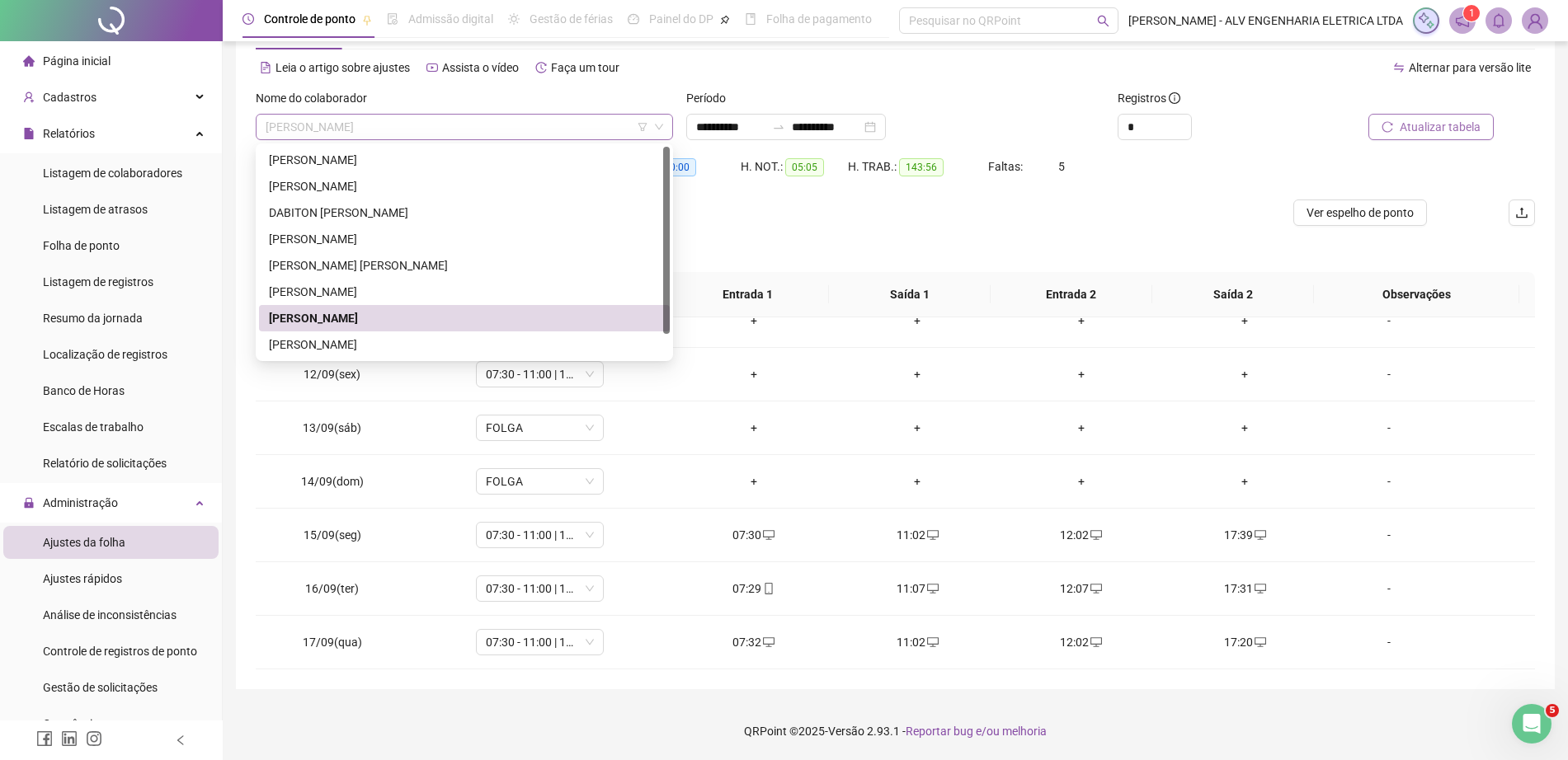
click at [501, 137] on span "[PERSON_NAME]" at bounding box center [465, 127] width 398 height 25
click at [463, 344] on div "[PERSON_NAME]" at bounding box center [465, 344] width 391 height 18
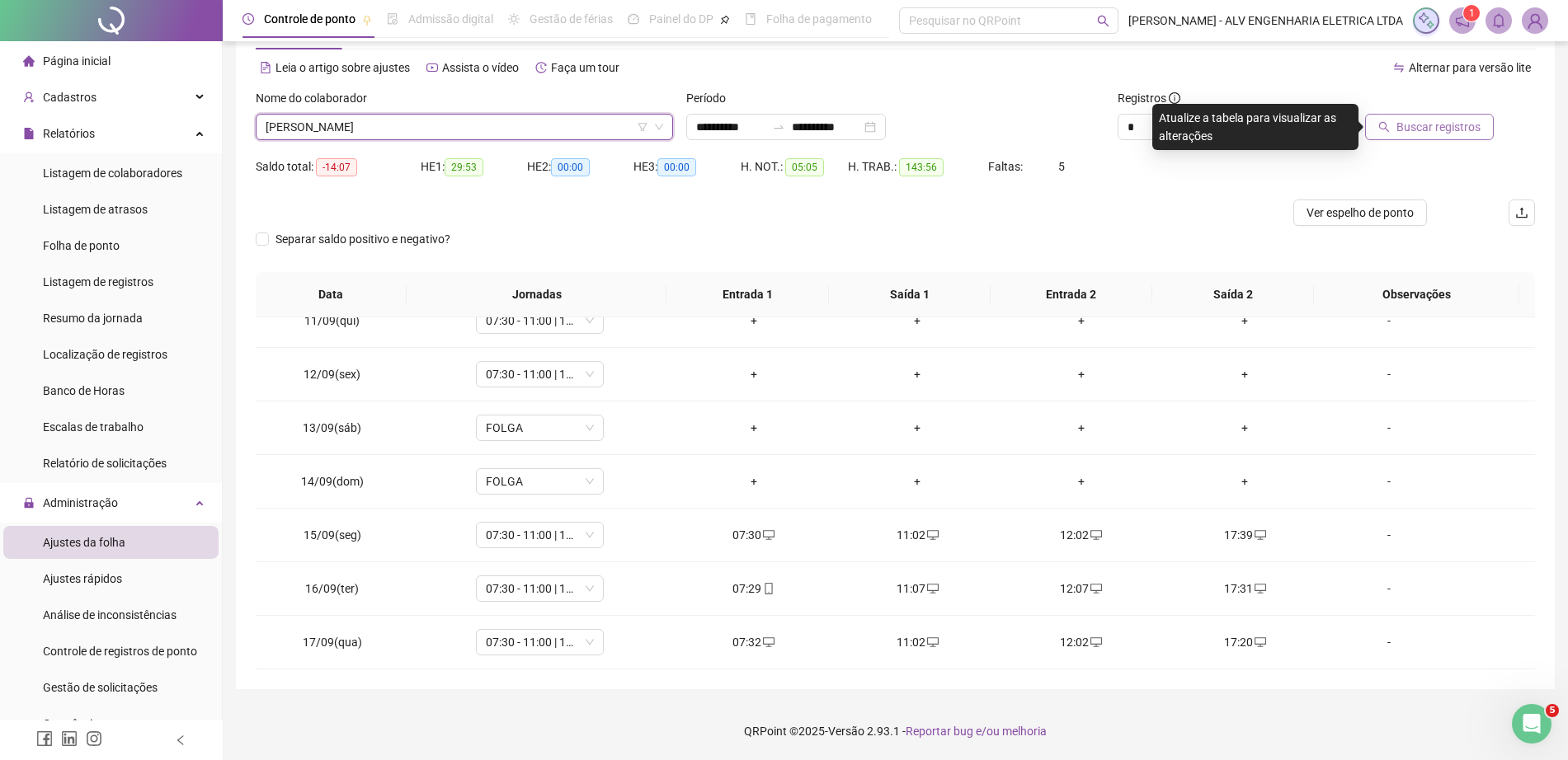
click at [1469, 118] on span "Buscar registros" at bounding box center [1439, 127] width 84 height 18
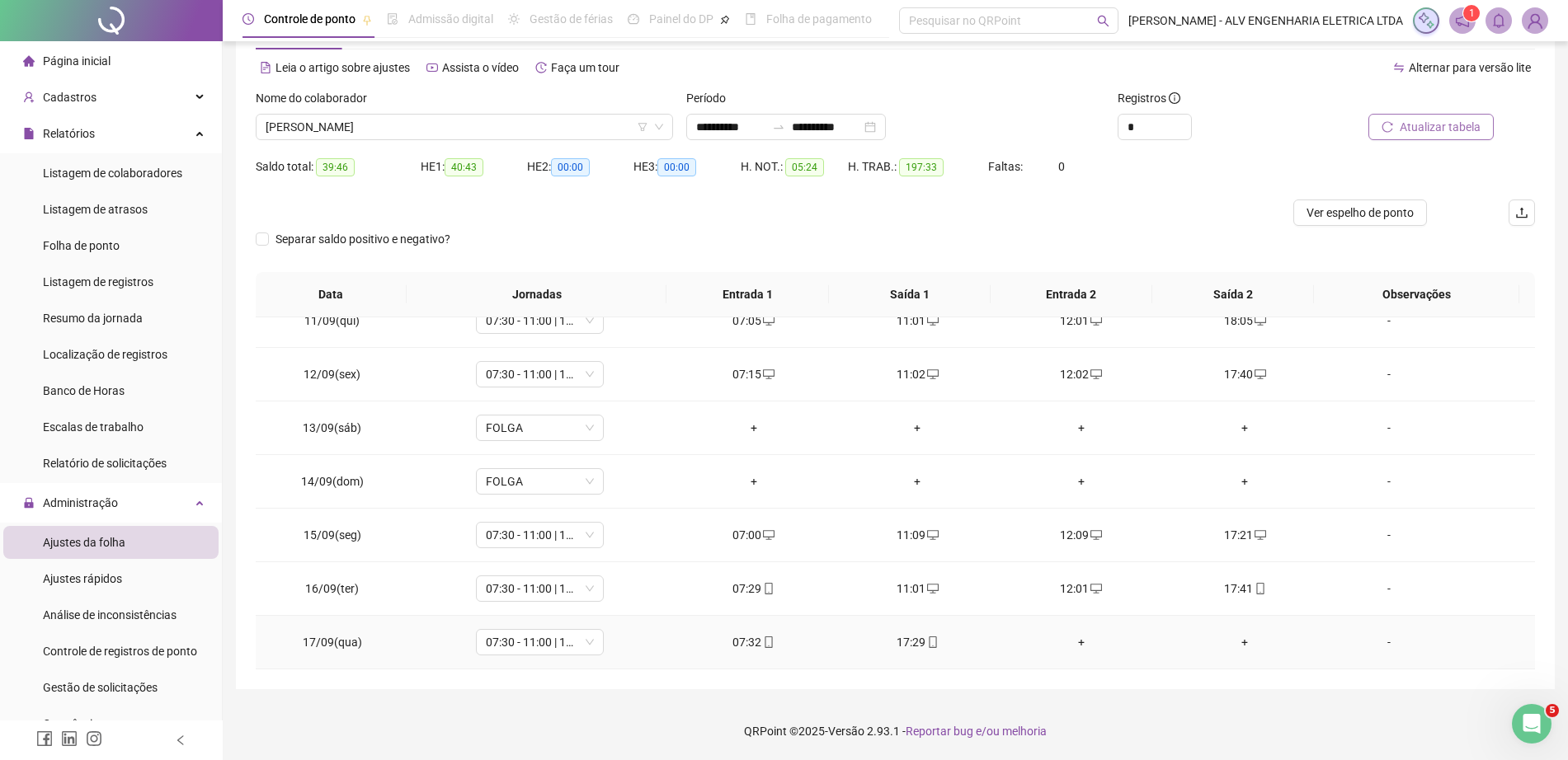
click at [1074, 633] on div "+" at bounding box center [1082, 642] width 138 height 18
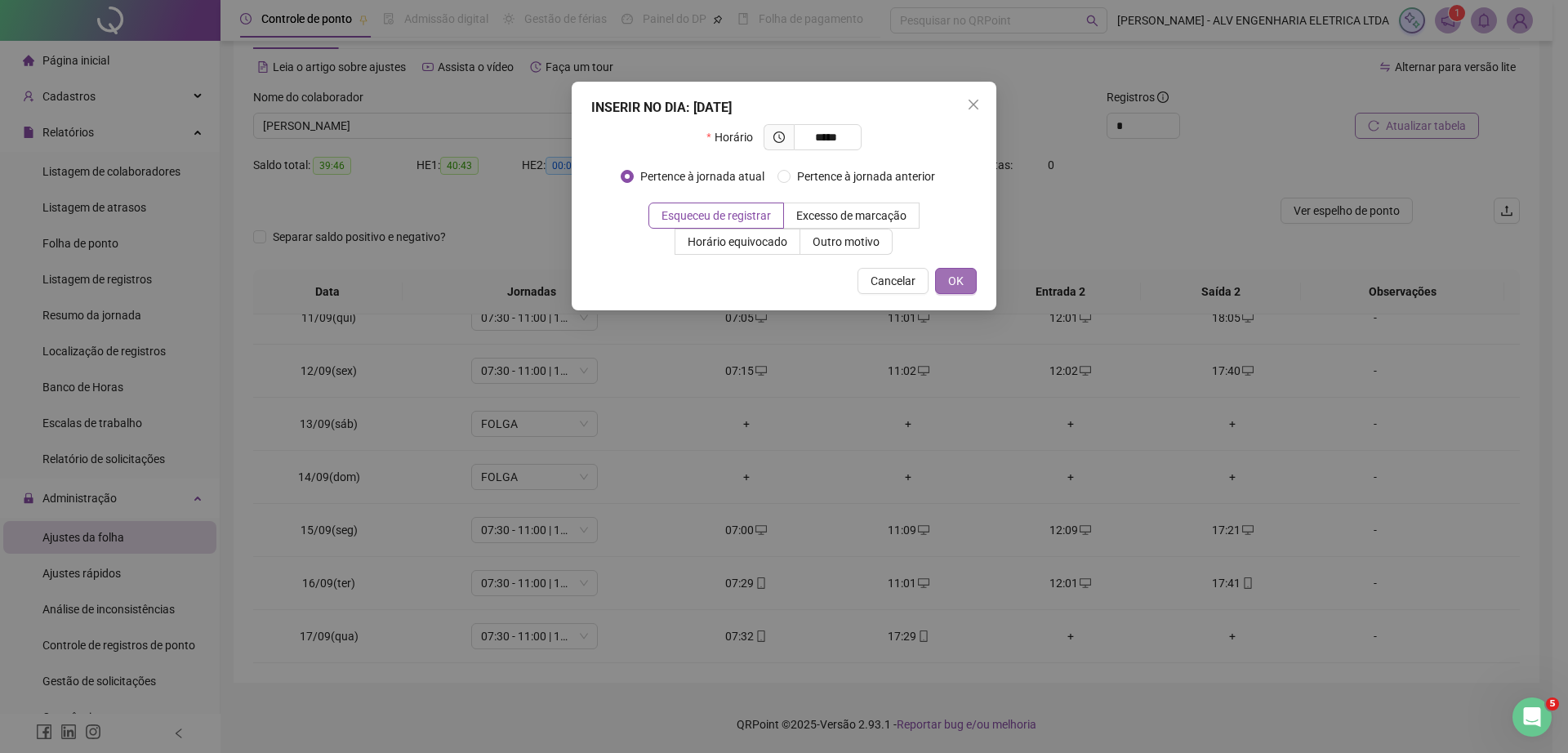
type input "*****"
click at [961, 284] on span "OK" at bounding box center [955, 281] width 16 height 18
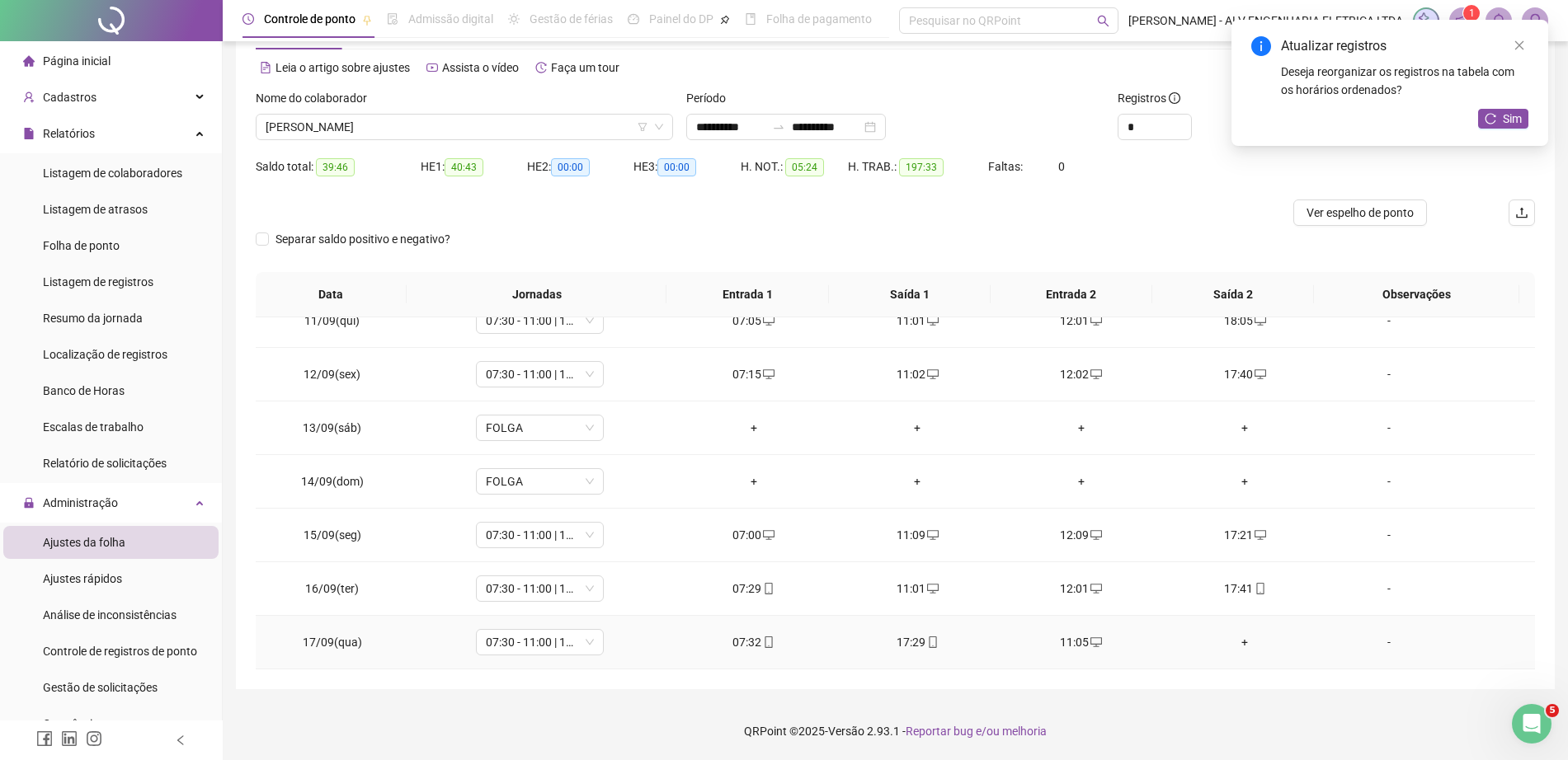
drag, startPoint x: 1240, startPoint y: 636, endPoint x: 1249, endPoint y: 637, distance: 9.1
click at [1249, 637] on div "+" at bounding box center [1245, 642] width 138 height 18
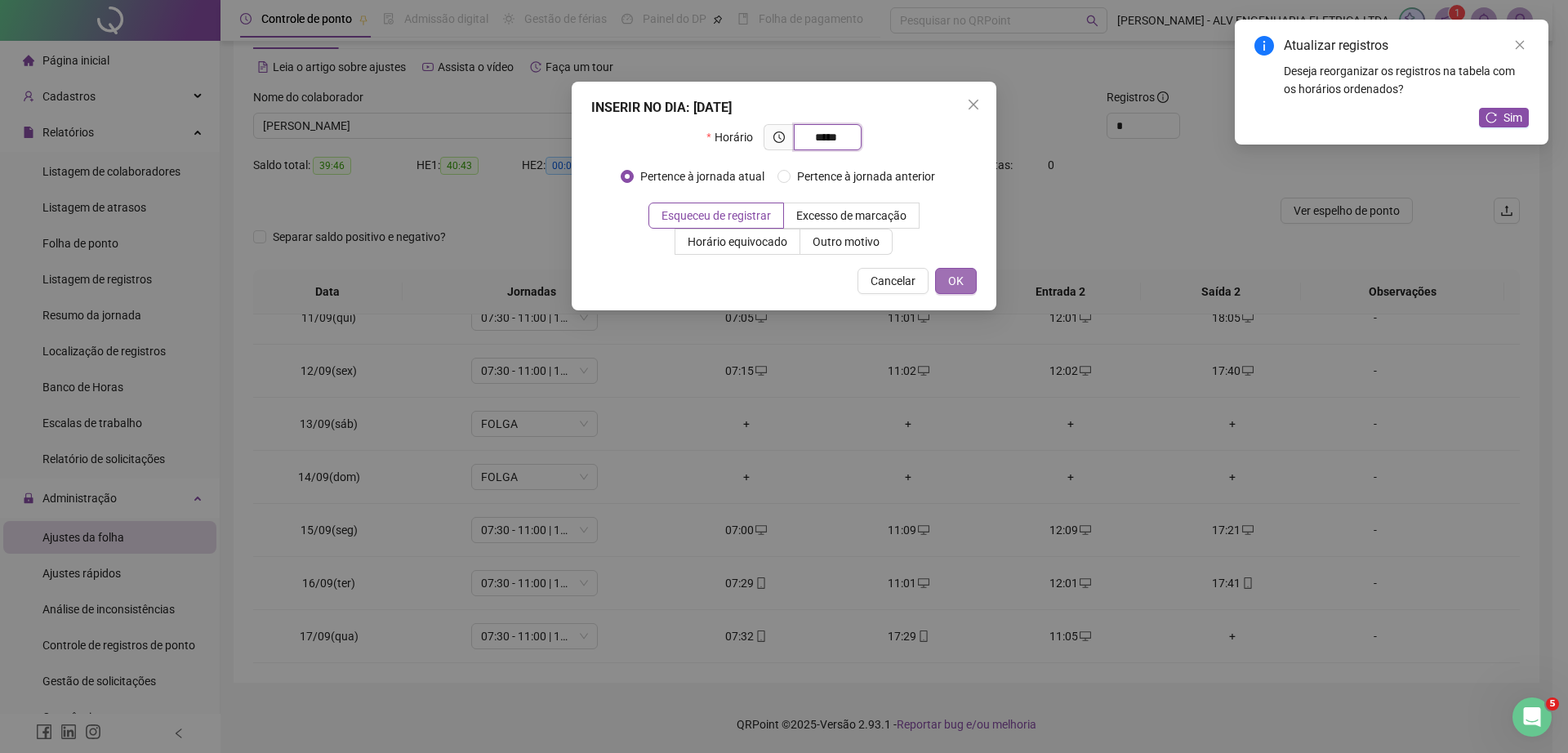
type input "*****"
click at [960, 285] on span "OK" at bounding box center [955, 281] width 16 height 18
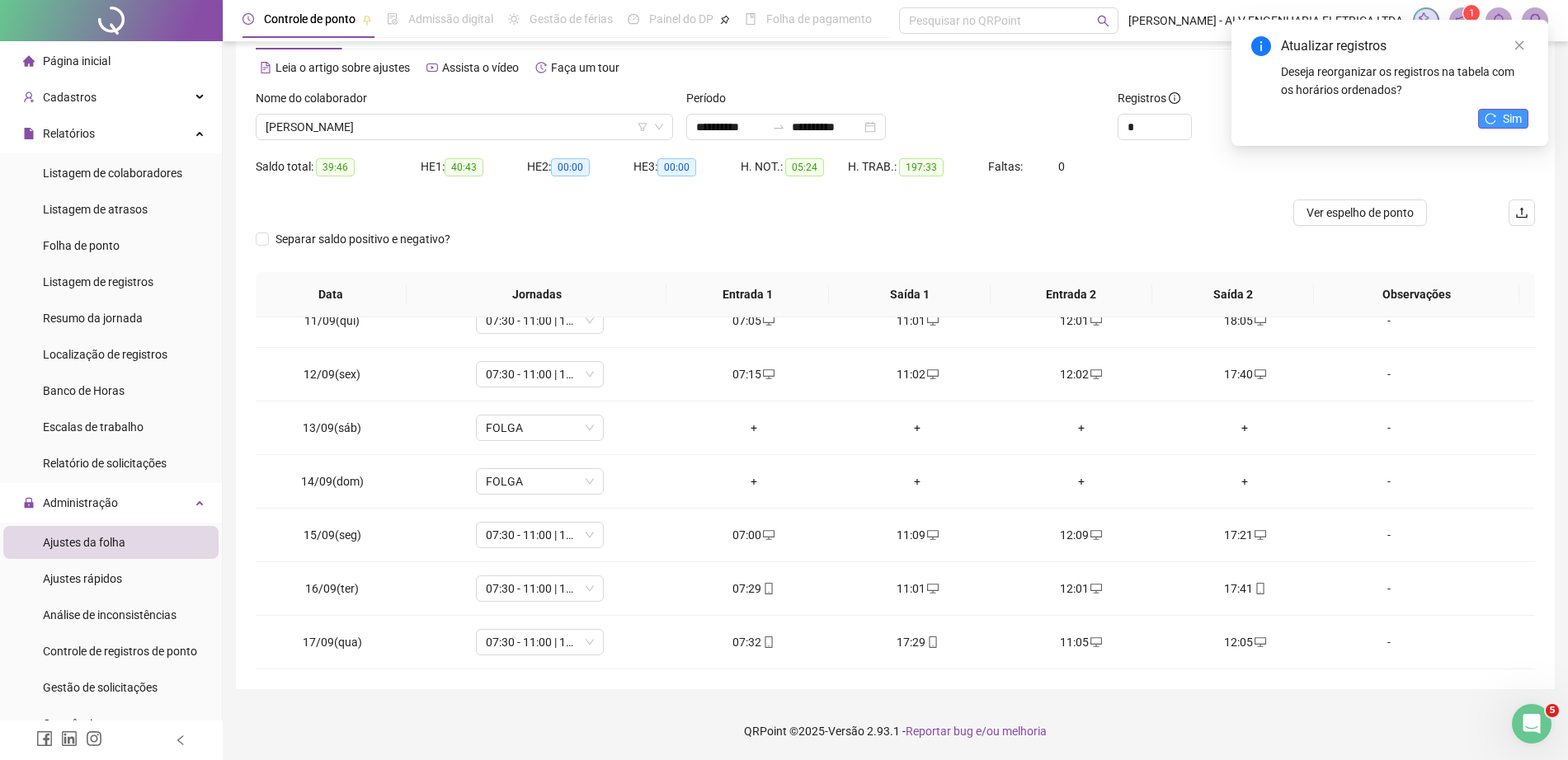
click at [1500, 112] on button "Sim" at bounding box center [1503, 118] width 51 height 20
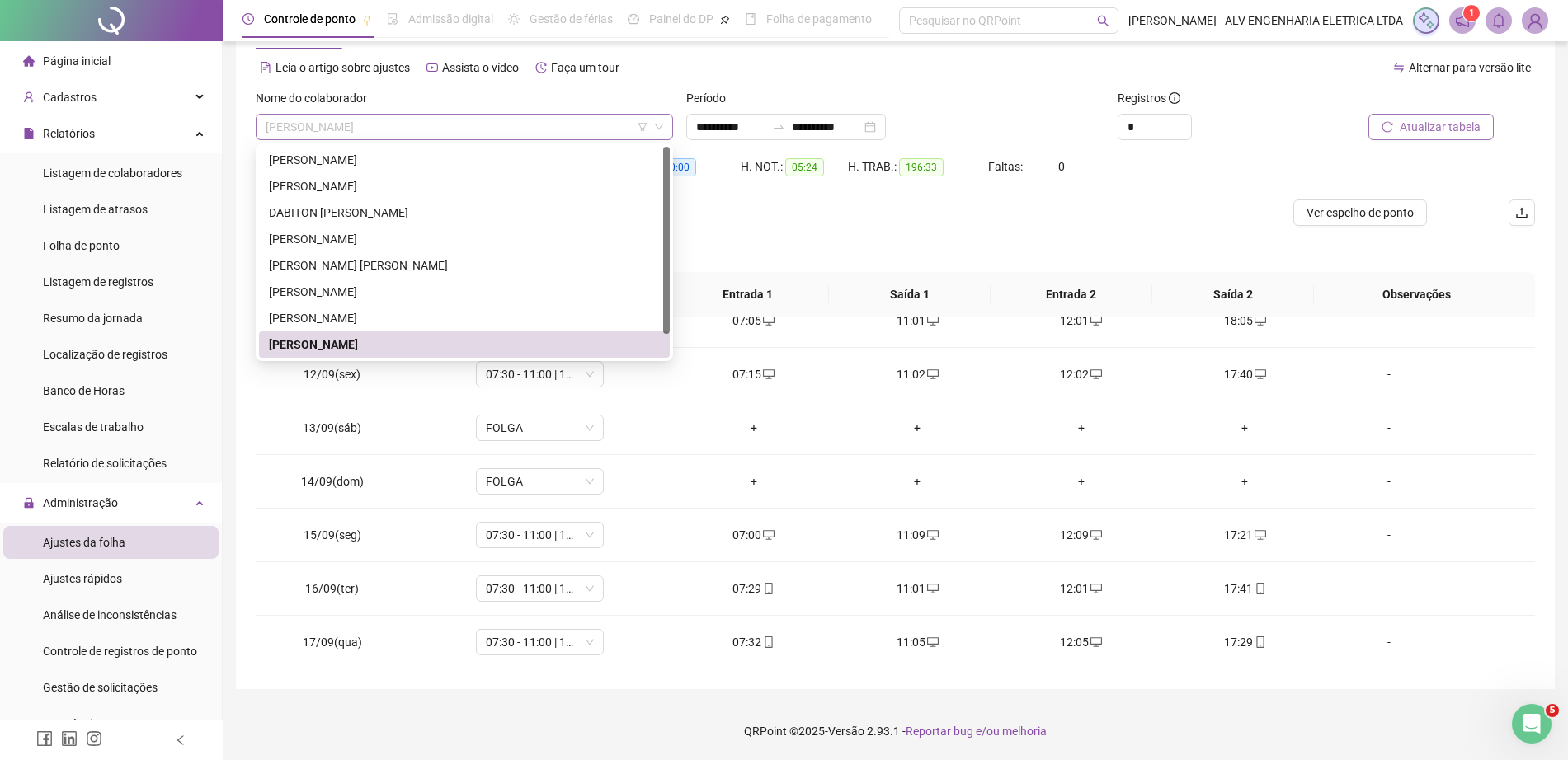
click at [453, 130] on span "[PERSON_NAME]" at bounding box center [465, 127] width 398 height 25
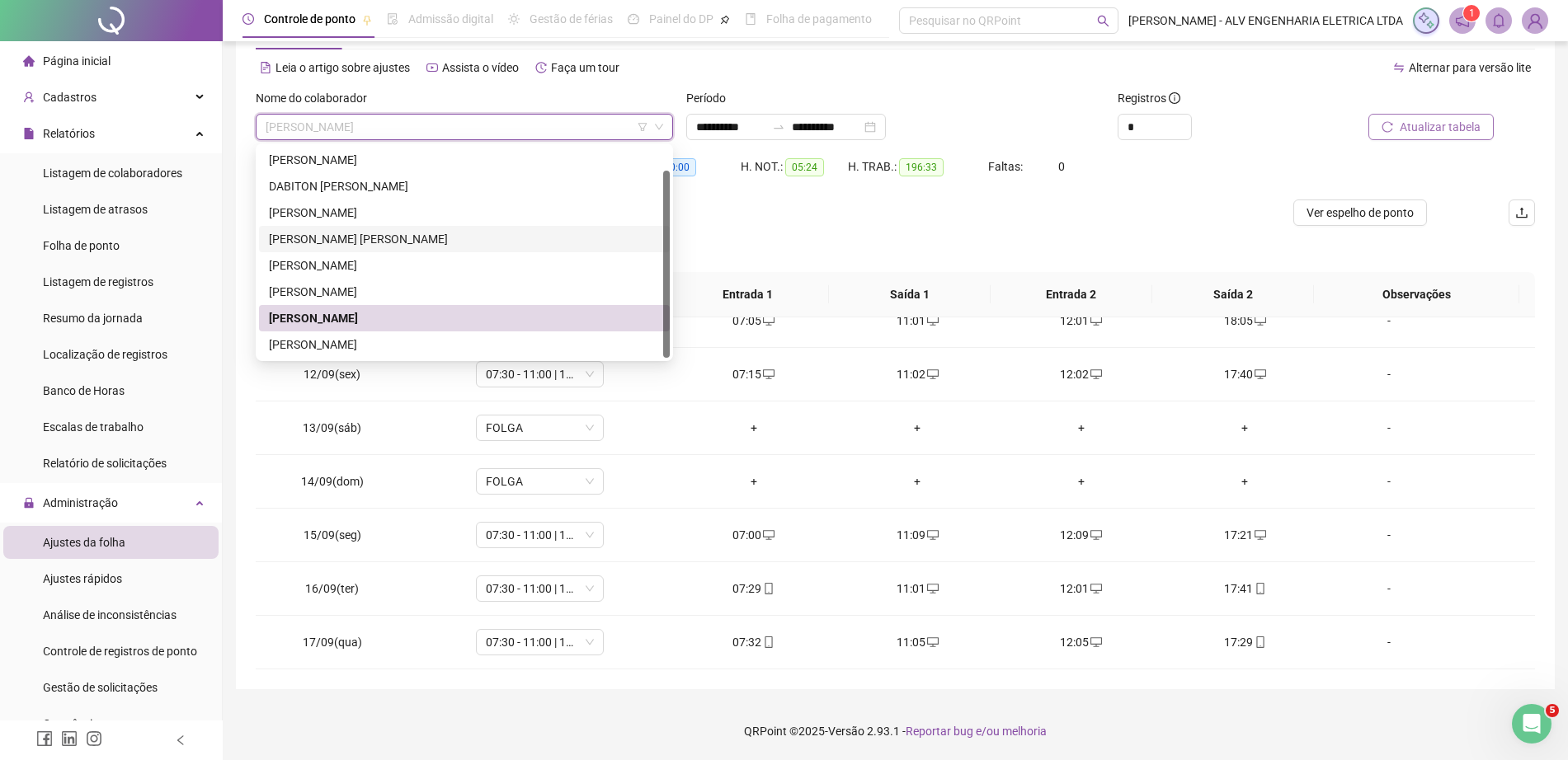
drag, startPoint x: 670, startPoint y: 217, endPoint x: 659, endPoint y: 310, distance: 93.6
click at [663, 310] on div "[PERSON_NAME] [PERSON_NAME] [PERSON_NAME] OBA [PERSON_NAME]" at bounding box center [465, 252] width 411 height 211
click at [543, 338] on div "[PERSON_NAME]" at bounding box center [465, 344] width 391 height 18
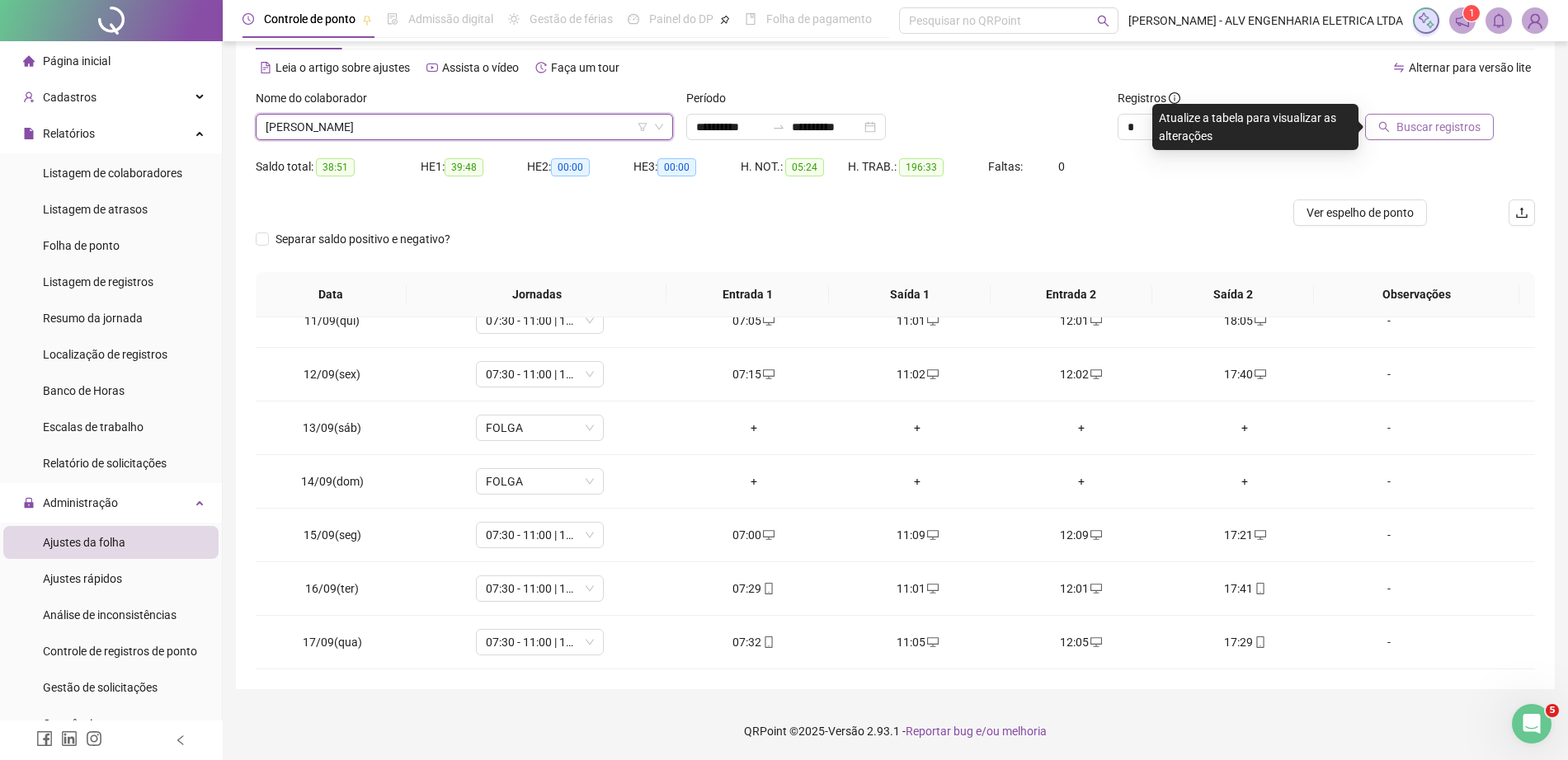
click at [1440, 116] on button "Buscar registros" at bounding box center [1429, 127] width 128 height 26
